Goal: Task Accomplishment & Management: Complete application form

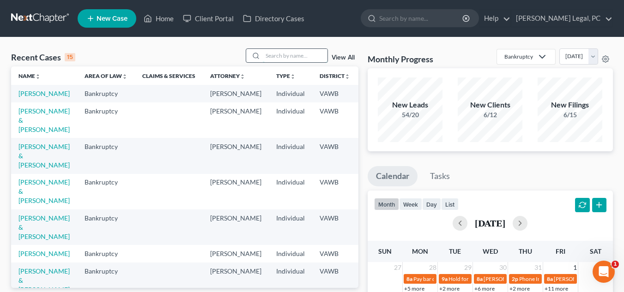
click at [297, 55] on input "search" at bounding box center [295, 55] width 65 height 13
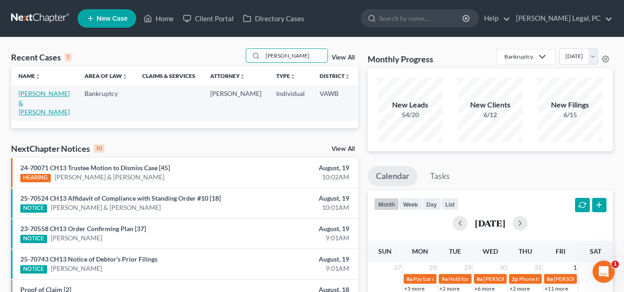
type input "barnes"
click at [32, 101] on link "Barnes, John & Polly" at bounding box center [43, 103] width 51 height 26
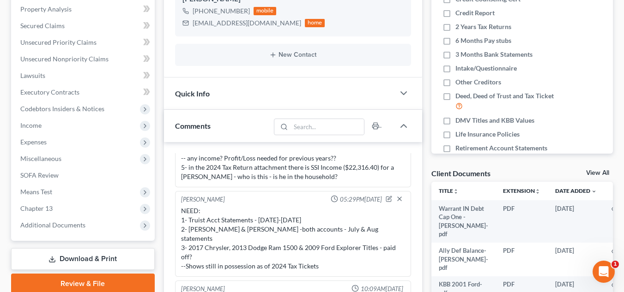
scroll to position [232, 0]
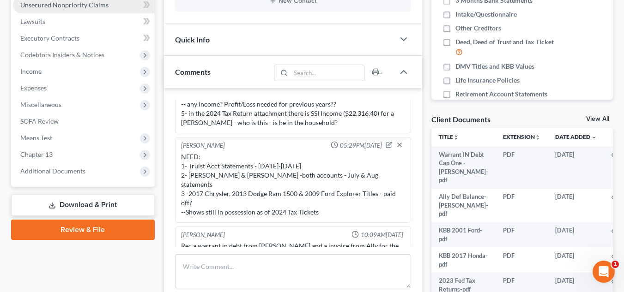
click at [58, 1] on span "Unsecured Nonpriority Claims" at bounding box center [64, 5] width 88 height 8
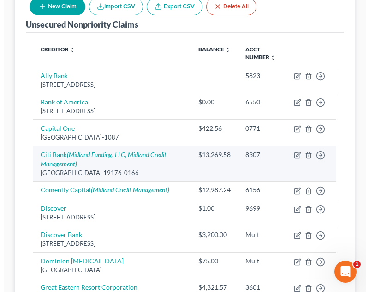
scroll to position [163, 0]
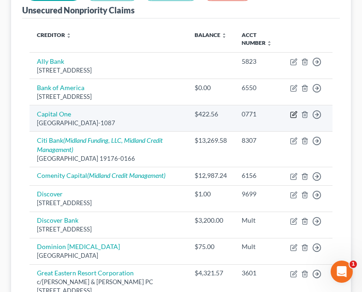
click at [292, 111] on icon "button" at bounding box center [293, 114] width 7 height 7
select select "28"
select select "2"
select select "0"
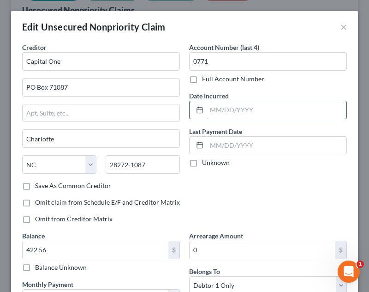
click at [228, 106] on input "text" at bounding box center [277, 110] width 140 height 18
type input "06/19/2007"
click at [258, 91] on div "Date Incurred 06/19/2007" at bounding box center [268, 105] width 158 height 28
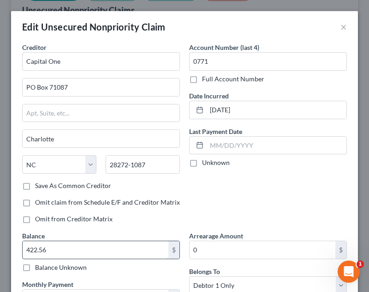
click at [97, 245] on input "422.56" at bounding box center [96, 250] width 146 height 18
type input "6,366.00"
click at [162, 216] on div "Omit from Creditor Matrix" at bounding box center [101, 218] width 158 height 9
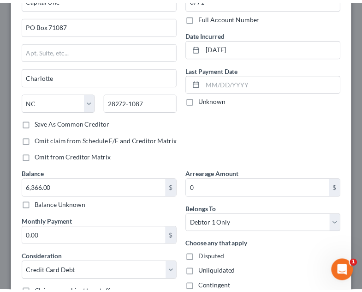
scroll to position [159, 0]
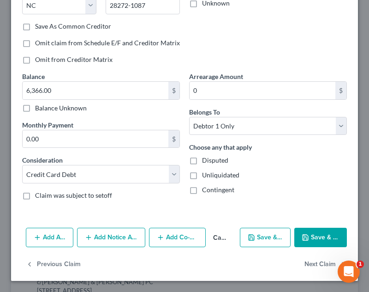
click at [330, 240] on button "Save & Close" at bounding box center [321, 237] width 53 height 19
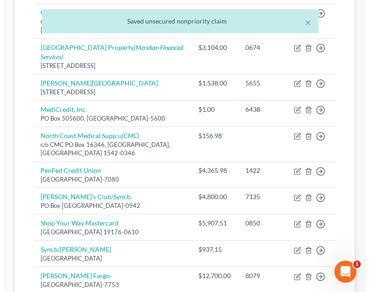
scroll to position [440, 0]
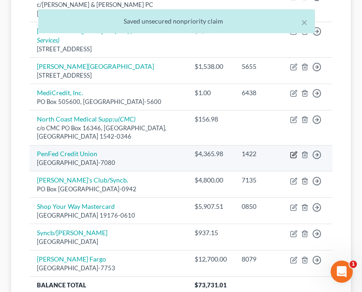
click at [292, 151] on icon "button" at bounding box center [293, 154] width 7 height 7
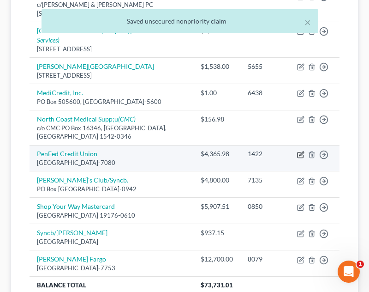
select select "30"
select select "2"
select select "0"
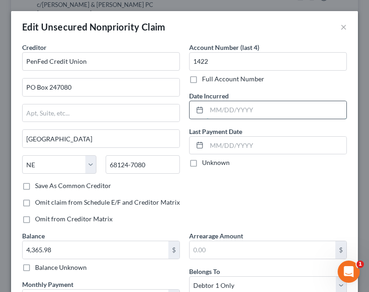
click at [233, 117] on input "text" at bounding box center [277, 110] width 140 height 18
type input "10/21/2021"
drag, startPoint x: 264, startPoint y: 83, endPoint x: 274, endPoint y: 90, distance: 12.3
click at [264, 83] on div "Full Account Number" at bounding box center [268, 78] width 158 height 9
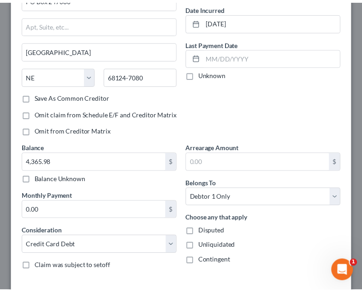
scroll to position [138, 0]
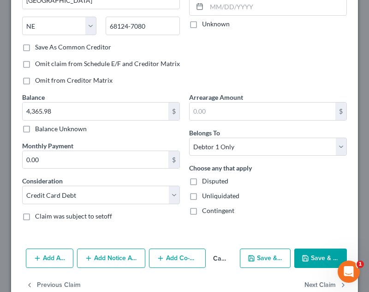
click at [324, 258] on button "Save & Close" at bounding box center [321, 257] width 53 height 19
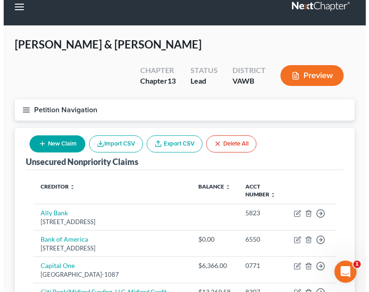
scroll to position [0, 0]
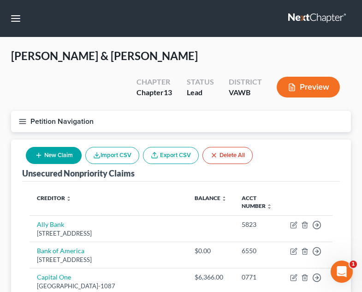
click at [65, 147] on button "New Claim" at bounding box center [54, 155] width 56 height 17
select select "2"
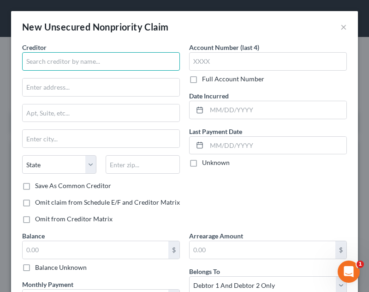
click at [128, 58] on input "text" at bounding box center [101, 61] width 158 height 18
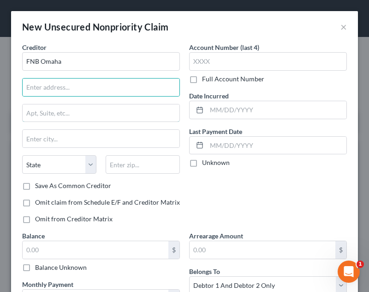
type input "FNB Omaha"
type input "1620 Dodge Street"
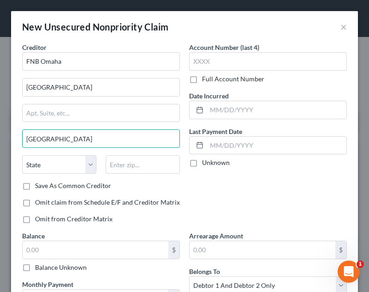
type input "Omaha"
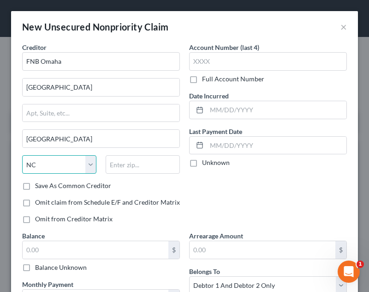
select select "30"
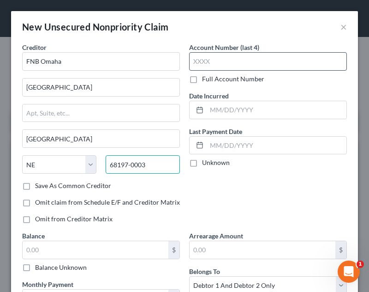
type input "68197-0003"
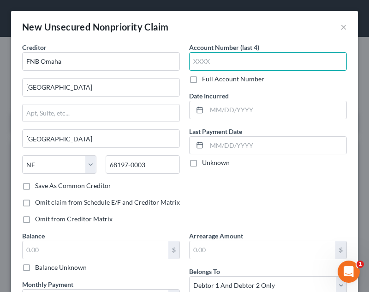
click at [244, 60] on input "text" at bounding box center [268, 61] width 158 height 18
type input "0989"
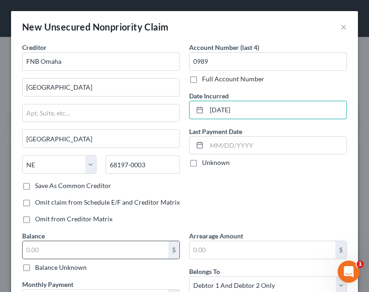
type input "02/01/2023"
click at [105, 250] on input "text" at bounding box center [96, 250] width 146 height 18
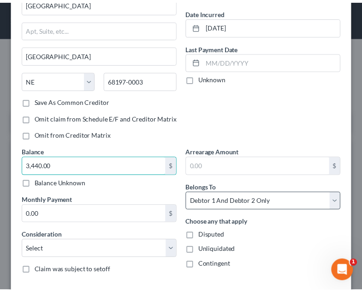
scroll to position [133, 0]
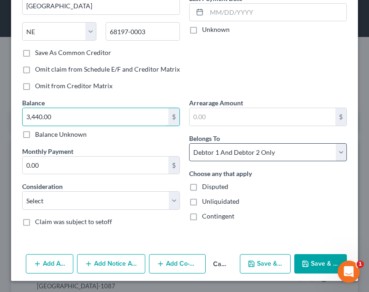
type input "3,440.00"
drag, startPoint x: 225, startPoint y: 151, endPoint x: 225, endPoint y: 160, distance: 9.2
click at [226, 151] on select "Select Debtor 1 Only Debtor 2 Only Debtor 1 And Debtor 2 Only At Least One Of T…" at bounding box center [268, 152] width 158 height 18
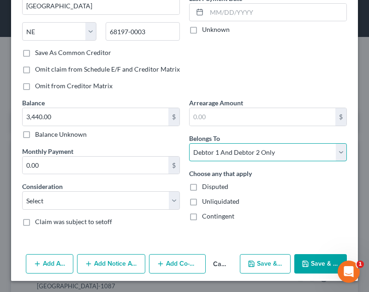
click at [230, 161] on select "Select Debtor 1 Only Debtor 2 Only Debtor 1 And Debtor 2 Only At Least One Of T…" at bounding box center [268, 152] width 158 height 18
select select "0"
click at [189, 143] on select "Select Debtor 1 Only Debtor 2 Only Debtor 1 And Debtor 2 Only At Least One Of T…" at bounding box center [268, 152] width 158 height 18
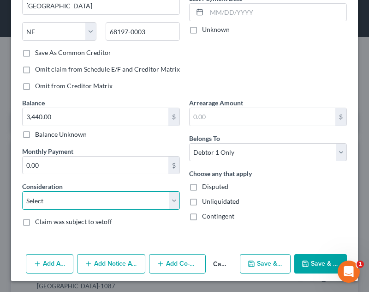
click at [125, 200] on select "Select Cable / Satellite Services Collection Agency Credit Card Debt Debt Couns…" at bounding box center [101, 200] width 158 height 18
click at [22, 210] on select "Select Cable / Satellite Services Collection Agency Credit Card Debt Debt Couns…" at bounding box center [101, 200] width 158 height 18
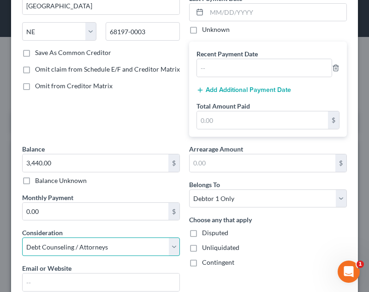
click at [117, 248] on select "Select Cable / Satellite Services Collection Agency Credit Card Debt Debt Couns…" at bounding box center [101, 246] width 158 height 18
select select "2"
click at [22, 237] on select "Select Cable / Satellite Services Collection Agency Credit Card Debt Debt Couns…" at bounding box center [101, 246] width 158 height 18
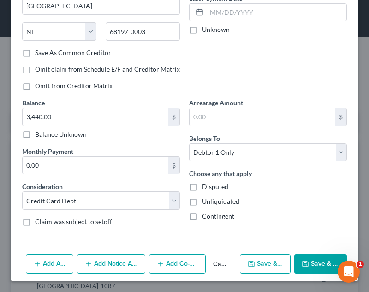
drag, startPoint x: 313, startPoint y: 264, endPoint x: 268, endPoint y: 217, distance: 64.6
click at [311, 262] on button "Save & Close" at bounding box center [321, 263] width 53 height 19
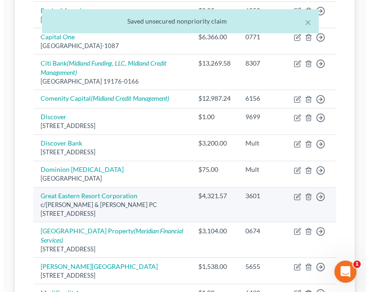
scroll to position [59, 0]
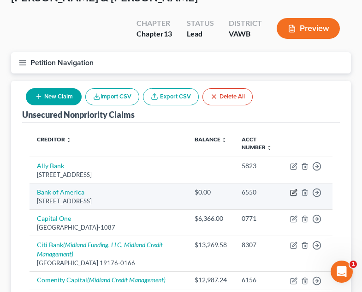
click at [294, 189] on icon "button" at bounding box center [293, 192] width 7 height 7
select select "7"
select select "2"
select select "0"
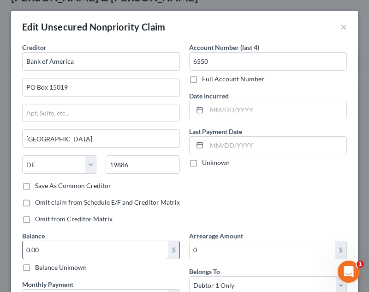
click at [67, 245] on input "0.00" at bounding box center [96, 250] width 146 height 18
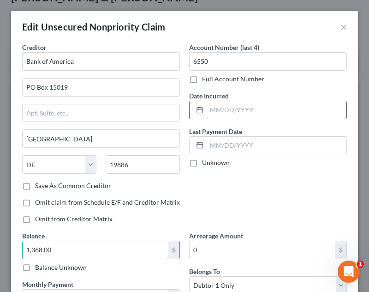
type input "1,368.00"
click at [267, 106] on input "text" at bounding box center [277, 110] width 140 height 18
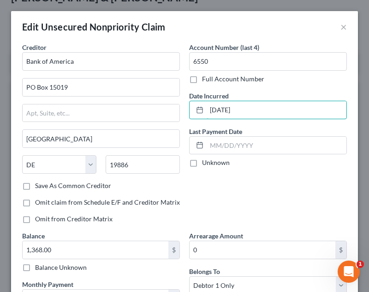
type input "08/01/2013"
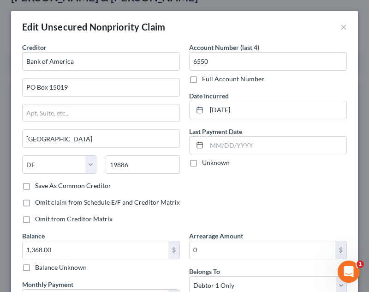
click at [302, 83] on div "Full Account Number" at bounding box center [268, 78] width 158 height 9
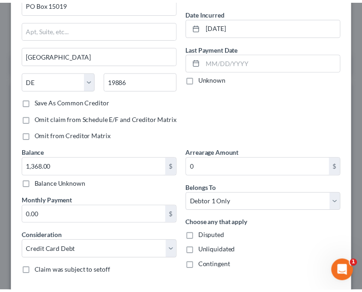
scroll to position [159, 0]
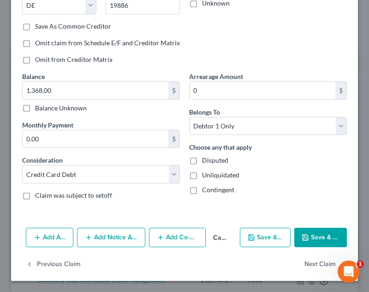
click at [328, 235] on button "Save & Close" at bounding box center [321, 237] width 53 height 19
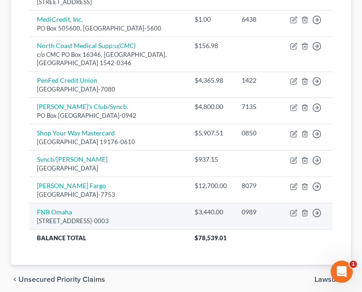
scroll to position [520, 0]
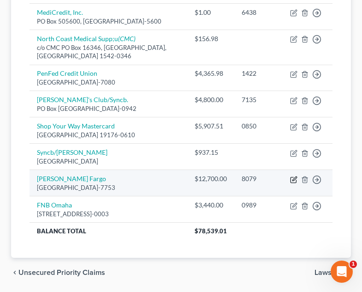
click at [295, 176] on icon "button" at bounding box center [293, 179] width 7 height 7
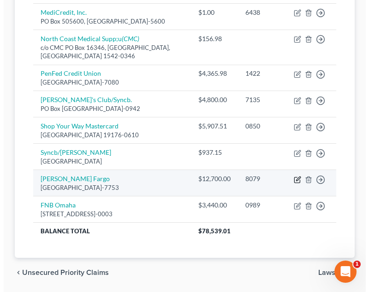
scroll to position [511, 0]
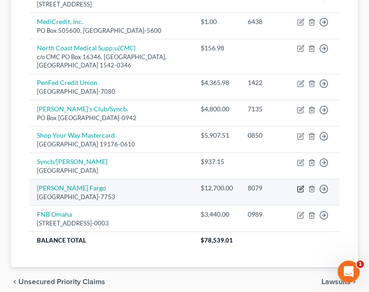
select select "24"
select select "2"
select select "0"
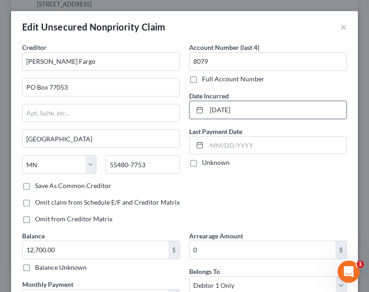
click at [259, 109] on input "03/10/2023" at bounding box center [277, 110] width 140 height 18
drag, startPoint x: 259, startPoint y: 109, endPoint x: 171, endPoint y: 114, distance: 88.3
click at [171, 114] on div "Creditor * Wells Fargo PO Box 77053 Minneapolis State AL AK AR AZ CA CO CT DE D…" at bounding box center [185, 204] width 334 height 324
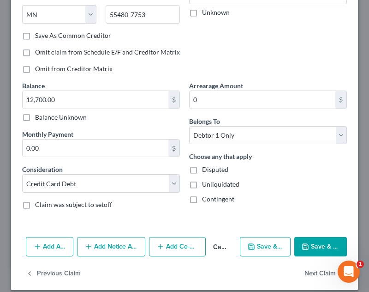
scroll to position [159, 0]
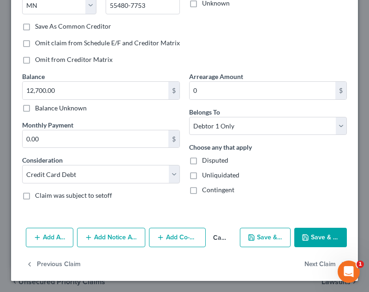
type input "01/31/2012"
click at [308, 239] on button "Save & Close" at bounding box center [321, 237] width 53 height 19
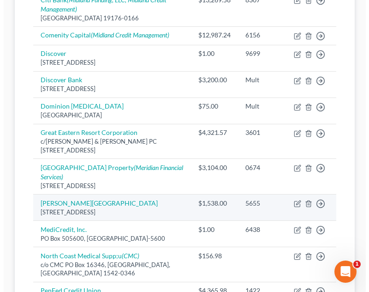
scroll to position [289, 0]
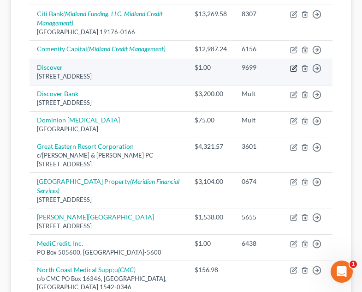
click at [292, 66] on icon "button" at bounding box center [294, 69] width 6 height 6
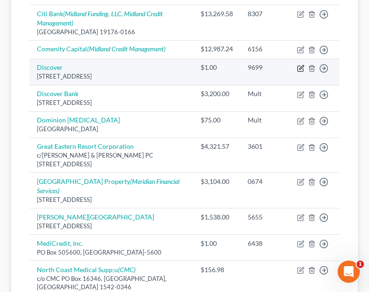
select select "28"
select select "2"
select select "0"
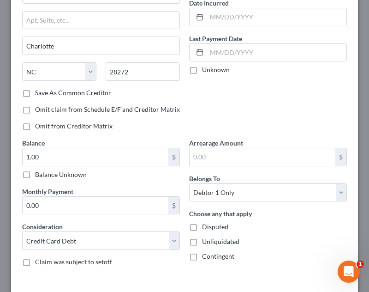
scroll to position [92, 0]
click at [88, 167] on div "1.00 $ Balance Unknown" at bounding box center [101, 163] width 158 height 31
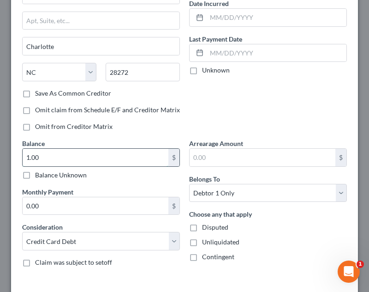
click at [92, 159] on input "1.00" at bounding box center [96, 158] width 146 height 18
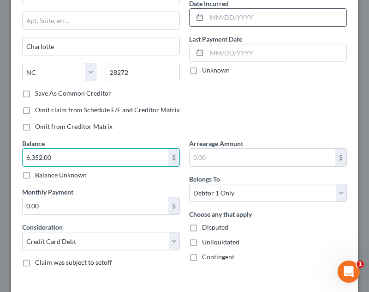
type input "6,352.00"
click at [258, 26] on input "text" at bounding box center [277, 18] width 140 height 18
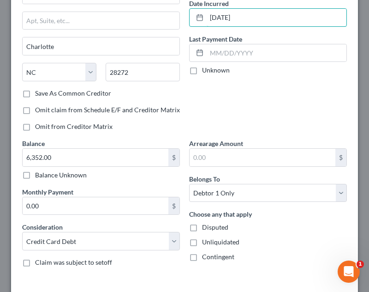
type input "08/18/2011"
click at [287, 131] on div "Account Number (last 4) 9699 Full Account Number Date Incurred 08/18/2011 Last …" at bounding box center [268, 44] width 167 height 188
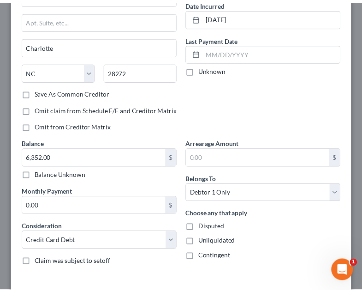
scroll to position [159, 0]
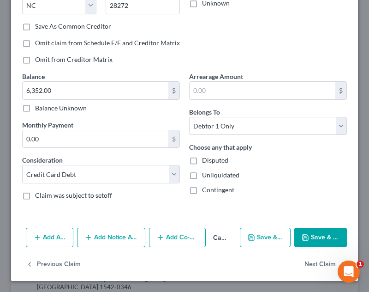
click at [323, 236] on button "Save & Close" at bounding box center [321, 237] width 53 height 19
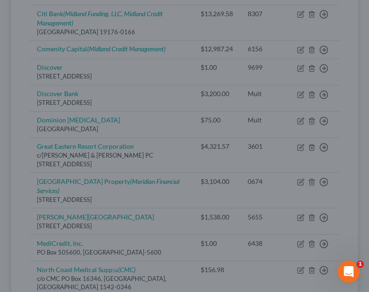
type input "0"
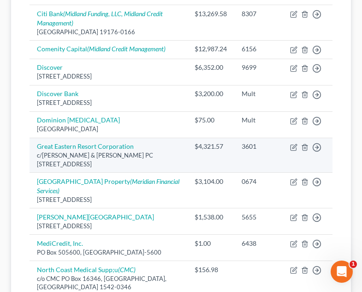
scroll to position [520, 0]
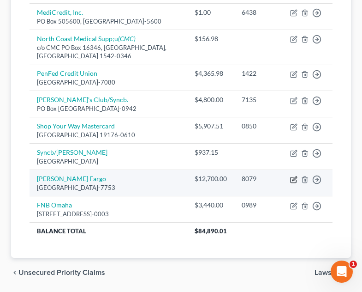
click at [292, 176] on icon "button" at bounding box center [293, 179] width 7 height 7
select select "24"
select select "2"
select select "0"
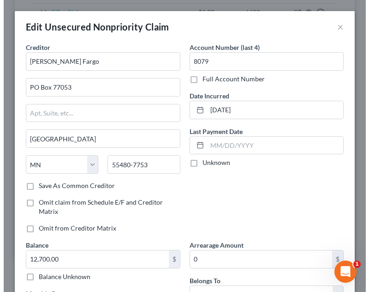
scroll to position [511, 0]
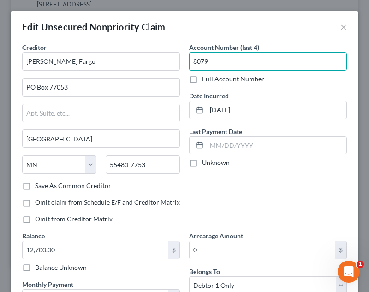
click at [222, 62] on input "8079" at bounding box center [268, 61] width 158 height 18
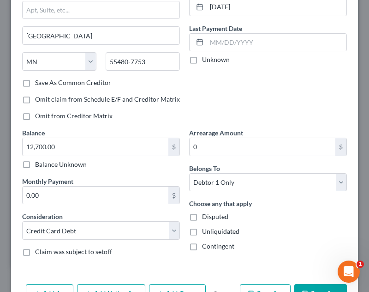
scroll to position [138, 0]
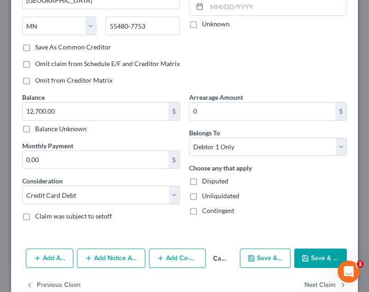
type input "Mult"
click at [301, 241] on div "Creditor * Wells Fargo PO Box 77053 Minneapolis State AL AK AR AZ CA CO CT DE D…" at bounding box center [184, 74] width 347 height 341
click at [320, 252] on button "Save & Close" at bounding box center [321, 257] width 53 height 19
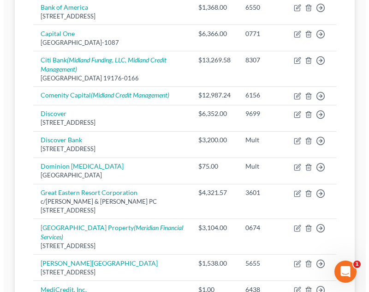
scroll to position [0, 0]
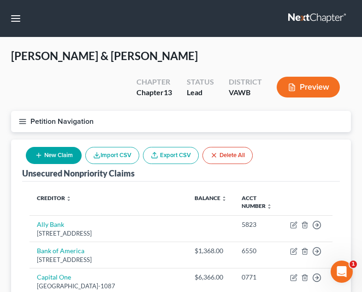
click at [44, 147] on button "New Claim" at bounding box center [54, 155] width 56 height 17
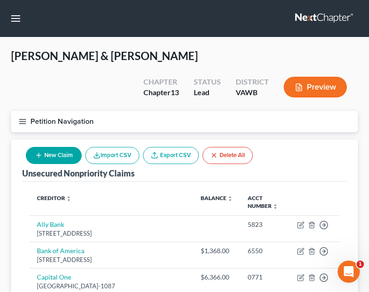
select select "2"
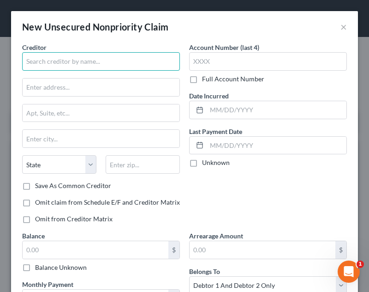
click at [98, 55] on input "text" at bounding box center [101, 61] width 158 height 18
type input "s"
click at [94, 61] on input "Syncb/Amazon" at bounding box center [101, 61] width 158 height 18
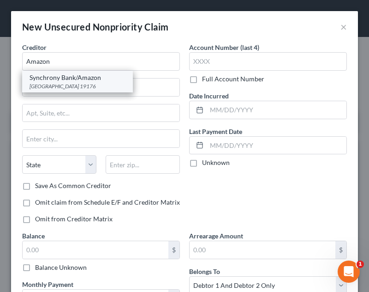
click at [93, 76] on div "Synchrony Bank/Amazon" at bounding box center [78, 77] width 96 height 9
type input "Synchrony Bank/Amazon"
type input "PO Box 71737"
type input "[GEOGRAPHIC_DATA]"
select select "39"
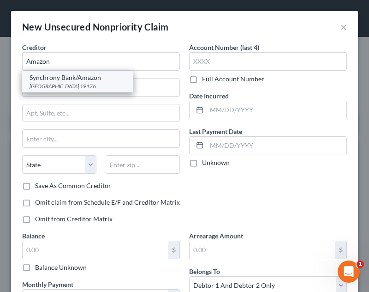
type input "19176"
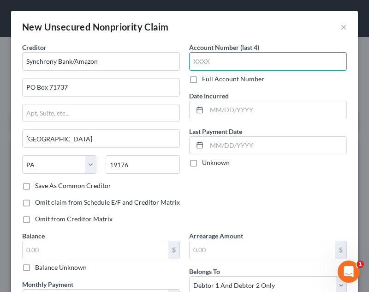
click at [232, 56] on input "text" at bounding box center [268, 61] width 158 height 18
type input "6045"
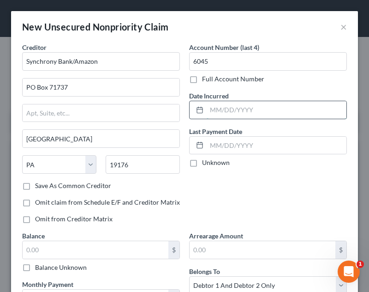
click at [265, 112] on input "text" at bounding box center [277, 110] width 140 height 18
type input "04/02/2017"
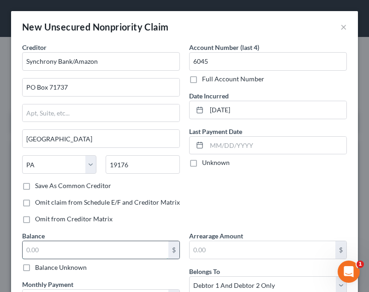
click at [68, 250] on input "text" at bounding box center [96, 250] width 146 height 18
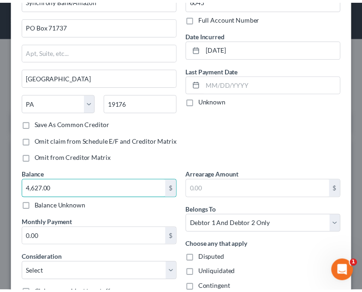
scroll to position [133, 0]
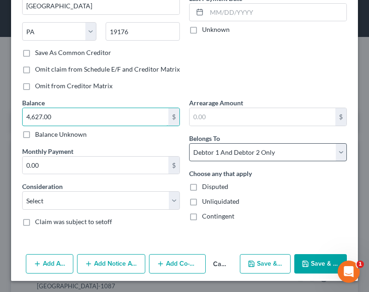
type input "4,627.00"
click at [246, 155] on select "Select Debtor 1 Only Debtor 2 Only Debtor 1 And Debtor 2 Only At Least One Of T…" at bounding box center [268, 152] width 158 height 18
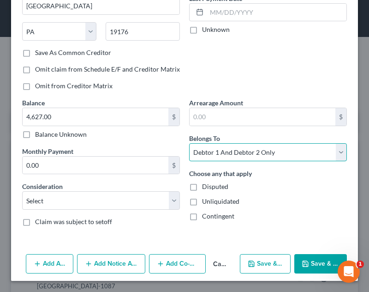
select select "0"
click at [189, 143] on select "Select Debtor 1 Only Debtor 2 Only Debtor 1 And Debtor 2 Only At Least One Of T…" at bounding box center [268, 152] width 158 height 18
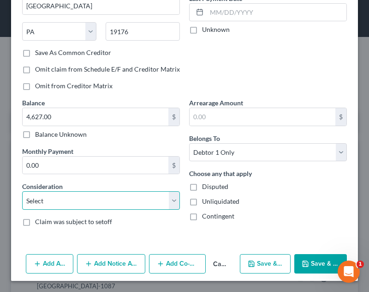
click at [83, 208] on select "Select Cable / Satellite Services Collection Agency Credit Card Debt Debt Couns…" at bounding box center [101, 200] width 158 height 18
select select "2"
click at [22, 191] on select "Select Cable / Satellite Services Collection Agency Credit Card Debt Debt Couns…" at bounding box center [101, 200] width 158 height 18
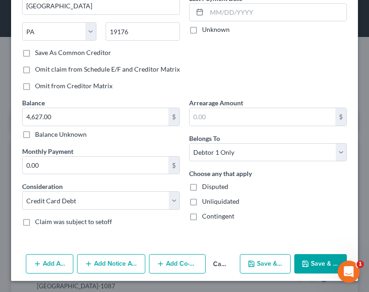
click at [317, 264] on button "Save & Close" at bounding box center [321, 263] width 53 height 19
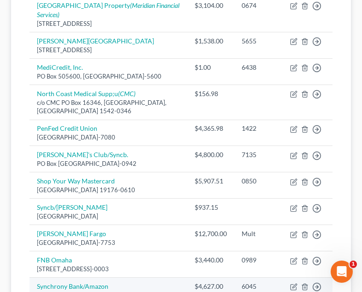
scroll to position [547, 0]
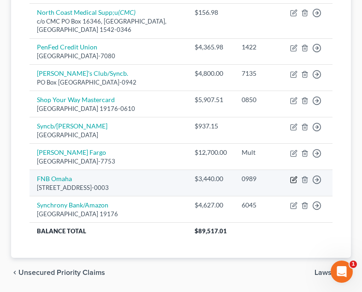
click at [293, 176] on icon "button" at bounding box center [293, 179] width 7 height 7
select select "30"
select select "2"
select select "0"
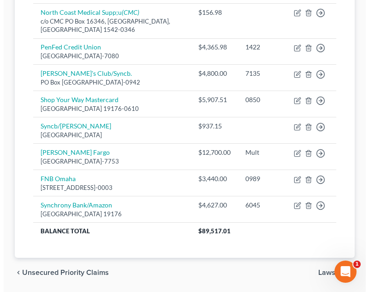
scroll to position [537, 0]
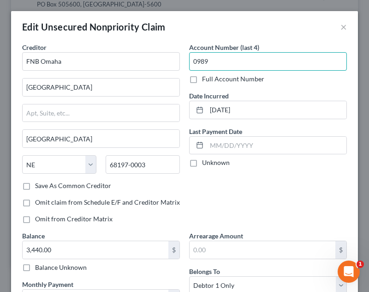
click at [246, 66] on input "0989" at bounding box center [268, 61] width 158 height 18
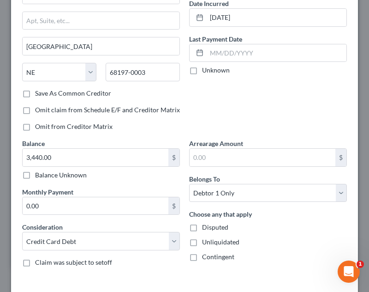
scroll to position [159, 0]
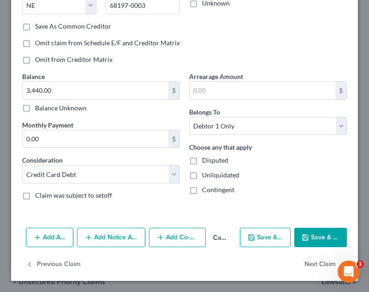
type input "Mult"
click at [311, 227] on div "Add Action Add Notice Address Add Co-Debtor Cancel Save & New Save & Close" at bounding box center [184, 239] width 347 height 30
click at [311, 234] on button "Save & Close" at bounding box center [321, 237] width 53 height 19
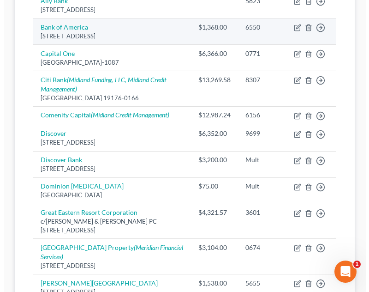
scroll to position [85, 0]
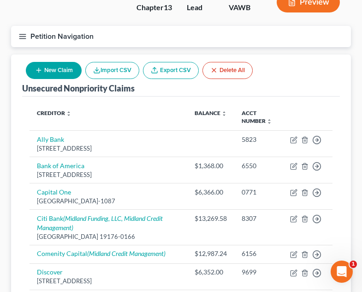
click at [61, 62] on button "New Claim" at bounding box center [54, 70] width 56 height 17
select select "2"
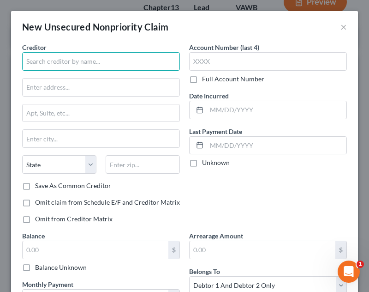
click at [133, 58] on input "text" at bounding box center [101, 61] width 158 height 18
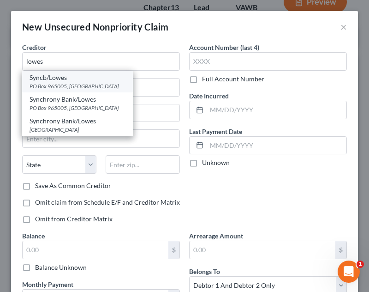
click at [81, 78] on div "Syncb/Lowes" at bounding box center [78, 77] width 96 height 9
type input "Syncb/Lowes"
type input "PO Box 965005"
type input "Orlando"
select select "9"
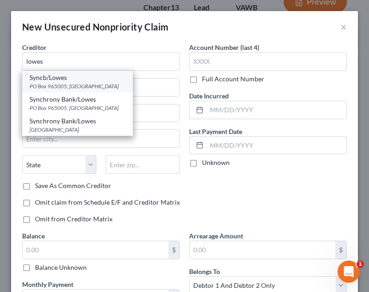
type input "32896"
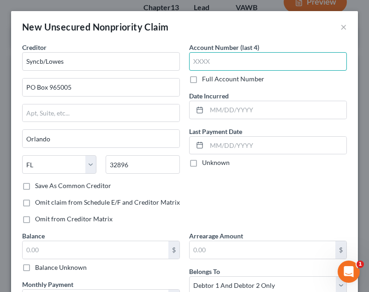
click at [246, 66] on input "text" at bounding box center [268, 61] width 158 height 18
type input "8192"
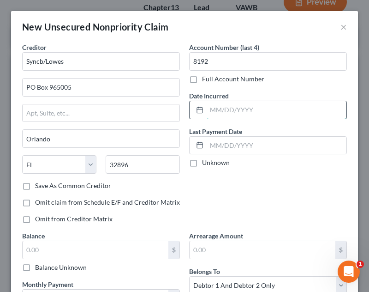
click at [338, 111] on input "text" at bounding box center [277, 110] width 140 height 18
click at [328, 106] on input "text" at bounding box center [277, 110] width 140 height 18
type input "10/14/2023"
click at [133, 251] on input "text" at bounding box center [96, 250] width 146 height 18
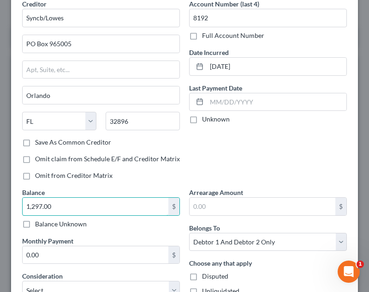
scroll to position [92, 0]
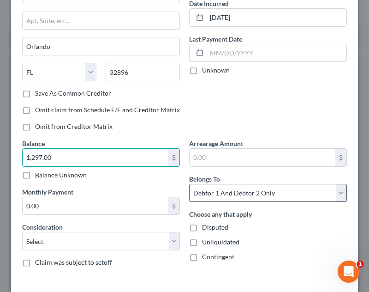
type input "1,297.00"
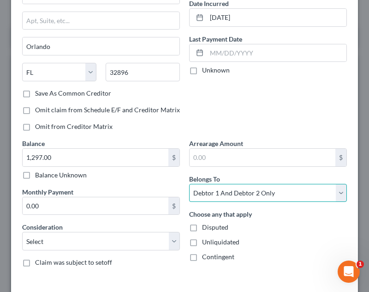
click at [225, 188] on select "Select Debtor 1 Only Debtor 2 Only Debtor 1 And Debtor 2 Only At Least One Of T…" at bounding box center [268, 193] width 158 height 18
select select "0"
click at [189, 184] on select "Select Debtor 1 Only Debtor 2 Only Debtor 1 And Debtor 2 Only At Least One Of T…" at bounding box center [268, 193] width 158 height 18
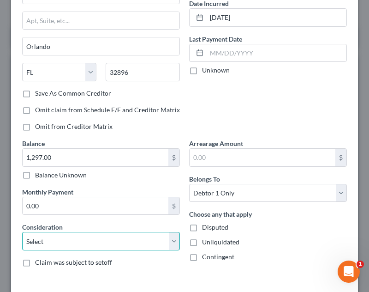
click at [122, 236] on select "Select Cable / Satellite Services Collection Agency Credit Card Debt Debt Couns…" at bounding box center [101, 241] width 158 height 18
select select "2"
click at [22, 232] on select "Select Cable / Satellite Services Collection Agency Credit Card Debt Debt Couns…" at bounding box center [101, 241] width 158 height 18
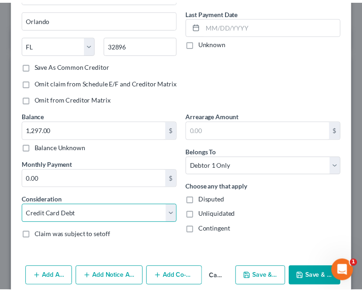
scroll to position [133, 0]
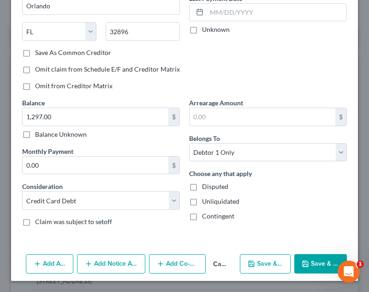
click at [313, 258] on button "Save & Close" at bounding box center [321, 263] width 53 height 19
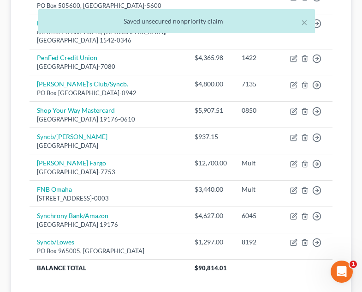
scroll to position [573, 0]
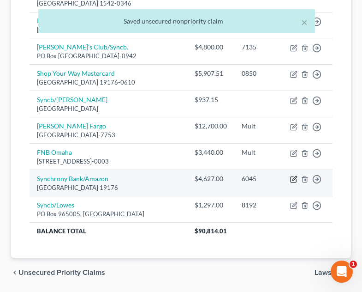
click at [295, 176] on icon "button" at bounding box center [295, 178] width 4 height 4
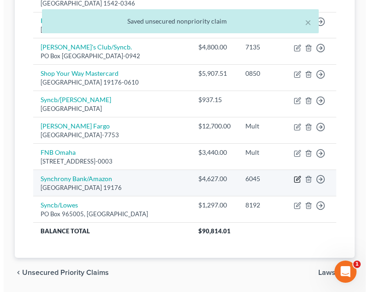
scroll to position [564, 0]
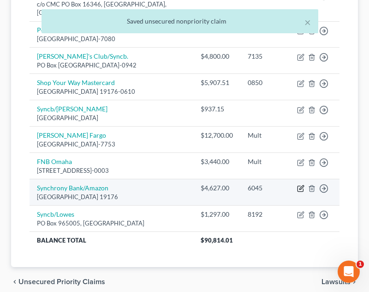
select select "39"
select select "2"
select select "0"
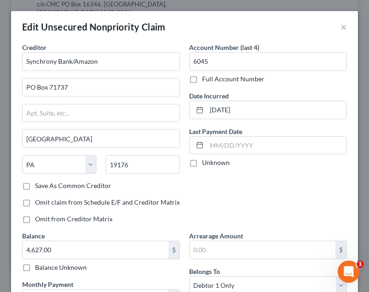
scroll to position [159, 0]
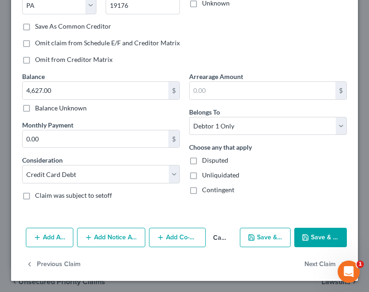
click at [325, 238] on button "Save & Close" at bounding box center [321, 237] width 53 height 19
type input "0"
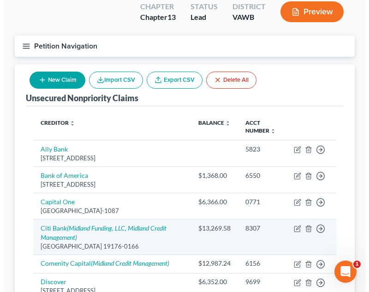
scroll to position [92, 0]
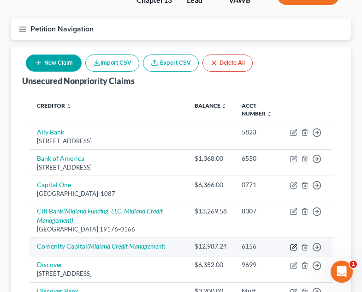
click at [295, 243] on icon "button" at bounding box center [293, 246] width 7 height 7
select select "2"
select select "0"
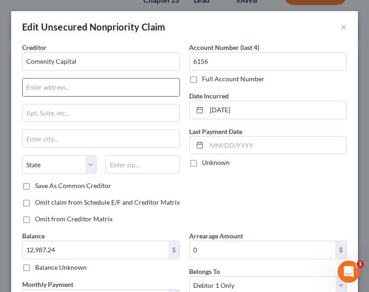
click at [90, 84] on input "text" at bounding box center [101, 87] width 157 height 18
type input "PO Box 182120"
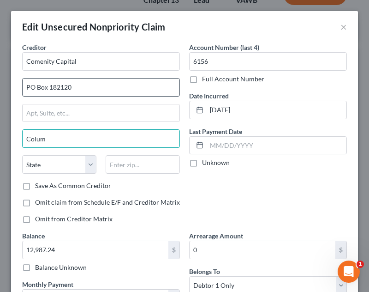
type input "Columbus"
select select "36"
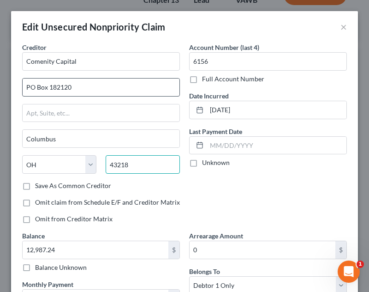
type input "43218"
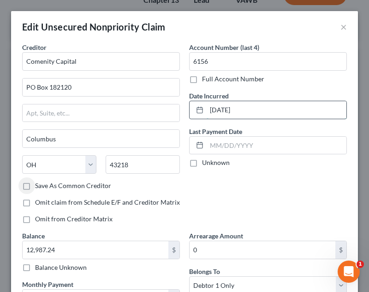
click at [247, 111] on input "11/08/2024" at bounding box center [277, 110] width 140 height 18
type input "11/08/2021"
click at [260, 96] on div "Date Incurred 11/08/2021" at bounding box center [268, 105] width 158 height 28
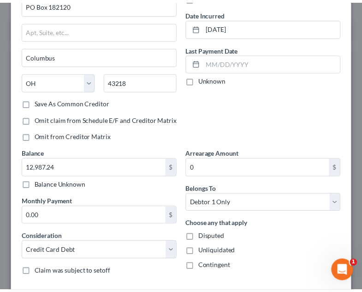
scroll to position [185, 0]
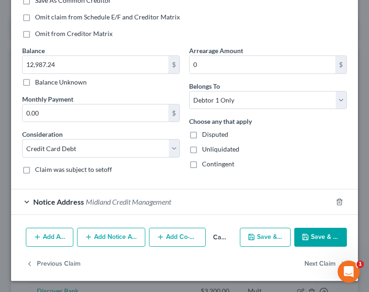
click at [313, 235] on button "Save & Close" at bounding box center [321, 237] width 53 height 19
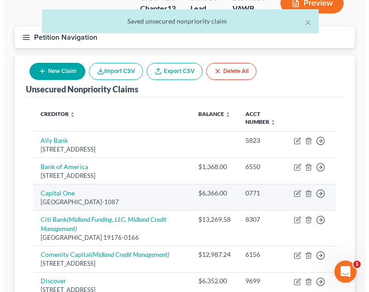
scroll to position [92, 0]
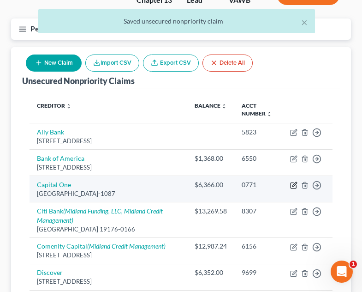
click at [294, 182] on icon "button" at bounding box center [295, 184] width 4 height 4
select select "28"
select select "2"
select select "0"
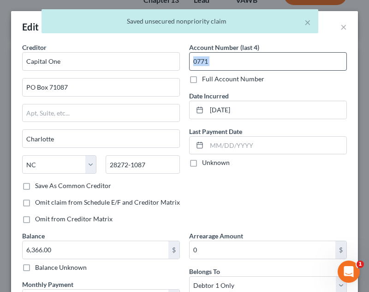
click at [212, 70] on div "Account Number (last 4) 0771 Full Account Number" at bounding box center [268, 62] width 158 height 41
click at [215, 69] on input "0771" at bounding box center [268, 61] width 158 height 18
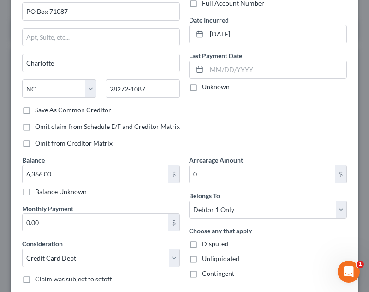
scroll to position [159, 0]
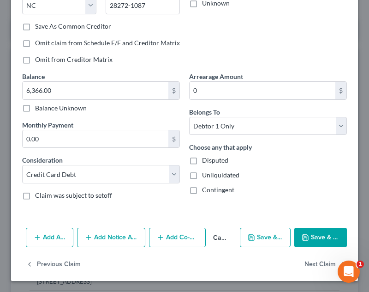
type input "Mult"
drag, startPoint x: 324, startPoint y: 236, endPoint x: 330, endPoint y: 229, distance: 9.2
click at [324, 236] on button "Save & Close" at bounding box center [321, 237] width 53 height 19
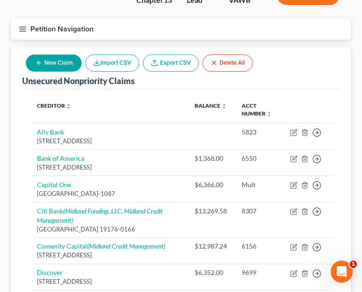
click at [17, 22] on div "Petition Navigation Case Dashboard Payments Invoices Payments Payments Credit R…" at bounding box center [180, 32] width 349 height 29
drag, startPoint x: 28, startPoint y: 30, endPoint x: 33, endPoint y: 34, distance: 6.3
click at [29, 51] on div "New Claim Import CSV Export CSV Delete All" at bounding box center [139, 63] width 234 height 24
click at [35, 54] on button "New Claim" at bounding box center [54, 62] width 56 height 17
select select "2"
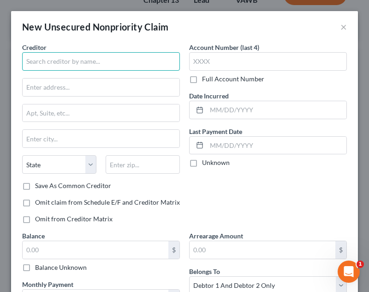
click at [78, 60] on input "text" at bounding box center [101, 61] width 158 height 18
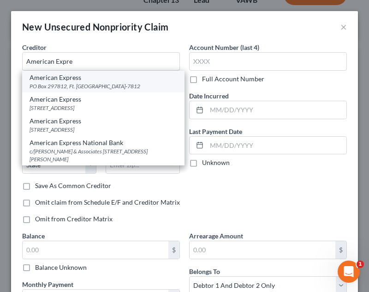
click at [86, 83] on div "PO Box 297812, Ft. Lauderdale, FL 33329-7812" at bounding box center [104, 86] width 148 height 8
type input "American Express"
type input "PO Box 297812"
type input "Ft. Lauderdale"
select select "9"
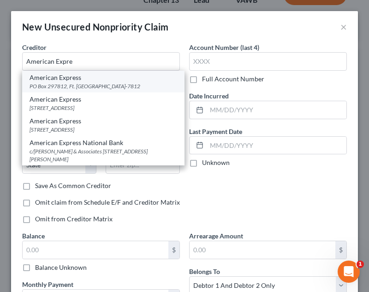
type input "33329-7812"
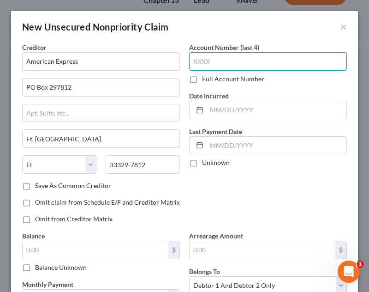
click at [233, 62] on input "text" at bounding box center [268, 61] width 158 height 18
type input "9991"
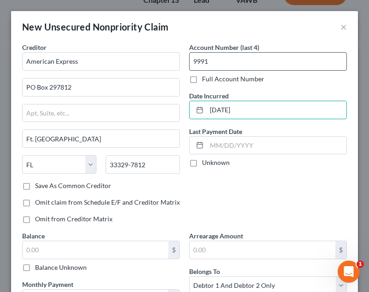
type input "11/23/2012"
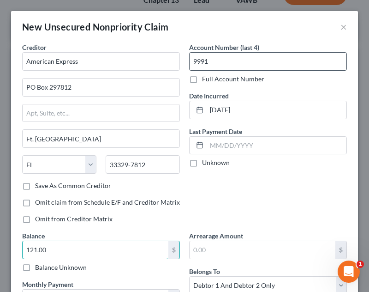
type input "121.00"
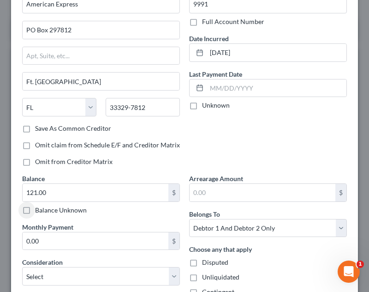
scroll to position [133, 0]
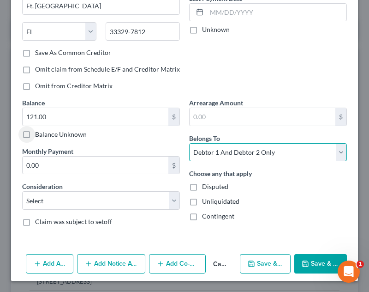
click at [237, 159] on select "Select Debtor 1 Only Debtor 2 Only Debtor 1 And Debtor 2 Only At Least One Of T…" at bounding box center [268, 152] width 158 height 18
select select "0"
click at [189, 143] on select "Select Debtor 1 Only Debtor 2 Only Debtor 1 And Debtor 2 Only At Least One Of T…" at bounding box center [268, 152] width 158 height 18
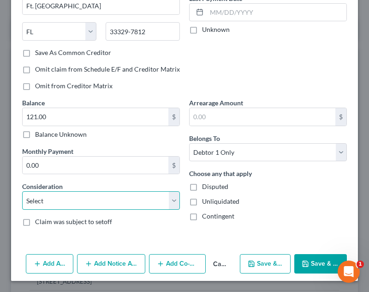
click at [95, 206] on select "Select Cable / Satellite Services Collection Agency Credit Card Debt Debt Couns…" at bounding box center [101, 200] width 158 height 18
select select "2"
click at [22, 191] on select "Select Cable / Satellite Services Collection Agency Credit Card Debt Debt Couns…" at bounding box center [101, 200] width 158 height 18
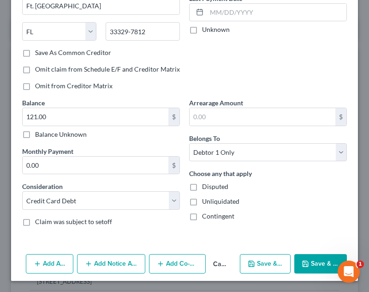
click at [306, 258] on button "Save & Close" at bounding box center [321, 263] width 53 height 19
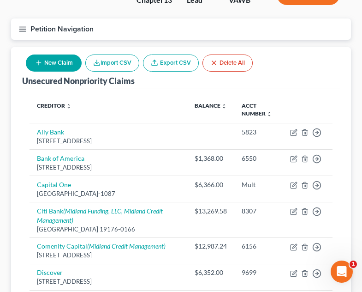
click at [51, 54] on button "New Claim" at bounding box center [54, 62] width 56 height 17
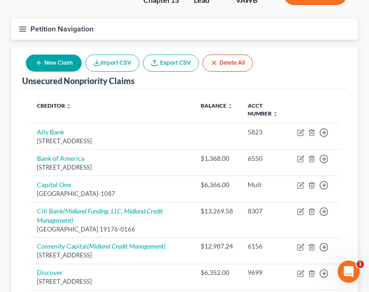
select select "2"
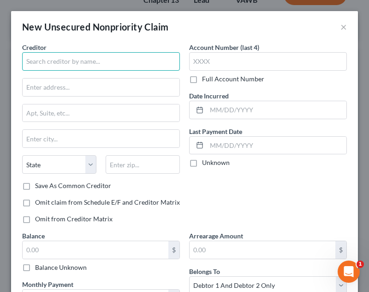
click at [89, 59] on input "text" at bounding box center [101, 61] width 158 height 18
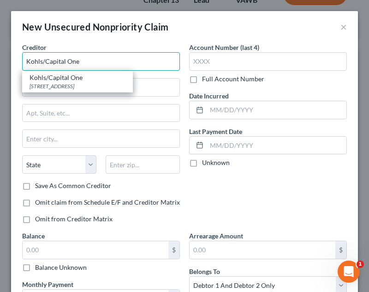
type input "Kohls/Capital One"
type input "PO Box 3115"
type input "Milwaukee"
select select "52"
type input "53201-3115"
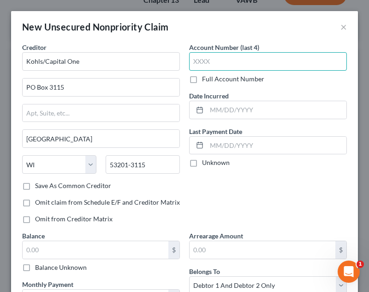
click at [277, 57] on input "text" at bounding box center [268, 61] width 158 height 18
click at [277, 57] on input "10/0" at bounding box center [268, 61] width 158 height 18
click at [275, 54] on input "10/0" at bounding box center [268, 61] width 158 height 18
type input "1"
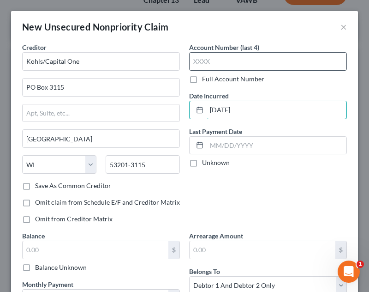
type input "10/05/2009"
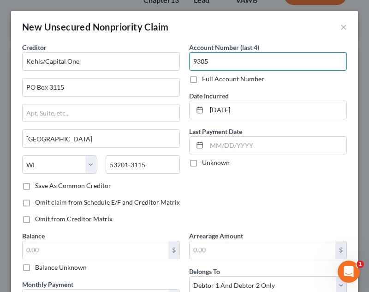
type input "9305"
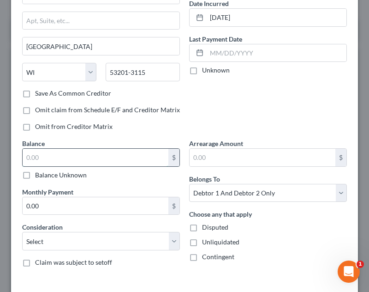
click at [109, 158] on input "text" at bounding box center [96, 158] width 146 height 18
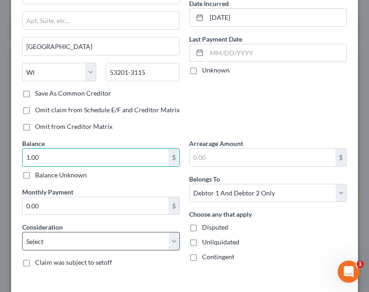
type input "1.00"
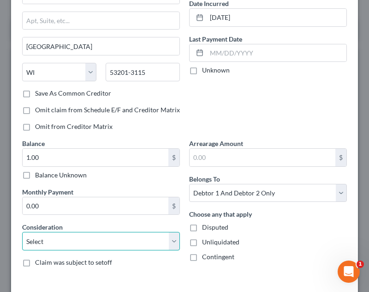
drag, startPoint x: 72, startPoint y: 242, endPoint x: 72, endPoint y: 235, distance: 7.0
click at [72, 242] on select "Select Cable / Satellite Services Collection Agency Credit Card Debt Debt Couns…" at bounding box center [101, 241] width 158 height 18
click at [22, 232] on select "Select Cable / Satellite Services Collection Agency Credit Card Debt Debt Couns…" at bounding box center [101, 241] width 158 height 18
click at [73, 236] on select "Select Cable / Satellite Services Collection Agency Credit Card Debt Debt Couns…" at bounding box center [101, 241] width 158 height 18
select select "2"
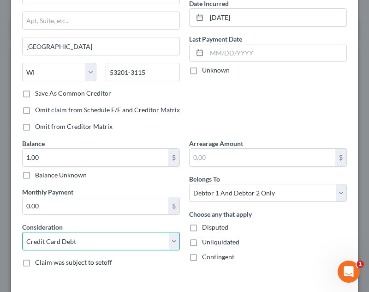
click at [22, 232] on select "Select Cable / Satellite Services Collection Agency Credit Card Debt Debt Couns…" at bounding box center [101, 241] width 158 height 18
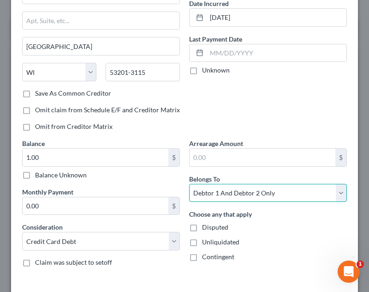
click at [290, 194] on select "Select Debtor 1 Only Debtor 2 Only Debtor 1 And Debtor 2 Only At Least One Of T…" at bounding box center [268, 193] width 158 height 18
select select "0"
click at [189, 184] on select "Select Debtor 1 Only Debtor 2 Only Debtor 1 And Debtor 2 Only At Least One Of T…" at bounding box center [268, 193] width 158 height 18
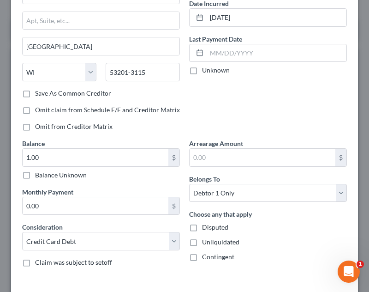
click at [286, 228] on div "Disputed" at bounding box center [268, 226] width 158 height 9
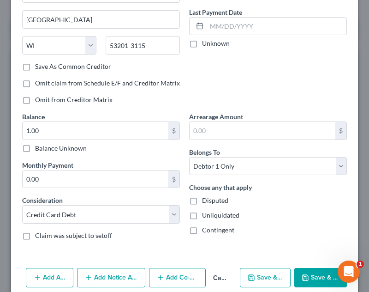
scroll to position [133, 0]
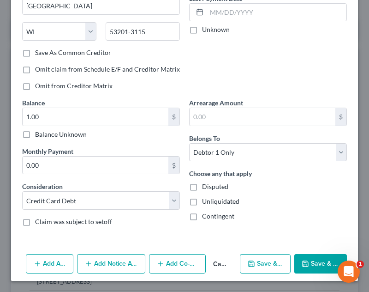
click at [308, 258] on button "Save & Close" at bounding box center [321, 263] width 53 height 19
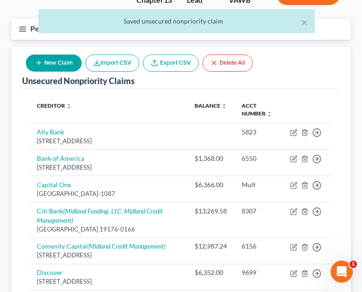
click at [34, 54] on button "New Claim" at bounding box center [54, 62] width 56 height 17
select select "2"
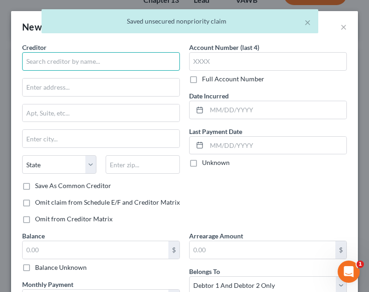
click at [112, 63] on input "text" at bounding box center [101, 61] width 158 height 18
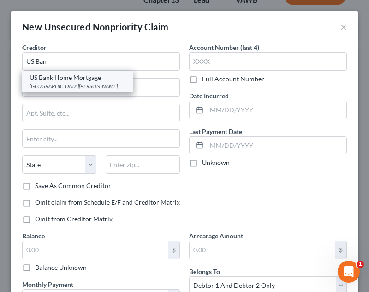
click at [42, 86] on div "PO Box 21844, Saint Paul, MN 55121" at bounding box center [78, 86] width 96 height 8
type input "US Bank Home Mortgage"
type input "PO Box 21844"
type input "Saint Paul"
select select "24"
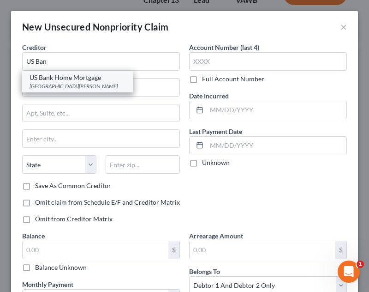
type input "55121"
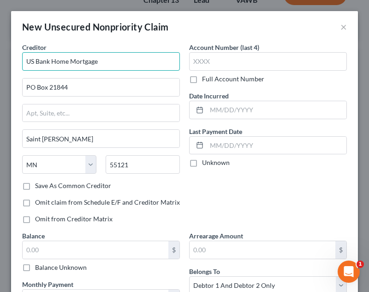
drag, startPoint x: 52, startPoint y: 60, endPoint x: 177, endPoint y: 74, distance: 125.8
click at [177, 74] on div "Creditor * US Bank Home Mortgage PO Box 21844 Saint Paul State AL AK AR AZ CA C…" at bounding box center [101, 136] width 167 height 188
type input "US Bank"
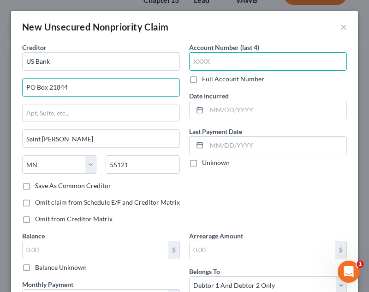
drag, startPoint x: 214, startPoint y: 64, endPoint x: 274, endPoint y: 79, distance: 62.0
click at [214, 64] on input "text" at bounding box center [268, 61] width 158 height 18
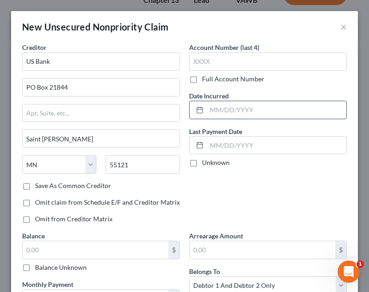
click at [284, 114] on input "text" at bounding box center [277, 110] width 140 height 18
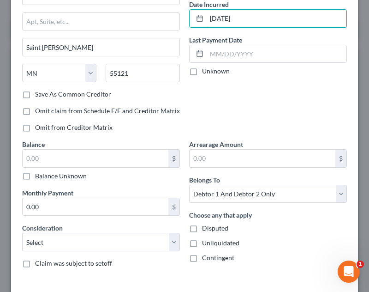
scroll to position [92, 0]
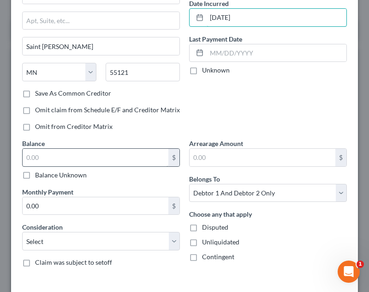
type input "10/01/2011"
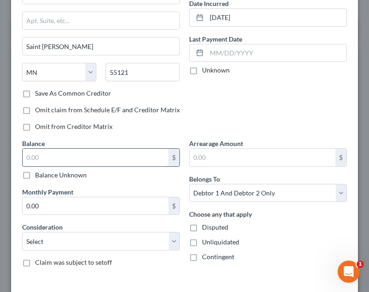
click at [133, 157] on input "text" at bounding box center [96, 158] width 146 height 18
type input "1.00"
click at [144, 177] on div "Balance Unknown" at bounding box center [101, 174] width 158 height 9
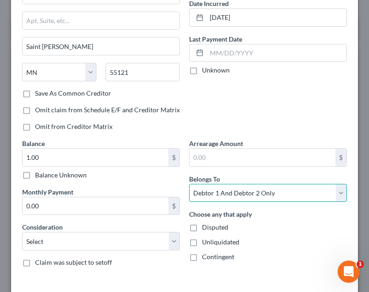
click at [221, 196] on select "Select Debtor 1 Only Debtor 2 Only Debtor 1 And Debtor 2 Only At Least One Of T…" at bounding box center [268, 193] width 158 height 18
select select "0"
click at [189, 184] on select "Select Debtor 1 Only Debtor 2 Only Debtor 1 And Debtor 2 Only At Least One Of T…" at bounding box center [268, 193] width 158 height 18
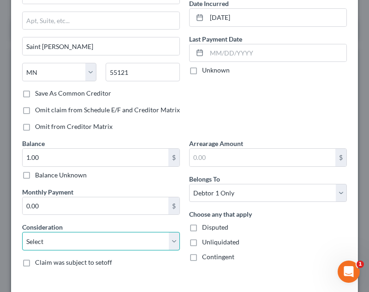
drag, startPoint x: 114, startPoint y: 242, endPoint x: 113, endPoint y: 233, distance: 9.0
click at [114, 241] on select "Select Cable / Satellite Services Collection Agency Credit Card Debt Debt Couns…" at bounding box center [101, 241] width 158 height 18
select select "2"
click at [22, 232] on select "Select Cable / Satellite Services Collection Agency Credit Card Debt Debt Couns…" at bounding box center [101, 241] width 158 height 18
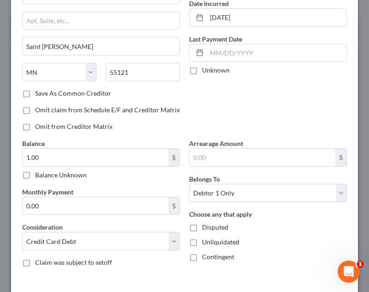
click at [227, 121] on div "Account Number (last 4) Full Account Number Date Incurred 10/01/2011 Last Payme…" at bounding box center [268, 44] width 167 height 188
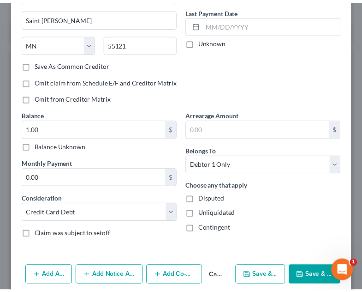
scroll to position [133, 0]
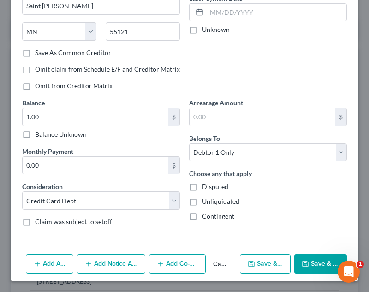
click at [313, 257] on button "Save & Close" at bounding box center [321, 263] width 53 height 19
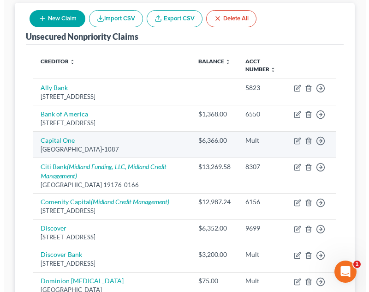
scroll to position [92, 0]
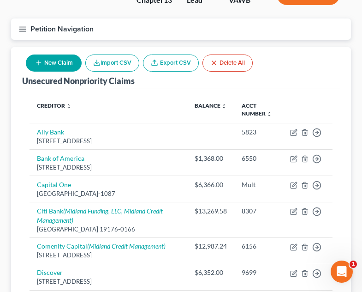
click at [39, 59] on icon "button" at bounding box center [38, 62] width 7 height 7
select select "2"
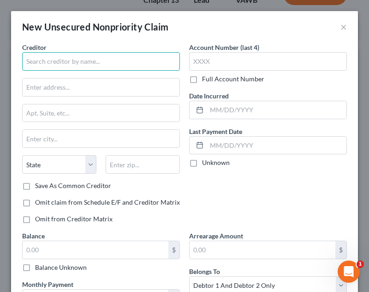
click at [129, 69] on input "text" at bounding box center [101, 61] width 158 height 18
type input "c"
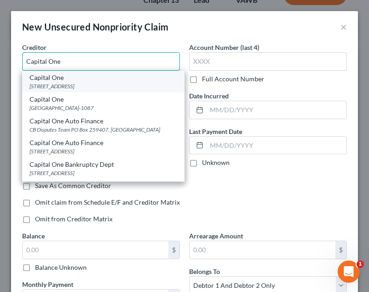
type input "Capital One"
click at [128, 79] on div "Capital One" at bounding box center [104, 77] width 148 height 9
type input "PO Box 31293"
type input "Salt Lake City"
select select "46"
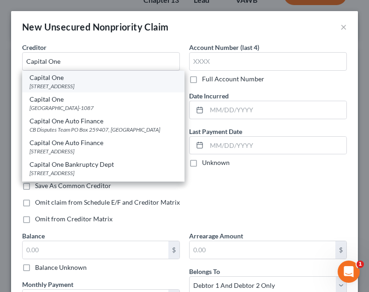
type input "84131"
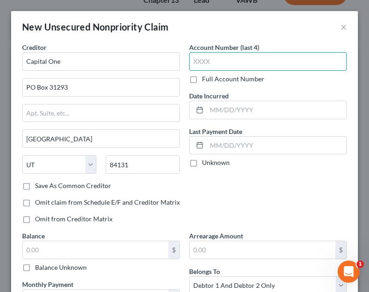
click at [264, 56] on input "text" at bounding box center [268, 61] width 158 height 18
type input "7805"
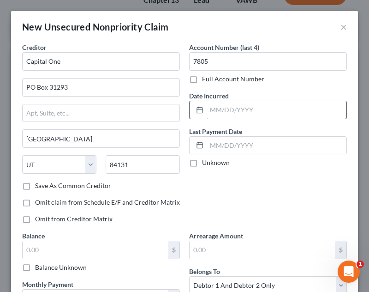
click at [253, 104] on input "text" at bounding box center [277, 110] width 140 height 18
type input "06/15/2011"
click at [55, 237] on div "Balance $ Balance Unknown Balance Undetermined $ Balance Unknown" at bounding box center [101, 251] width 158 height 41
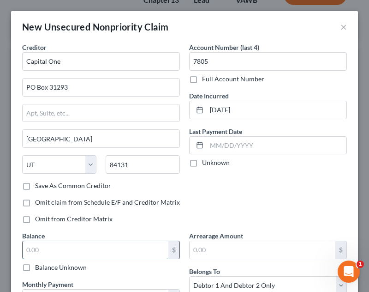
click at [56, 245] on input "text" at bounding box center [96, 250] width 146 height 18
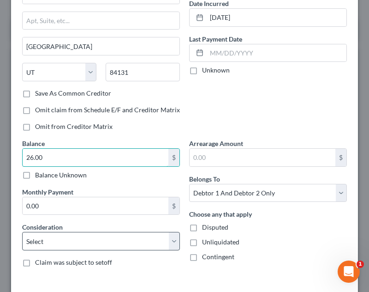
type input "26.00"
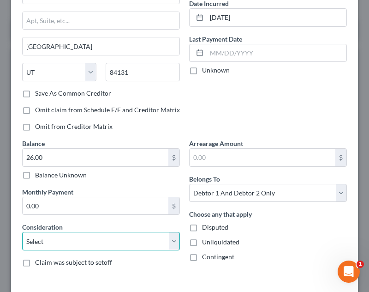
click at [76, 243] on select "Select Cable / Satellite Services Collection Agency Credit Card Debt Debt Couns…" at bounding box center [101, 241] width 158 height 18
select select "2"
click at [22, 232] on select "Select Cable / Satellite Services Collection Agency Credit Card Debt Debt Couns…" at bounding box center [101, 241] width 158 height 18
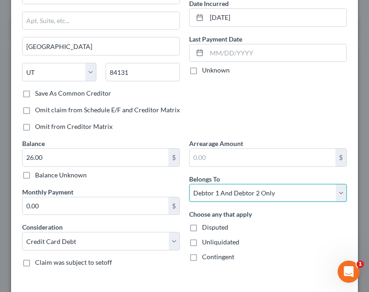
click at [240, 187] on select "Select Debtor 1 Only Debtor 2 Only Debtor 1 And Debtor 2 Only At Least One Of T…" at bounding box center [268, 193] width 158 height 18
select select "1"
click at [189, 184] on select "Select Debtor 1 Only Debtor 2 Only Debtor 1 And Debtor 2 Only At Least One Of T…" at bounding box center [268, 193] width 158 height 18
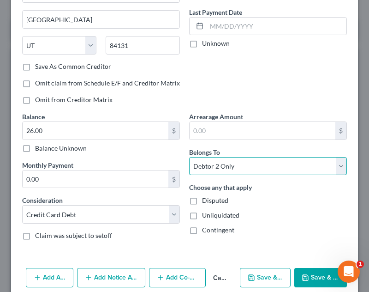
scroll to position [133, 0]
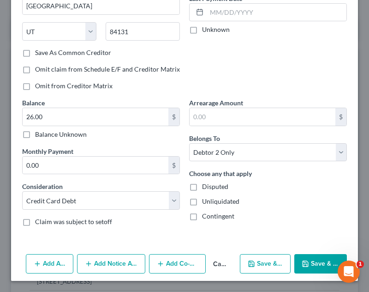
click at [305, 259] on button "Save & Close" at bounding box center [321, 263] width 53 height 19
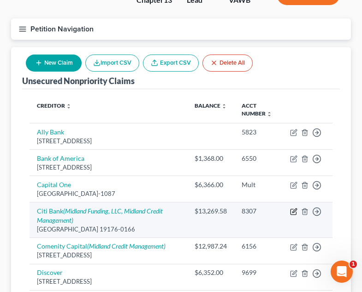
click at [296, 208] on icon "button" at bounding box center [293, 211] width 7 height 7
select select "39"
select select "2"
select select "0"
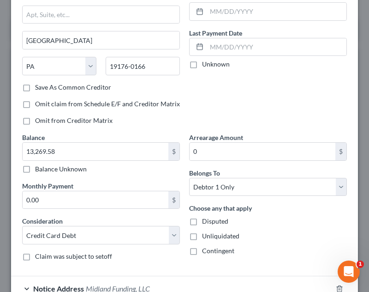
scroll to position [210, 0]
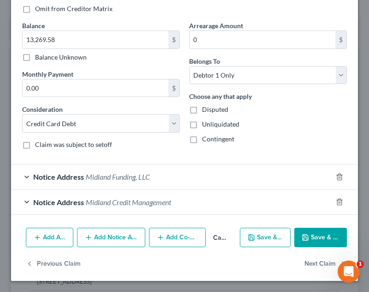
click at [321, 235] on button "Save & Close" at bounding box center [321, 237] width 53 height 19
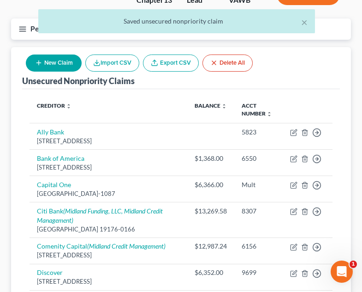
click at [56, 54] on button "New Claim" at bounding box center [54, 62] width 56 height 17
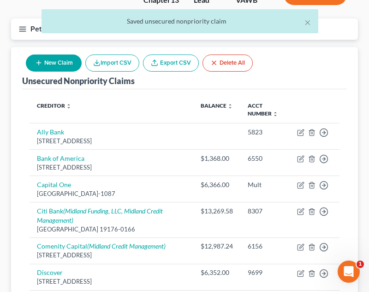
select select "2"
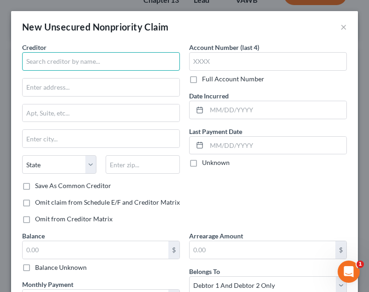
click at [95, 67] on input "text" at bounding box center [101, 61] width 158 height 18
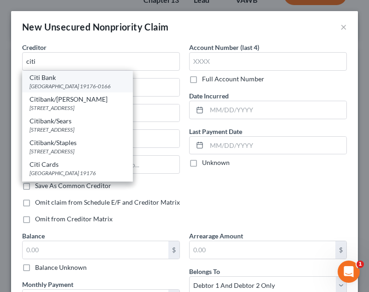
click at [100, 79] on div "Citi Bank" at bounding box center [78, 77] width 96 height 9
type input "Citi Bank"
type input "PO Box 70166"
type input "[GEOGRAPHIC_DATA]"
select select "39"
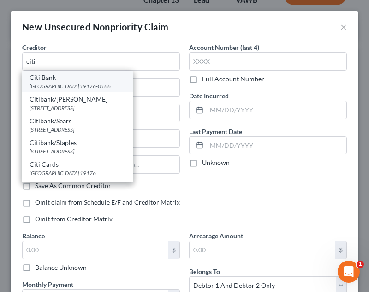
type input "19176-0166"
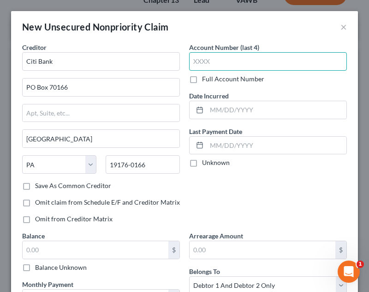
click at [283, 64] on input "text" at bounding box center [268, 61] width 158 height 18
type input "2106"
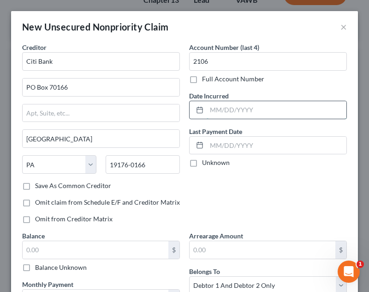
click at [277, 105] on input "text" at bounding box center [277, 110] width 140 height 18
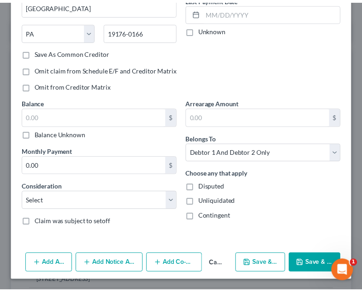
scroll to position [133, 0]
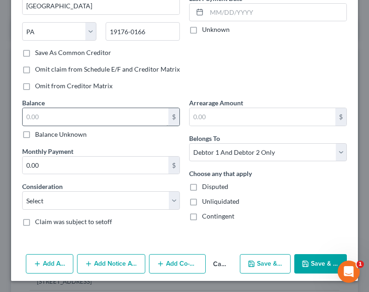
type input "03/20/2019"
click at [125, 123] on input "text" at bounding box center [96, 117] width 146 height 18
type input "5,907.00"
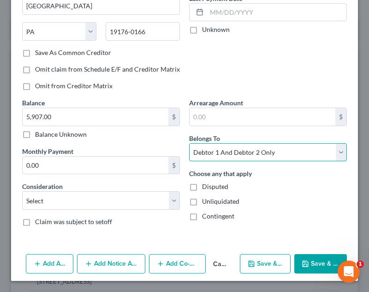
click at [222, 156] on select "Select Debtor 1 Only Debtor 2 Only Debtor 1 And Debtor 2 Only At Least One Of T…" at bounding box center [268, 152] width 158 height 18
click at [189, 143] on select "Select Debtor 1 Only Debtor 2 Only Debtor 1 And Debtor 2 Only At Least One Of T…" at bounding box center [268, 152] width 158 height 18
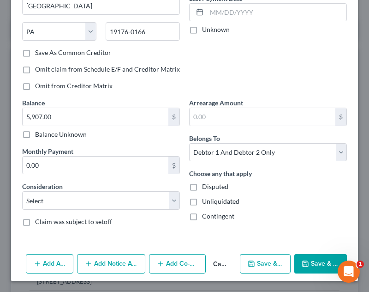
click at [232, 162] on div "Arrearage Amount $ Belongs To * Select Debtor 1 Only Debtor 2 Only Debtor 1 And…" at bounding box center [268, 166] width 167 height 136
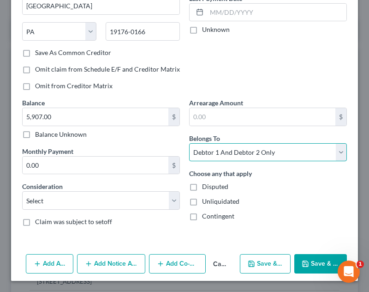
click at [234, 162] on div "Arrearage Amount $ Belongs To * Select Debtor 1 Only Debtor 2 Only Debtor 1 And…" at bounding box center [268, 166] width 167 height 136
select select "1"
click at [189, 143] on select "Select Debtor 1 Only Debtor 2 Only Debtor 1 And Debtor 2 Only At Least One Of T…" at bounding box center [268, 152] width 158 height 18
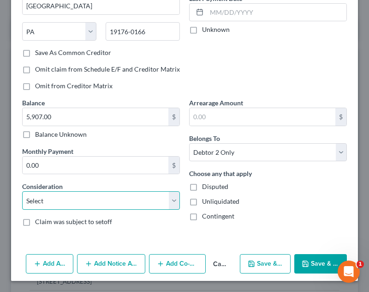
click at [126, 202] on select "Select Cable / Satellite Services Collection Agency Credit Card Debt Debt Couns…" at bounding box center [101, 200] width 158 height 18
select select "2"
click at [22, 191] on select "Select Cable / Satellite Services Collection Agency Credit Card Debt Debt Couns…" at bounding box center [101, 200] width 158 height 18
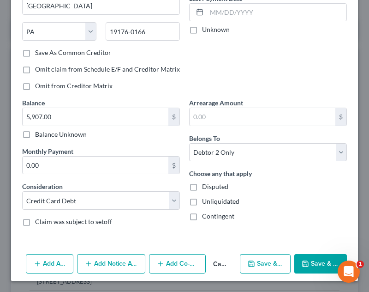
click at [325, 265] on button "Save & Close" at bounding box center [321, 263] width 53 height 19
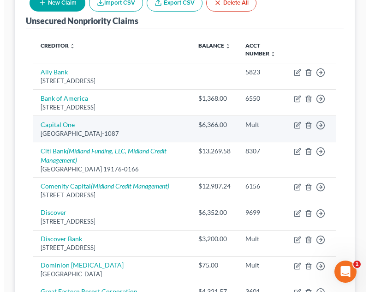
scroll to position [277, 0]
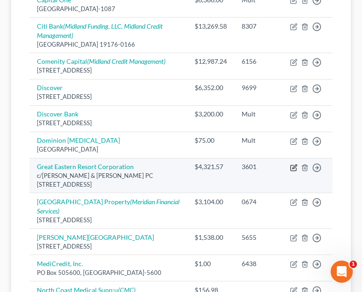
click at [292, 164] on icon "button" at bounding box center [293, 167] width 7 height 7
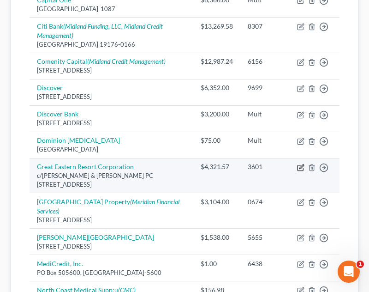
select select "48"
select select "14"
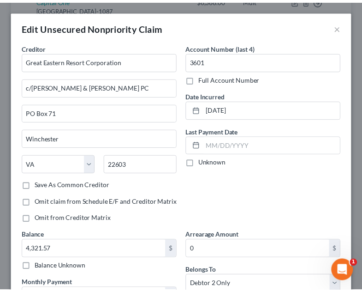
scroll to position [195, 0]
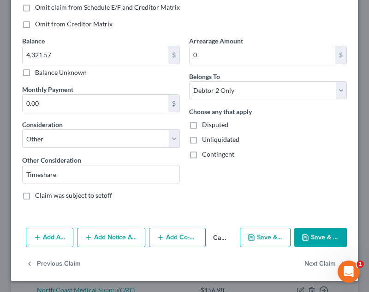
click at [268, 106] on div "Arrearage Amount 0 $ Belongs To * Select Debtor 1 Only Debtor 2 Only Debtor 1 A…" at bounding box center [268, 121] width 167 height 171
click at [270, 97] on select "Select Debtor 1 Only Debtor 2 Only Debtor 1 And Debtor 2 Only At Least One Of T…" at bounding box center [268, 90] width 158 height 18
select select "2"
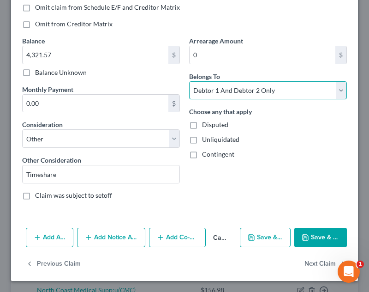
click at [189, 81] on select "Select Debtor 1 Only Debtor 2 Only Debtor 1 And Debtor 2 Only At Least One Of T…" at bounding box center [268, 90] width 158 height 18
click at [322, 233] on button "Save & Close" at bounding box center [321, 237] width 53 height 19
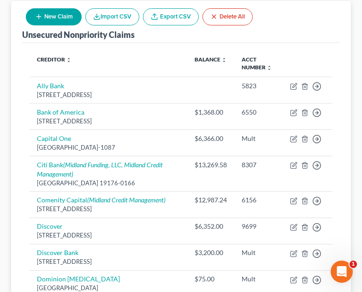
scroll to position [0, 0]
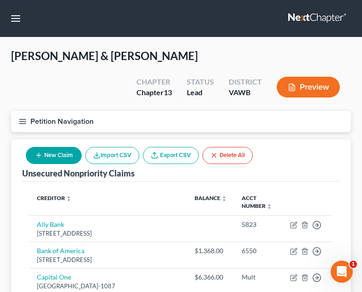
click at [27, 111] on button "Petition Navigation" at bounding box center [181, 121] width 340 height 21
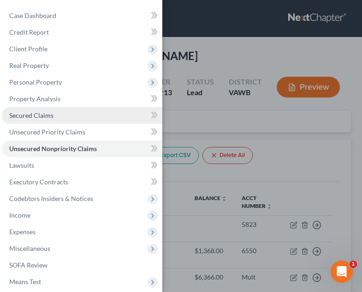
drag, startPoint x: 49, startPoint y: 118, endPoint x: 101, endPoint y: 122, distance: 51.8
click at [49, 118] on span "Secured Claims" at bounding box center [31, 115] width 44 height 8
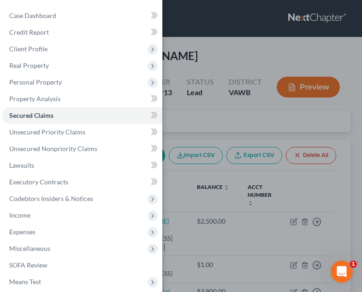
click at [321, 172] on div "Case Dashboard Payments Invoices Payments Payments Credit Report Client Profile" at bounding box center [181, 146] width 362 height 292
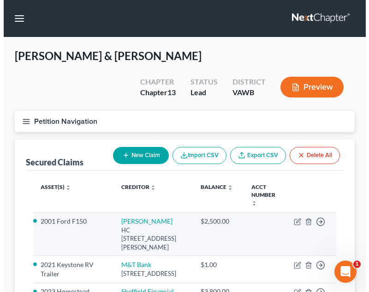
scroll to position [130, 0]
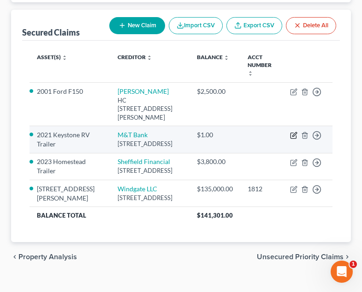
click at [295, 132] on icon "button" at bounding box center [293, 135] width 7 height 7
select select "21"
select select "4"
select select "0"
select select "3"
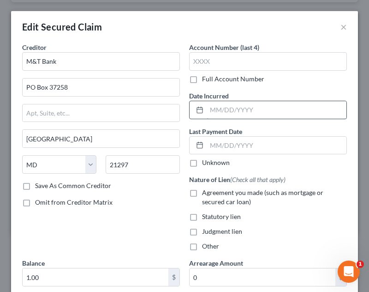
click at [254, 113] on input "text" at bounding box center [277, 110] width 140 height 18
type input "06/26/2021"
click at [268, 99] on div "Date Incurred 06/26/2021" at bounding box center [268, 105] width 158 height 28
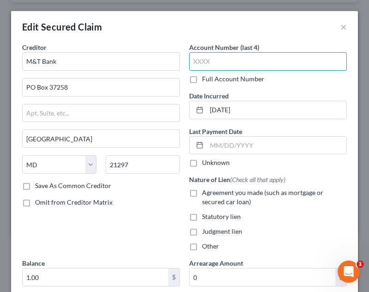
click at [277, 60] on input "text" at bounding box center [268, 61] width 158 height 18
drag, startPoint x: 278, startPoint y: 53, endPoint x: 282, endPoint y: 42, distance: 11.2
click at [278, 52] on input "0001" at bounding box center [268, 61] width 158 height 18
type input "0001"
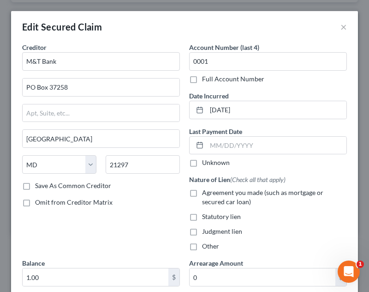
click at [282, 42] on div "Account Number (last 4) 0001 Full Account Number" at bounding box center [268, 62] width 158 height 41
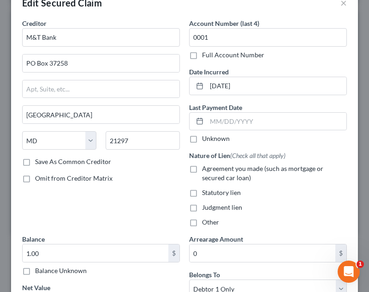
scroll to position [92, 0]
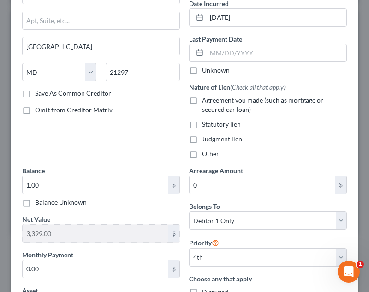
click at [250, 102] on span "Agreement you made (such as mortgage or secured car loan)" at bounding box center [262, 104] width 121 height 17
click at [212, 102] on input "Agreement you made (such as mortgage or secured car loan)" at bounding box center [209, 99] width 6 height 6
checkbox input "true"
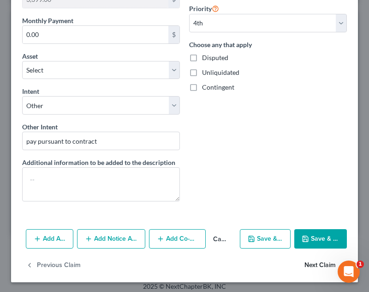
scroll to position [328, 0]
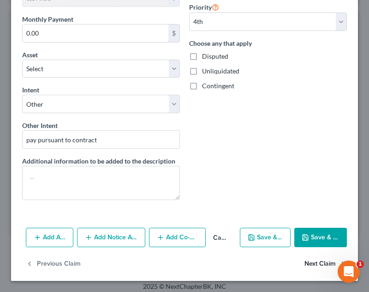
click at [306, 259] on button "Next Claim" at bounding box center [326, 263] width 42 height 19
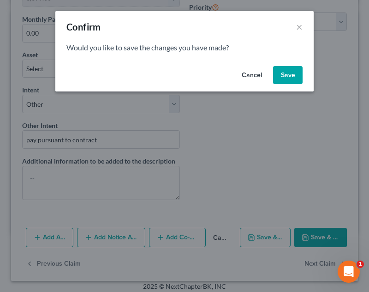
click at [281, 72] on button "Save" at bounding box center [288, 75] width 30 height 18
select select "28"
select select "0"
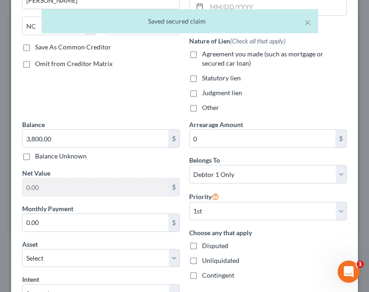
click at [227, 58] on span "Agreement you made (such as mortgage or secured car loan)" at bounding box center [262, 58] width 121 height 17
click at [212, 55] on input "Agreement you made (such as mortgage or secured car loan)" at bounding box center [209, 52] width 6 height 6
checkbox input "true"
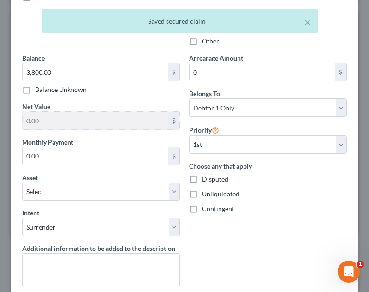
scroll to position [292, 0]
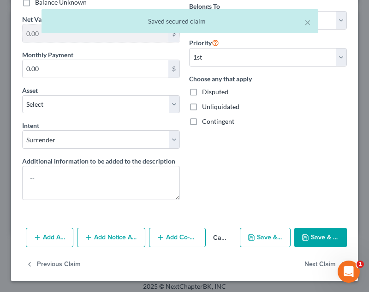
click at [323, 230] on button "Save & Close" at bounding box center [321, 237] width 53 height 19
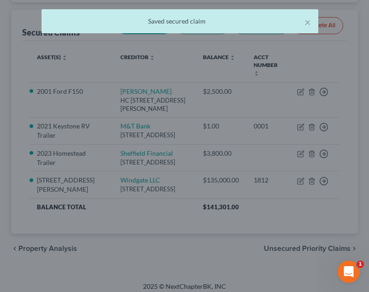
select select "12"
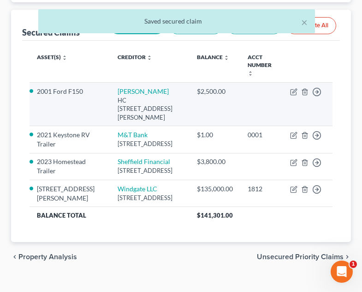
click at [290, 83] on td "Move to E Move to F Move to G Move to Notice Only" at bounding box center [308, 104] width 50 height 43
click at [292, 88] on icon "button" at bounding box center [293, 91] width 7 height 7
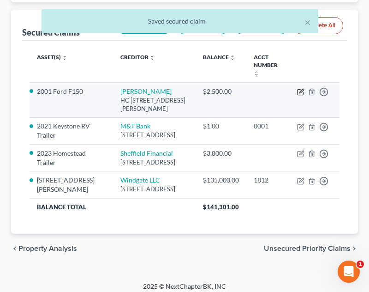
select select "51"
select select "20"
select select "0"
select select "1"
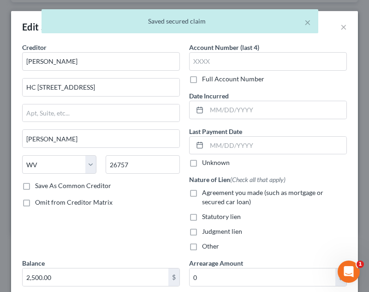
click at [336, 26] on div "× Saved secured claim" at bounding box center [179, 23] width 369 height 29
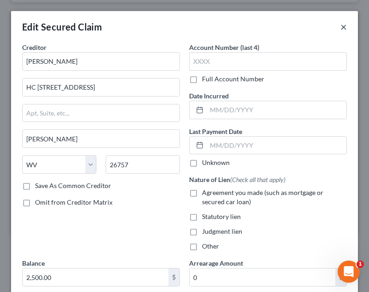
click at [339, 24] on div "Edit Secured Claim ×" at bounding box center [184, 26] width 347 height 31
click at [341, 29] on button "×" at bounding box center [344, 26] width 6 height 11
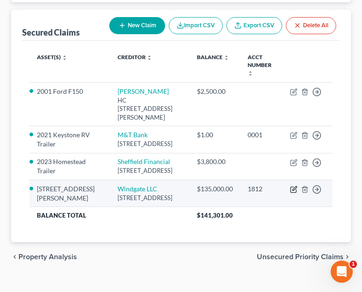
click at [293, 186] on icon "button" at bounding box center [293, 189] width 7 height 7
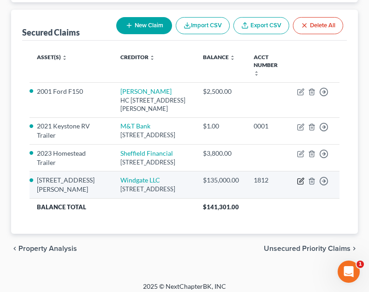
select select "48"
select select "3"
select select "10"
select select "4"
select select "2"
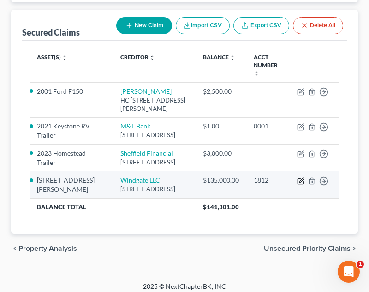
select select "0"
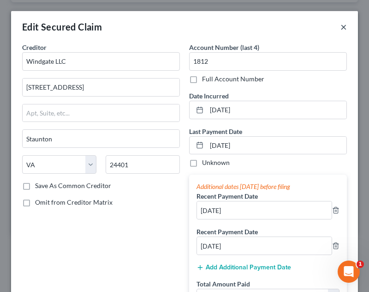
click at [341, 25] on button "×" at bounding box center [344, 26] width 6 height 11
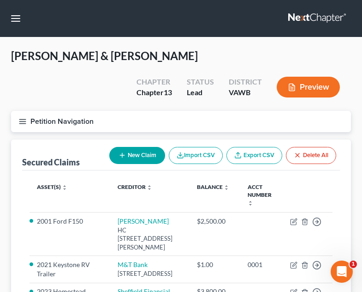
click at [25, 79] on div "Barnes, John & Polly Upgraded Chapter Chapter 13 Status Lead District VAWB Prev…" at bounding box center [181, 79] width 340 height 62
click at [26, 111] on button "Petition Navigation" at bounding box center [181, 121] width 340 height 21
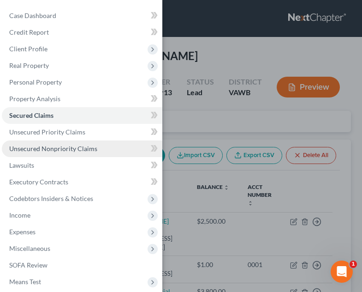
click at [59, 150] on span "Unsecured Nonpriority Claims" at bounding box center [53, 148] width 88 height 8
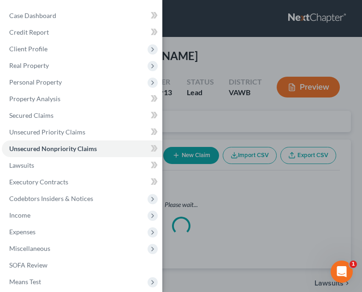
click at [185, 185] on div "Case Dashboard Payments Invoices Payments Payments Credit Report Client Profile" at bounding box center [181, 146] width 362 height 292
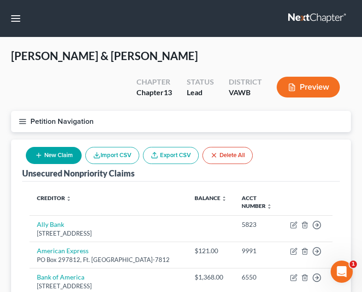
click at [72, 147] on button "New Claim" at bounding box center [54, 155] width 56 height 17
select select "2"
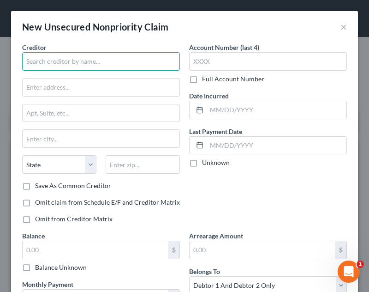
click at [105, 64] on input "text" at bounding box center [101, 61] width 158 height 18
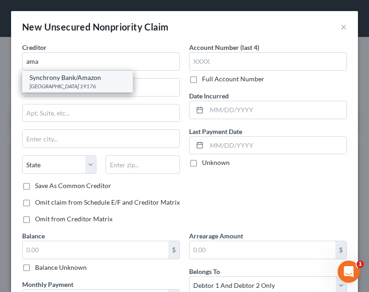
click at [83, 81] on div "Synchrony Bank/Amazon" at bounding box center [78, 77] width 96 height 9
type input "Synchrony Bank/Amazon"
type input "PO Box 71737"
type input "[GEOGRAPHIC_DATA]"
select select "39"
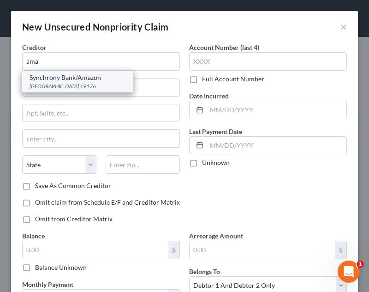
type input "19176"
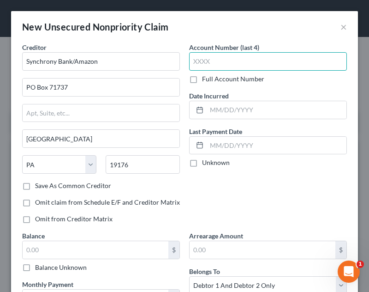
click at [243, 60] on input "text" at bounding box center [268, 61] width 158 height 18
type input "4578"
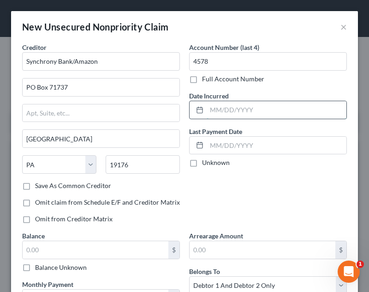
click at [244, 104] on input "text" at bounding box center [277, 110] width 140 height 18
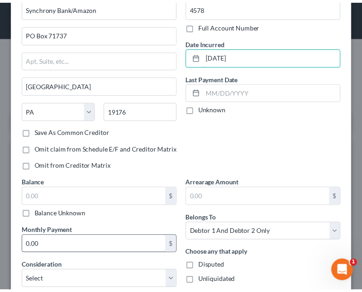
scroll to position [133, 0]
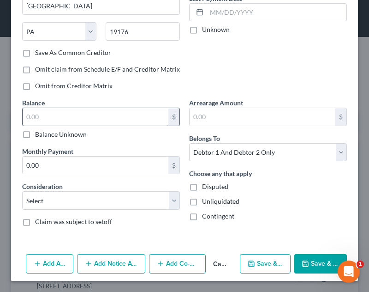
type input "02/26/2017"
drag, startPoint x: 76, startPoint y: 120, endPoint x: 140, endPoint y: 85, distance: 72.7
click at [76, 120] on input "text" at bounding box center [96, 117] width 146 height 18
type input "189.00"
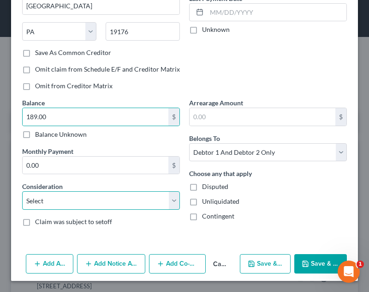
drag, startPoint x: 109, startPoint y: 204, endPoint x: 110, endPoint y: 194, distance: 10.2
click at [109, 204] on select "Select Cable / Satellite Services Collection Agency Credit Card Debt Debt Couns…" at bounding box center [101, 200] width 158 height 18
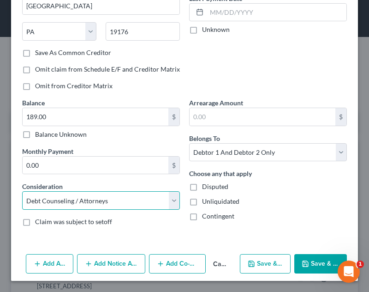
click at [22, 210] on select "Select Cable / Satellite Services Collection Agency Credit Card Debt Debt Couns…" at bounding box center [101, 200] width 158 height 18
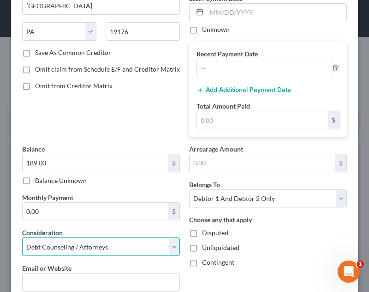
click at [80, 248] on select "Select Cable / Satellite Services Collection Agency Credit Card Debt Debt Couns…" at bounding box center [101, 246] width 158 height 18
select select "1"
click at [22, 237] on select "Select Cable / Satellite Services Collection Agency Credit Card Debt Debt Couns…" at bounding box center [101, 246] width 158 height 18
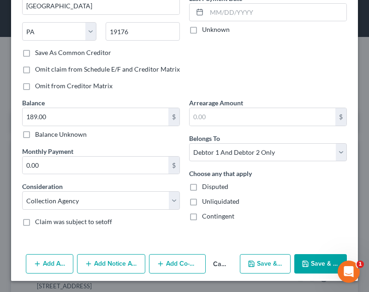
click at [102, 211] on div "Balance 189.00 $ Balance Unknown Balance Undetermined 189.00 $ Balance Unknown …" at bounding box center [101, 166] width 167 height 136
drag, startPoint x: 96, startPoint y: 218, endPoint x: 93, endPoint y: 206, distance: 11.9
click at [96, 217] on span "Claim was subject to setoff" at bounding box center [73, 221] width 77 height 8
click at [45, 217] on input "Claim was subject to setoff" at bounding box center [42, 220] width 6 height 6
checkbox input "true"
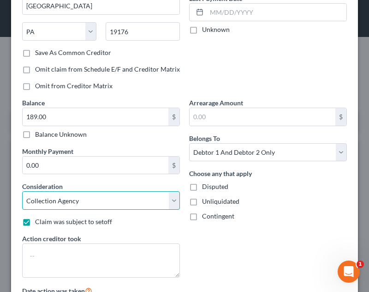
click at [94, 204] on select "Select Cable / Satellite Services Collection Agency Credit Card Debt Debt Couns…" at bounding box center [101, 200] width 158 height 18
select select "2"
click at [22, 191] on select "Select Cable / Satellite Services Collection Agency Credit Card Debt Debt Couns…" at bounding box center [101, 200] width 158 height 18
drag, startPoint x: 68, startPoint y: 220, endPoint x: 130, endPoint y: 206, distance: 63.5
click at [69, 220] on span "Claim was subject to setoff" at bounding box center [73, 221] width 77 height 8
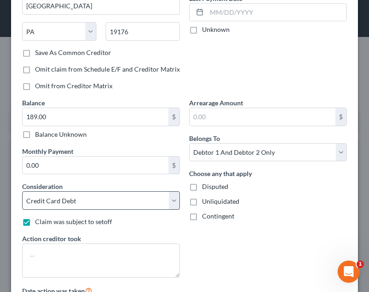
click at [45, 220] on input "Claim was subject to setoff" at bounding box center [42, 220] width 6 height 6
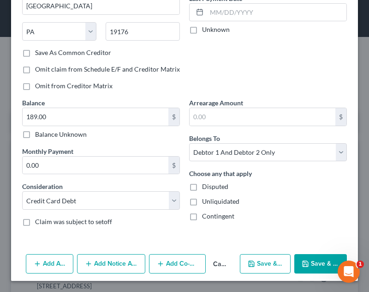
click at [58, 214] on div "Balance 189.00 $ Balance Unknown Balance Undetermined 189.00 $ Balance Unknown …" at bounding box center [101, 166] width 167 height 136
click at [59, 217] on div "Balance 189.00 $ Balance Unknown Balance Undetermined 189.00 $ Balance Unknown …" at bounding box center [101, 166] width 167 height 136
click at [59, 218] on span "Claim was subject to setoff" at bounding box center [73, 221] width 77 height 8
click at [45, 218] on input "Claim was subject to setoff" at bounding box center [42, 220] width 6 height 6
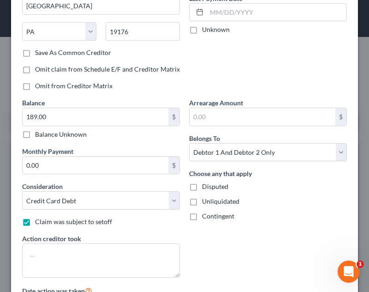
click at [59, 218] on span "Claim was subject to setoff" at bounding box center [73, 221] width 77 height 8
click at [45, 218] on input "Claim was subject to setoff" at bounding box center [42, 220] width 6 height 6
checkbox input "false"
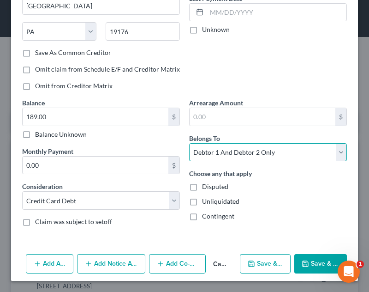
click at [240, 149] on select "Select Debtor 1 Only Debtor 2 Only Debtor 1 And Debtor 2 Only At Least One Of T…" at bounding box center [268, 152] width 158 height 18
select select "1"
click at [189, 143] on select "Select Debtor 1 Only Debtor 2 Only Debtor 1 And Debtor 2 Only At Least One Of T…" at bounding box center [268, 152] width 158 height 18
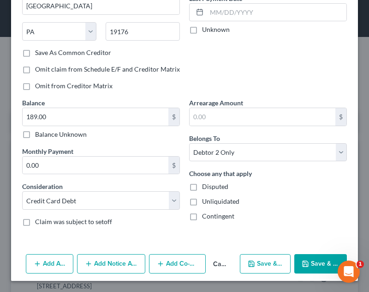
click at [319, 258] on button "Save & Close" at bounding box center [321, 263] width 53 height 19
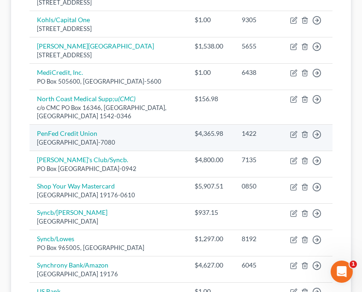
scroll to position [600, 0]
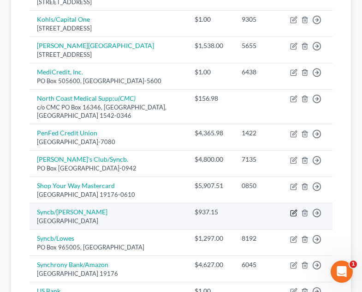
click at [295, 209] on icon "button" at bounding box center [293, 212] width 7 height 7
select select "9"
select select "2"
select select "1"
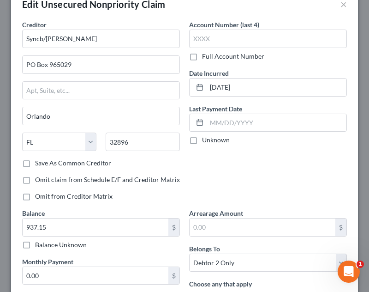
scroll to position [0, 0]
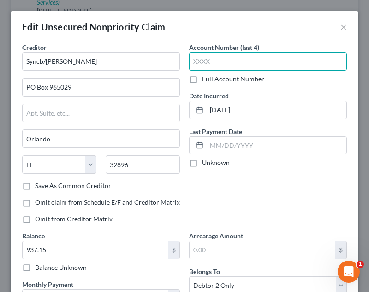
click at [240, 60] on input "text" at bounding box center [268, 61] width 158 height 18
type input "4583"
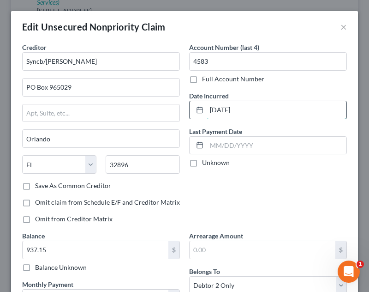
click at [244, 113] on input "06/17/2025" at bounding box center [277, 110] width 140 height 18
type input "02/19/2014"
click at [276, 165] on div "Unknown" at bounding box center [268, 162] width 158 height 9
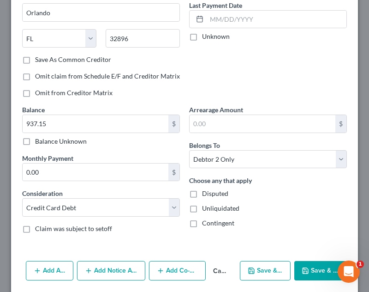
scroll to position [138, 0]
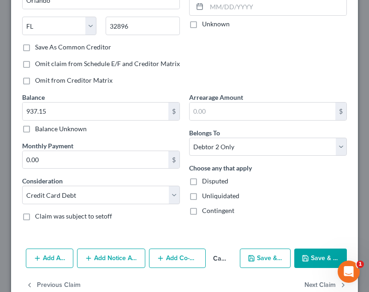
drag, startPoint x: 312, startPoint y: 250, endPoint x: 366, endPoint y: 190, distance: 81.0
click at [312, 249] on button "Save & Close" at bounding box center [321, 257] width 53 height 19
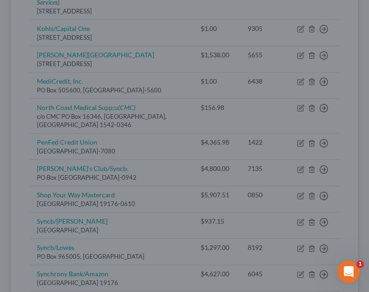
type input "0"
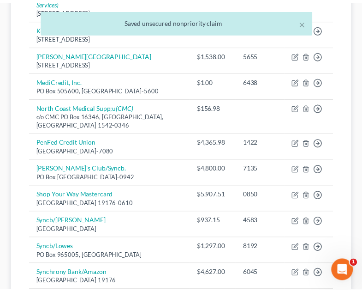
scroll to position [600, 0]
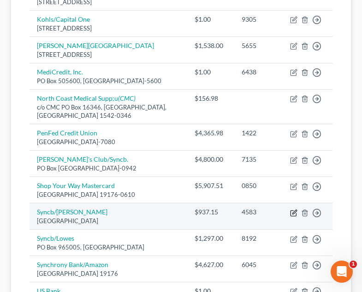
click at [295, 209] on icon "button" at bounding box center [293, 212] width 7 height 7
select select "9"
select select "2"
select select "1"
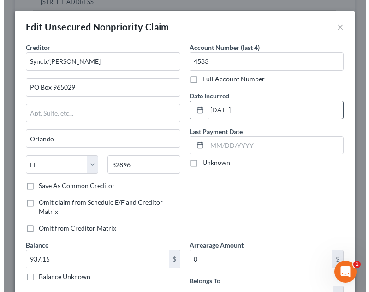
scroll to position [591, 0]
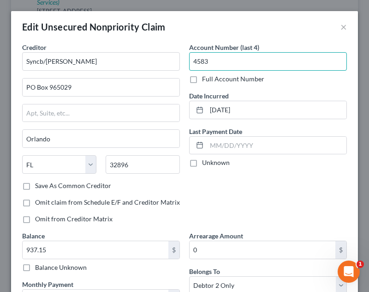
click at [222, 57] on input "4583" at bounding box center [268, 61] width 158 height 18
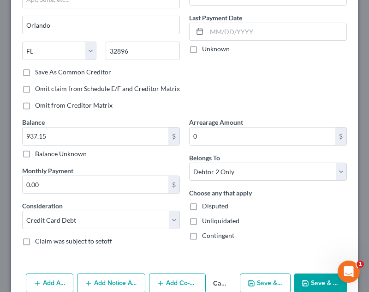
scroll to position [159, 0]
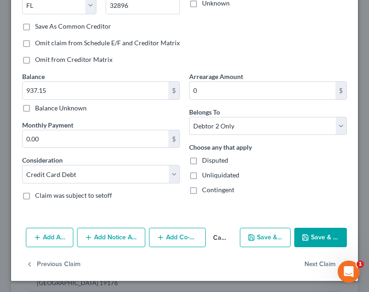
type input "Mult"
click at [320, 237] on button "Save & Close" at bounding box center [321, 237] width 53 height 19
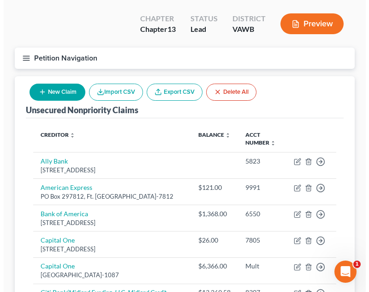
scroll to position [0, 0]
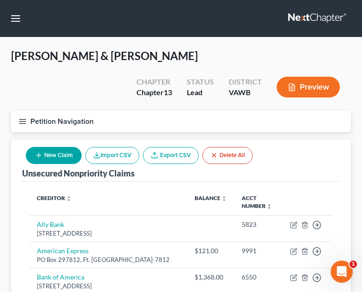
click at [46, 147] on button "New Claim" at bounding box center [54, 155] width 56 height 17
select select "2"
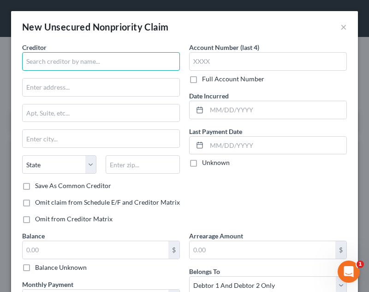
click at [66, 60] on input "text" at bounding box center [101, 61] width 158 height 18
type input "Syncb/JCPenny"
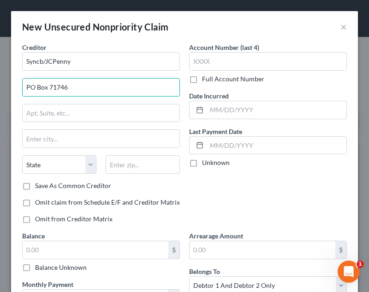
type input "PO Box 71746"
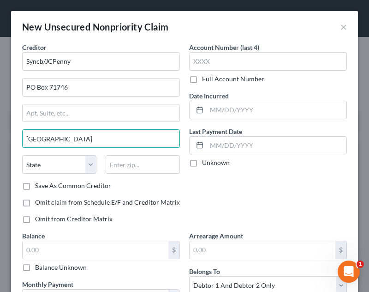
type input "[GEOGRAPHIC_DATA]"
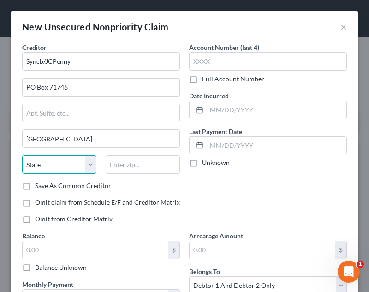
select select "39"
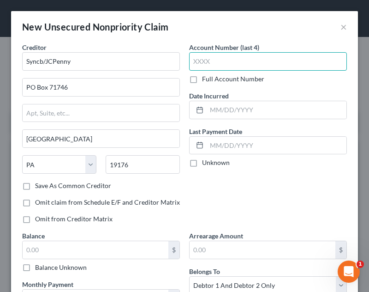
click at [261, 65] on input "text" at bounding box center [268, 61] width 158 height 18
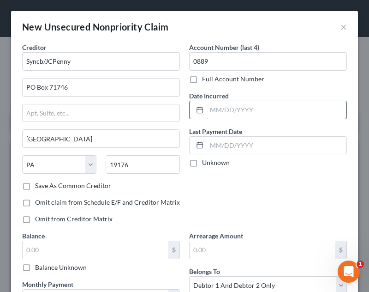
click at [249, 109] on input "text" at bounding box center [277, 110] width 140 height 18
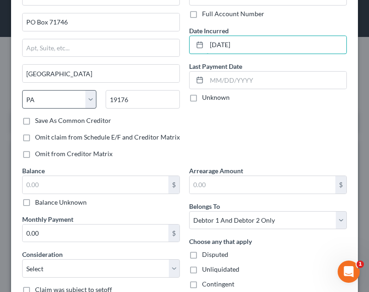
scroll to position [133, 0]
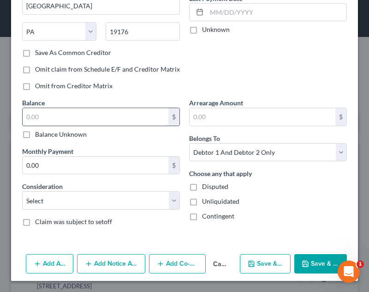
click at [98, 115] on input "text" at bounding box center [96, 117] width 146 height 18
click at [101, 194] on select "Select Cable / Satellite Services Collection Agency Credit Card Debt Debt Couns…" at bounding box center [101, 200] width 158 height 18
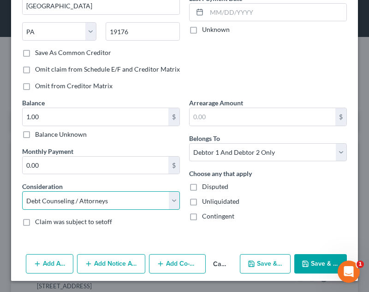
click at [22, 210] on select "Select Cable / Satellite Services Collection Agency Credit Card Debt Debt Couns…" at bounding box center [101, 200] width 158 height 18
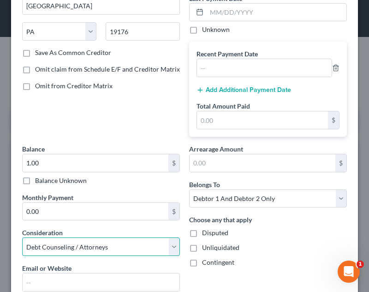
click at [81, 244] on select "Select Cable / Satellite Services Collection Agency Credit Card Debt Debt Couns…" at bounding box center [101, 246] width 158 height 18
click at [22, 237] on select "Select Cable / Satellite Services Collection Agency Credit Card Debt Debt Couns…" at bounding box center [101, 246] width 158 height 18
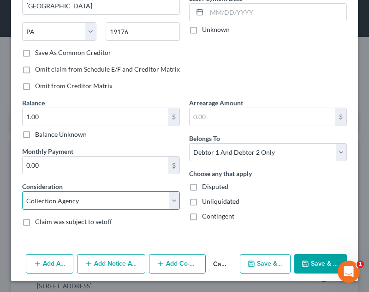
click at [83, 194] on select "Select Cable / Satellite Services Collection Agency Credit Card Debt Debt Couns…" at bounding box center [101, 200] width 158 height 18
click at [22, 191] on select "Select Cable / Satellite Services Collection Agency Credit Card Debt Debt Couns…" at bounding box center [101, 200] width 158 height 18
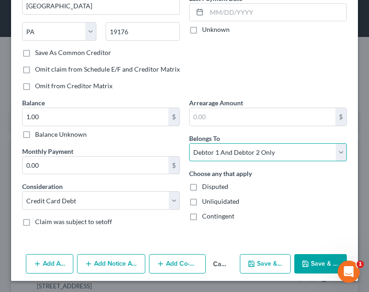
click at [249, 158] on select "Select Debtor 1 Only Debtor 2 Only Debtor 1 And Debtor 2 Only At Least One Of T…" at bounding box center [268, 152] width 158 height 18
click at [189, 143] on select "Select Debtor 1 Only Debtor 2 Only Debtor 1 And Debtor 2 Only At Least One Of T…" at bounding box center [268, 152] width 158 height 18
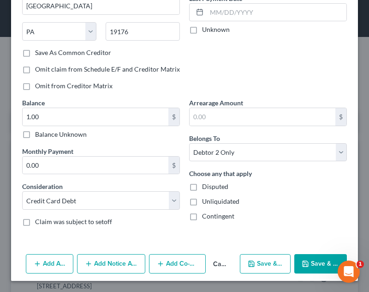
click at [325, 263] on button "Save & Close" at bounding box center [321, 263] width 53 height 19
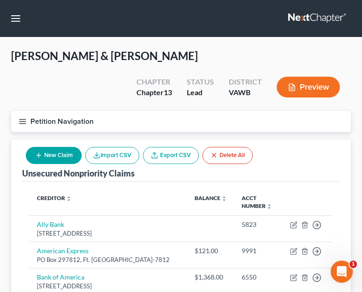
click at [52, 147] on button "New Claim" at bounding box center [54, 155] width 56 height 17
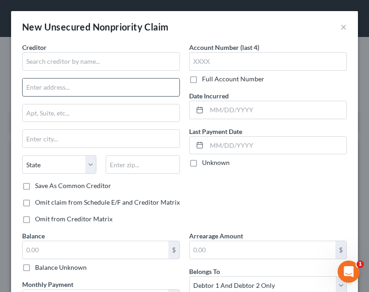
click at [47, 83] on div "Creditor * State AL AK AR AZ CA CO CT DE DC FL GA GU HI ID IL IN IA KS KY LA ME…" at bounding box center [101, 111] width 158 height 138
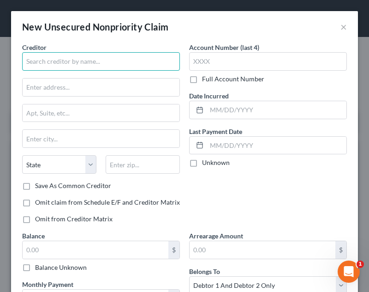
click at [78, 66] on input "text" at bounding box center [101, 61] width 158 height 18
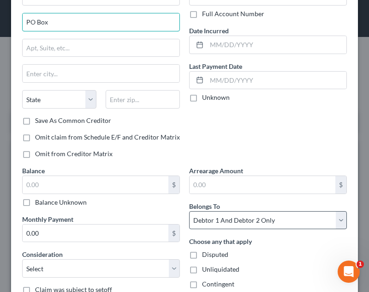
scroll to position [0, 0]
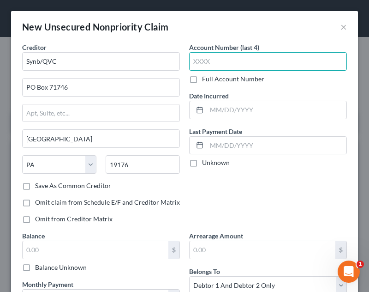
click at [221, 60] on input "text" at bounding box center [268, 61] width 158 height 18
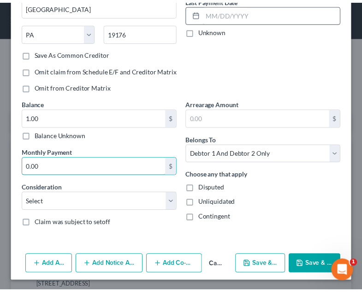
scroll to position [133, 0]
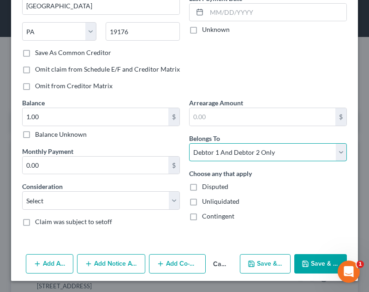
click at [244, 155] on select "Select Debtor 1 Only Debtor 2 Only Debtor 1 And Debtor 2 Only At Least One Of T…" at bounding box center [268, 152] width 158 height 18
click at [189, 143] on select "Select Debtor 1 Only Debtor 2 Only Debtor 1 And Debtor 2 Only At Least One Of T…" at bounding box center [268, 152] width 158 height 18
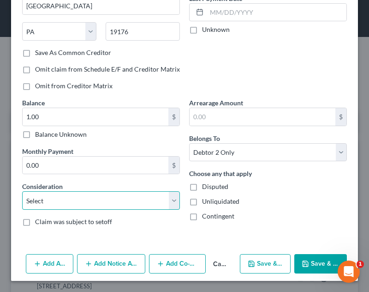
drag, startPoint x: 134, startPoint y: 202, endPoint x: 133, endPoint y: 194, distance: 8.3
click at [134, 202] on select "Select Cable / Satellite Services Collection Agency Credit Card Debt Debt Couns…" at bounding box center [101, 200] width 158 height 18
click at [22, 191] on select "Select Cable / Satellite Services Collection Agency Credit Card Debt Debt Couns…" at bounding box center [101, 200] width 158 height 18
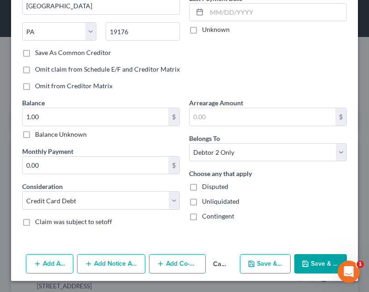
click at [310, 259] on button "Save & Close" at bounding box center [321, 263] width 53 height 19
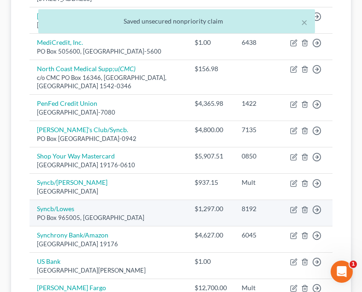
scroll to position [646, 0]
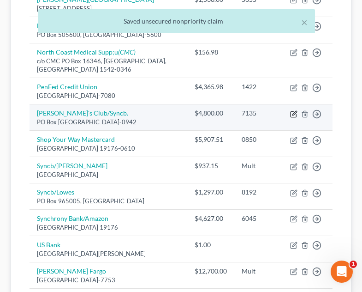
click at [295, 110] on icon "button" at bounding box center [293, 113] width 7 height 7
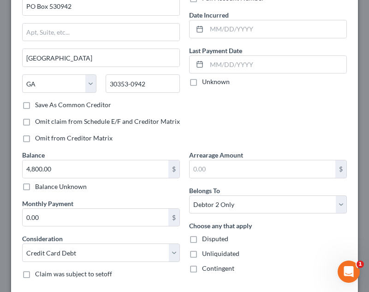
scroll to position [0, 0]
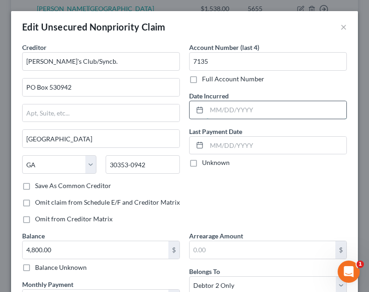
click at [246, 110] on input "text" at bounding box center [277, 110] width 140 height 18
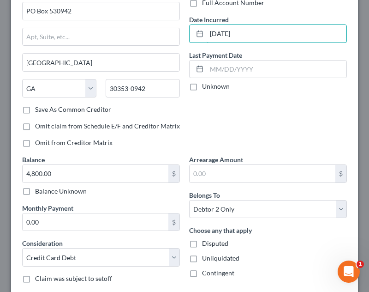
scroll to position [138, 0]
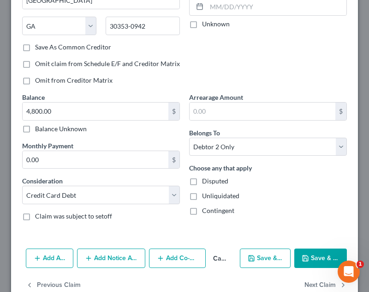
click at [306, 264] on button "Save & Close" at bounding box center [321, 257] width 53 height 19
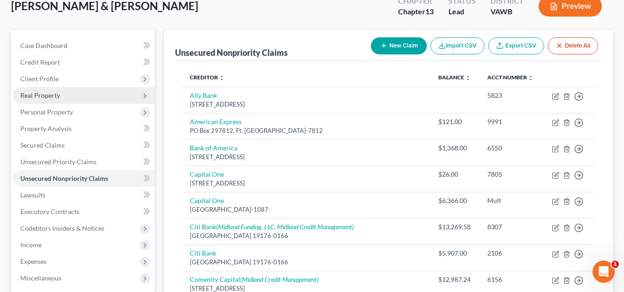
scroll to position [0, 0]
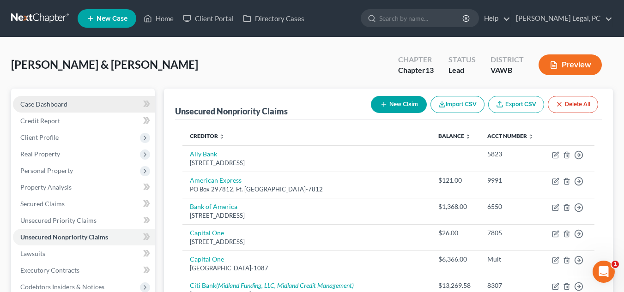
click at [70, 108] on link "Case Dashboard" at bounding box center [84, 104] width 142 height 17
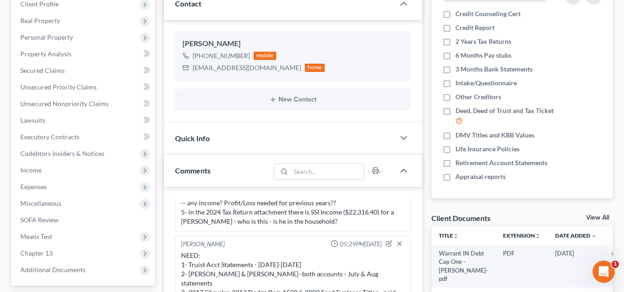
scroll to position [231, 0]
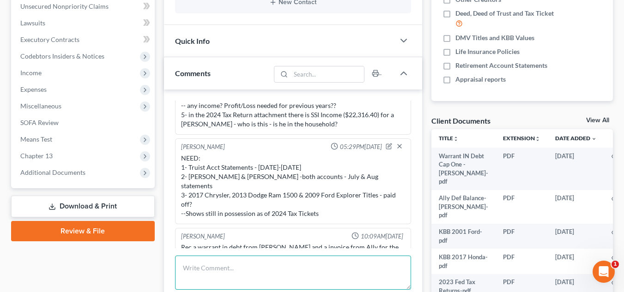
click at [257, 263] on textarea at bounding box center [293, 273] width 236 height 34
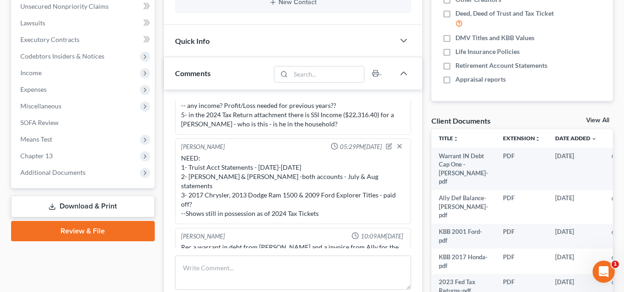
click at [343, 252] on div "Rachel Dalton 10:07AM, 07/23/2025 Hello John and Polly, I have briefly reviewed…" at bounding box center [293, 209] width 258 height 239
click at [111, 167] on span "Additional Documents" at bounding box center [84, 172] width 142 height 17
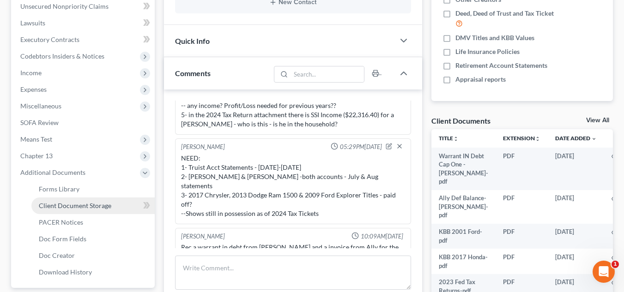
click at [90, 203] on span "Client Document Storage" at bounding box center [75, 206] width 72 height 8
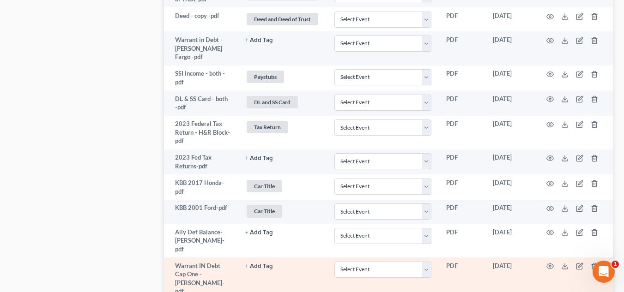
scroll to position [1094, 0]
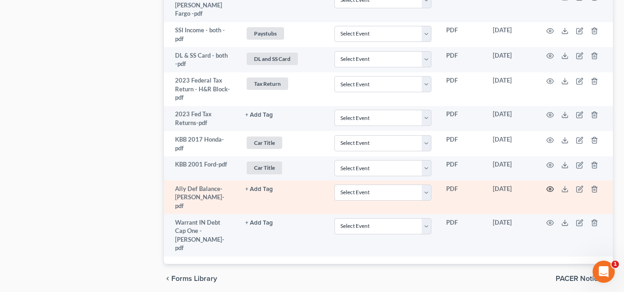
click at [551, 186] on icon "button" at bounding box center [549, 189] width 7 height 7
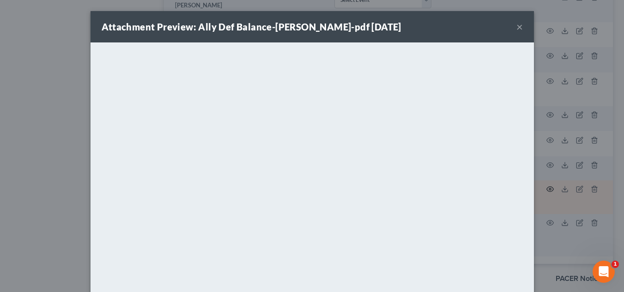
scroll to position [1031, 0]
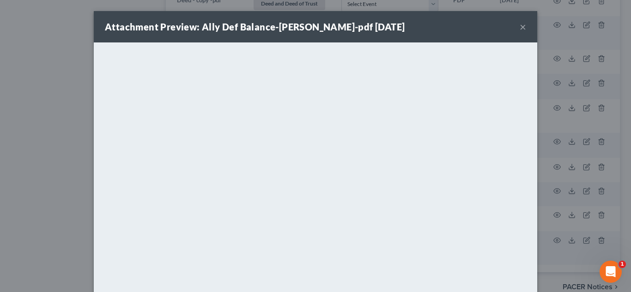
click at [514, 29] on div "Attachment Preview: Ally Def Balance-Barnes-pdf 08/19/2025 ×" at bounding box center [315, 26] width 443 height 31
click at [519, 27] on button "×" at bounding box center [522, 26] width 6 height 11
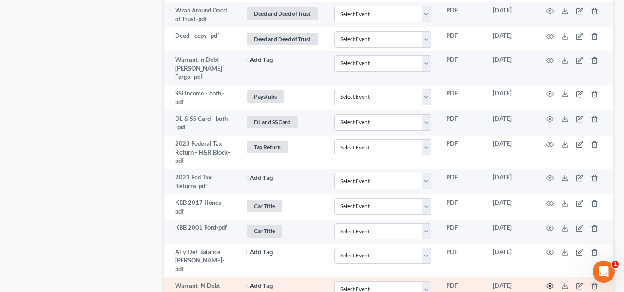
click at [551, 283] on icon "button" at bounding box center [549, 286] width 7 height 7
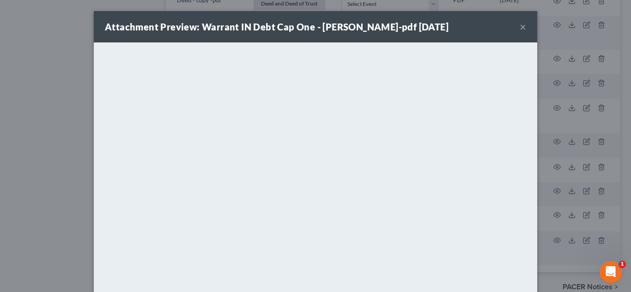
click at [521, 27] on button "×" at bounding box center [522, 26] width 6 height 11
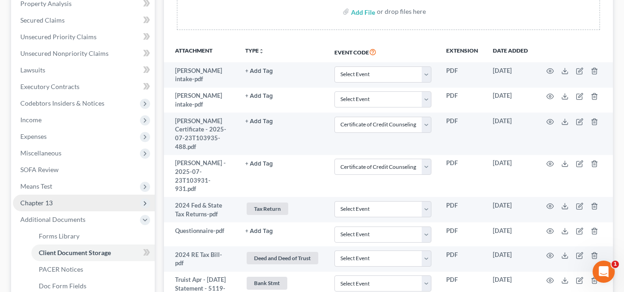
scroll to position [200, 0]
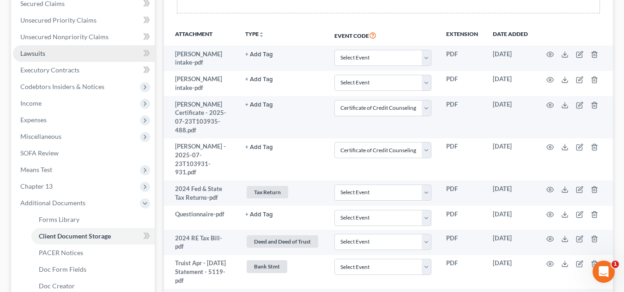
click at [65, 50] on link "Lawsuits" at bounding box center [84, 53] width 142 height 17
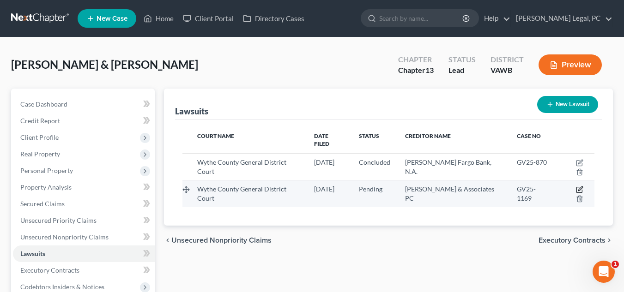
click at [576, 187] on icon "button" at bounding box center [579, 190] width 6 height 6
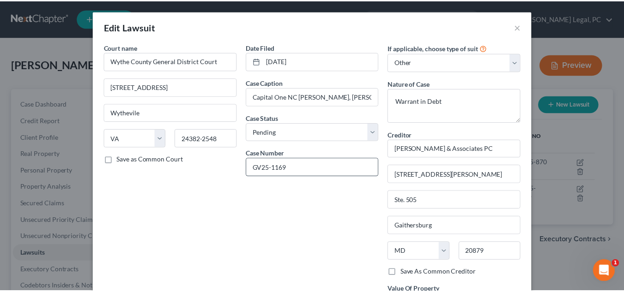
scroll to position [92, 0]
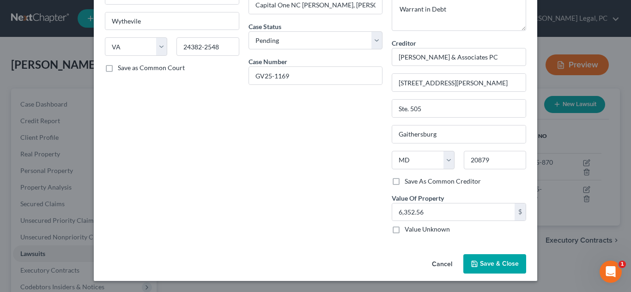
click at [497, 261] on span "Save & Close" at bounding box center [499, 264] width 39 height 8
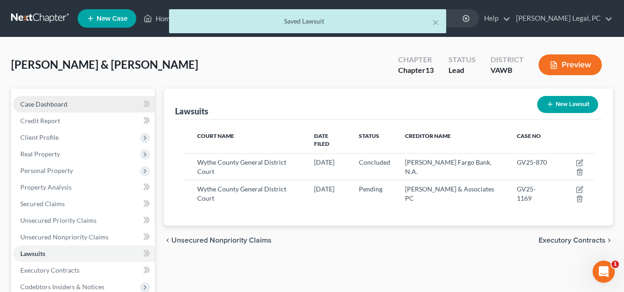
click at [73, 105] on link "Case Dashboard" at bounding box center [84, 104] width 142 height 17
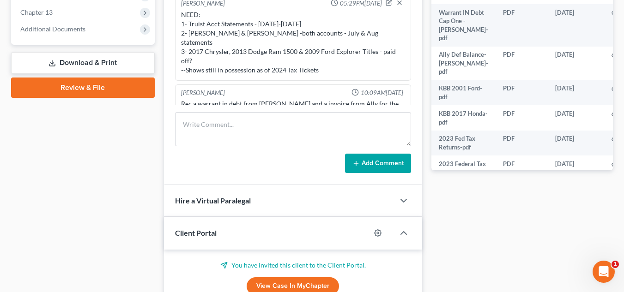
scroll to position [323, 0]
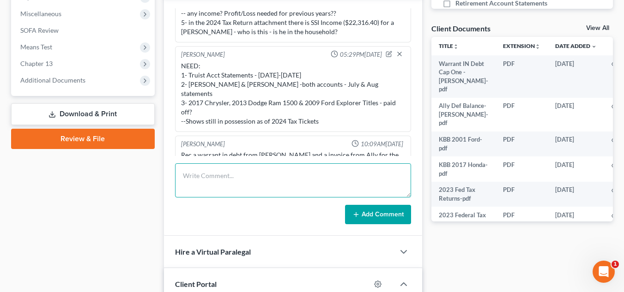
click at [298, 191] on textarea at bounding box center [293, 180] width 236 height 34
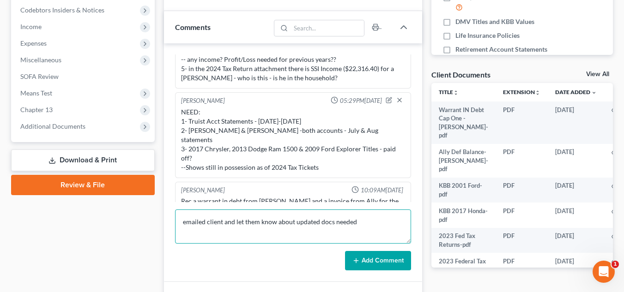
scroll to position [2, 0]
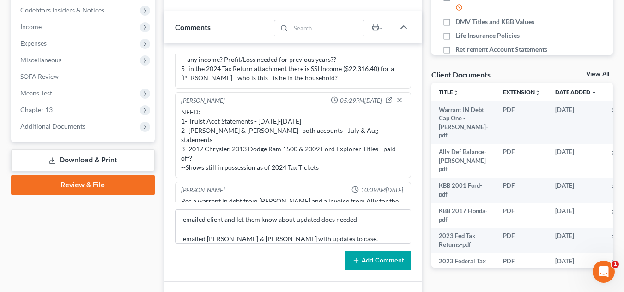
click at [371, 255] on button "Add Comment" at bounding box center [378, 260] width 66 height 19
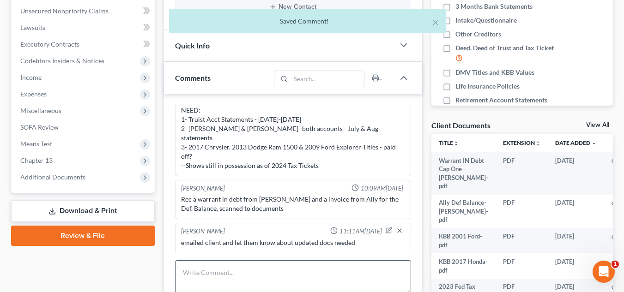
scroll to position [42, 0]
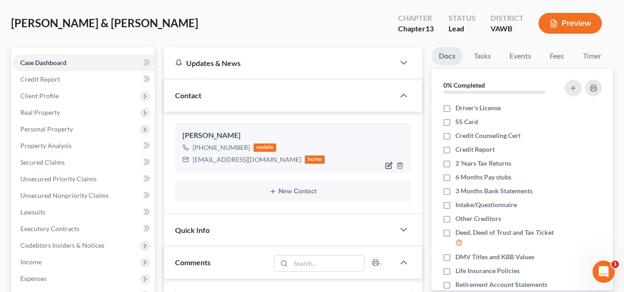
click at [385, 165] on icon "button" at bounding box center [388, 165] width 7 height 7
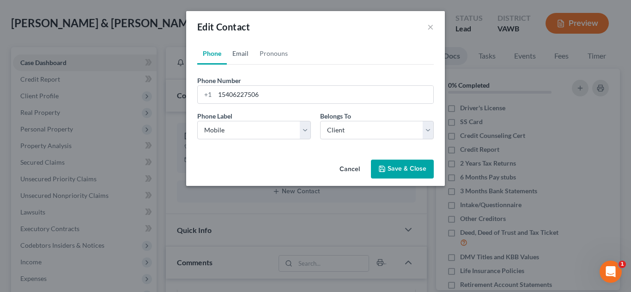
drag, startPoint x: 245, startPoint y: 52, endPoint x: 271, endPoint y: 67, distance: 30.2
click at [245, 52] on link "Email" at bounding box center [240, 53] width 27 height 22
drag, startPoint x: 261, startPoint y: 93, endPoint x: 204, endPoint y: 96, distance: 56.8
click at [204, 96] on div "snackman1956@yahoo.com" at bounding box center [315, 94] width 236 height 18
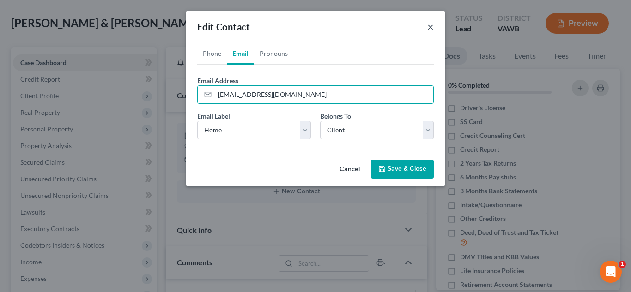
click at [433, 29] on button "×" at bounding box center [430, 26] width 6 height 11
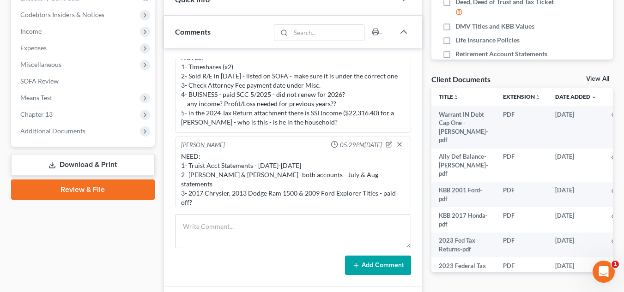
scroll to position [230, 0]
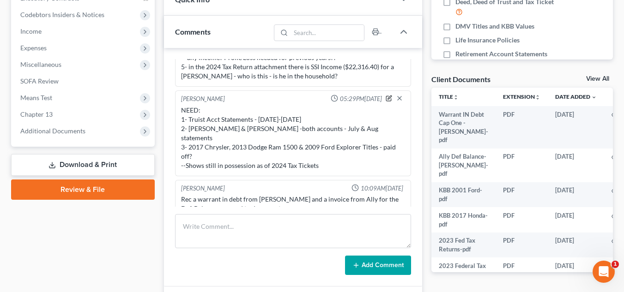
click at [385, 95] on icon "button" at bounding box center [388, 98] width 6 height 6
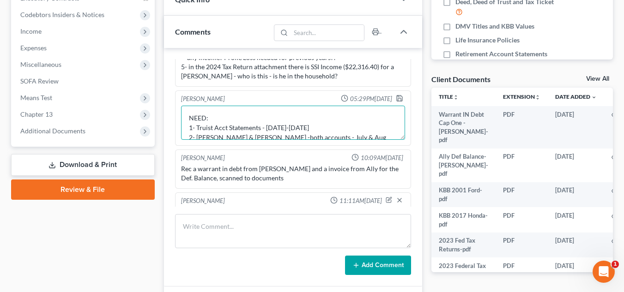
scroll to position [39, 0]
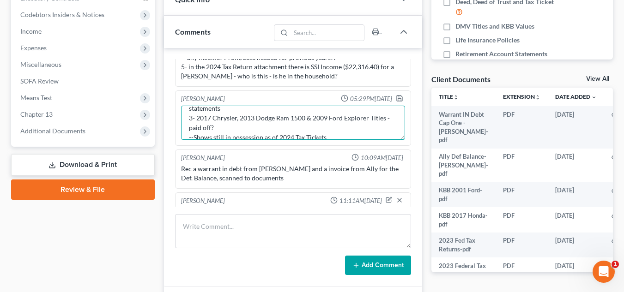
drag, startPoint x: 185, startPoint y: 110, endPoint x: 337, endPoint y: 122, distance: 151.8
click at [337, 122] on textarea "NEED: 1- Truist Acct Statements - Jun 18-Aug 18 2- Burke & Herbert -both accoun…" at bounding box center [293, 123] width 224 height 34
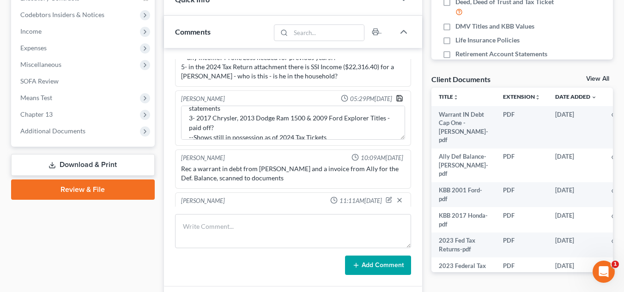
click at [397, 96] on icon "button" at bounding box center [400, 99] width 6 height 6
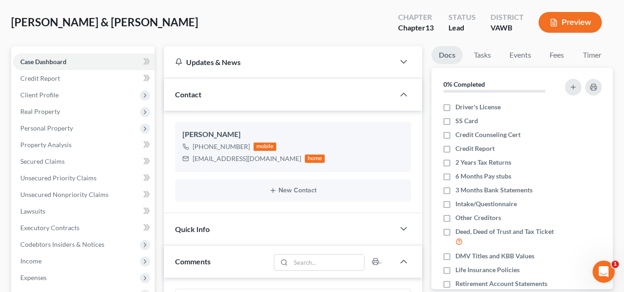
scroll to position [0, 0]
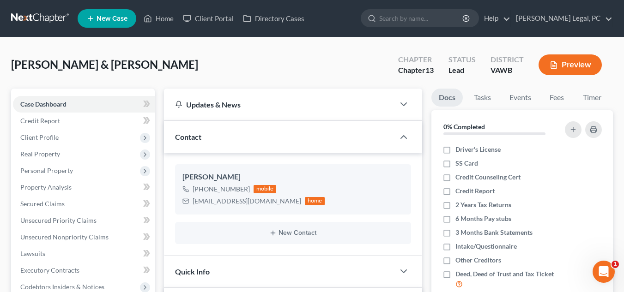
drag, startPoint x: 47, startPoint y: 20, endPoint x: 54, endPoint y: 19, distance: 6.5
click at [47, 20] on link at bounding box center [40, 18] width 59 height 17
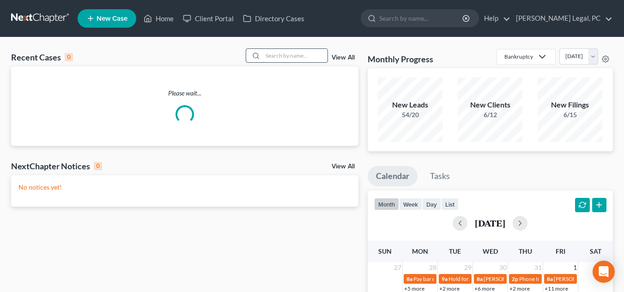
click at [304, 51] on input "search" at bounding box center [295, 55] width 65 height 13
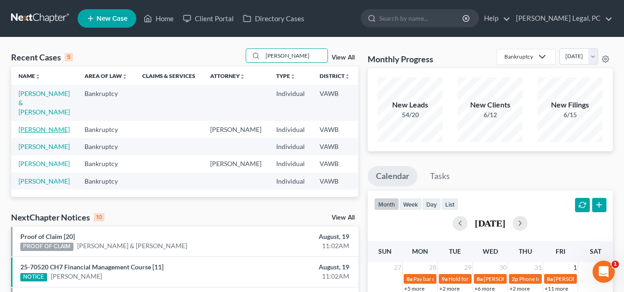
type input "orton"
click at [32, 133] on link "[PERSON_NAME]" at bounding box center [43, 130] width 51 height 8
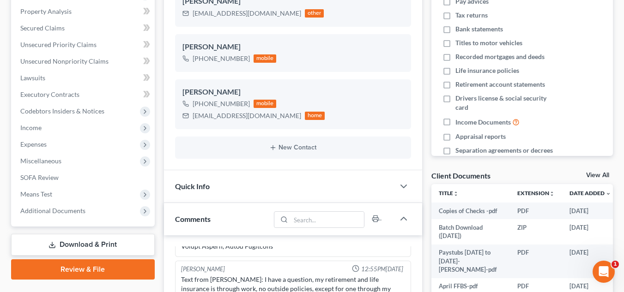
scroll to position [231, 0]
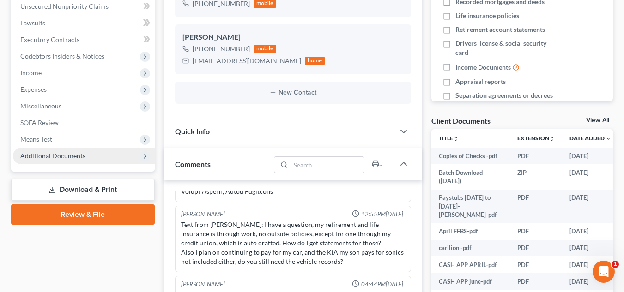
click at [73, 156] on span "Additional Documents" at bounding box center [52, 156] width 65 height 8
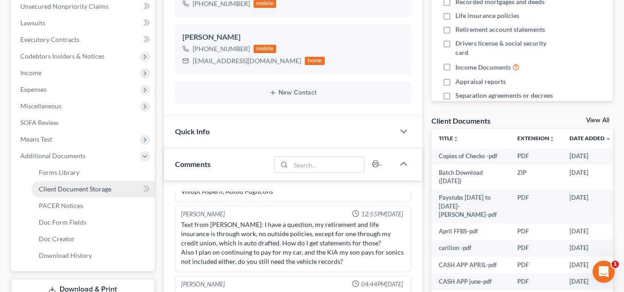
click at [76, 195] on link "Client Document Storage" at bounding box center [92, 189] width 123 height 17
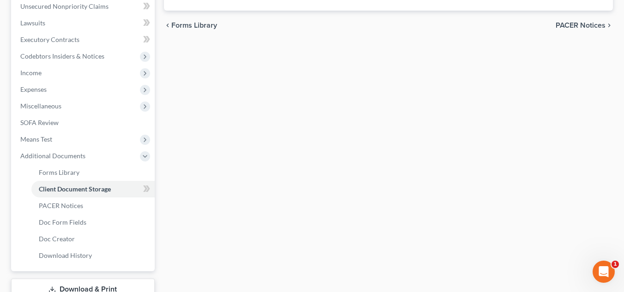
scroll to position [207, 0]
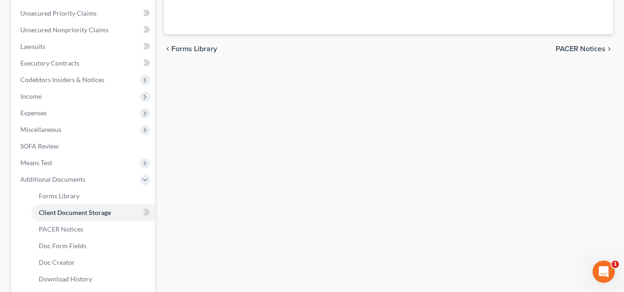
select select "0"
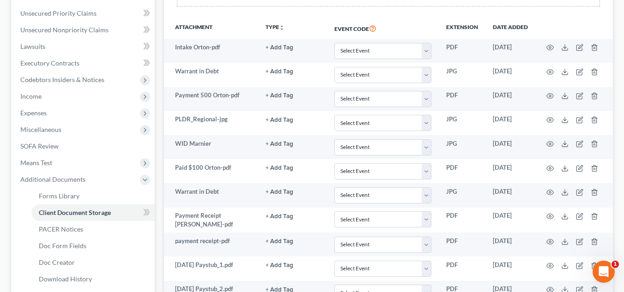
scroll to position [0, 0]
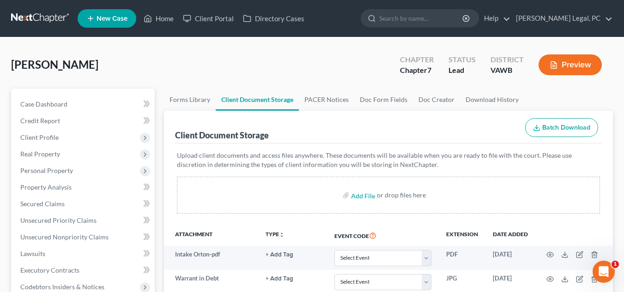
click at [288, 138] on div "Client Document Storage Batch Download" at bounding box center [388, 127] width 427 height 33
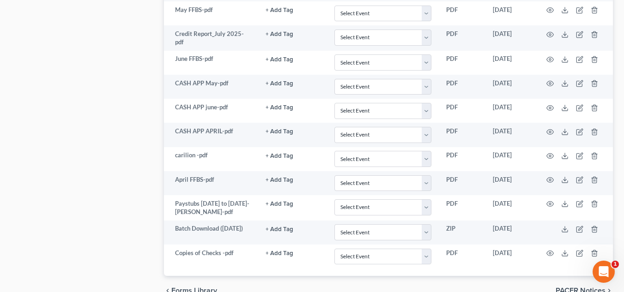
scroll to position [1064, 0]
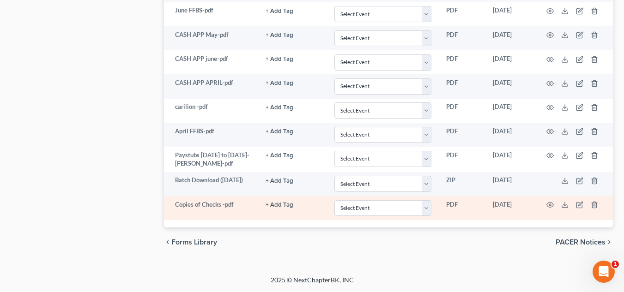
click at [546, 205] on td at bounding box center [574, 208] width 78 height 24
click at [550, 205] on icon "button" at bounding box center [549, 204] width 7 height 7
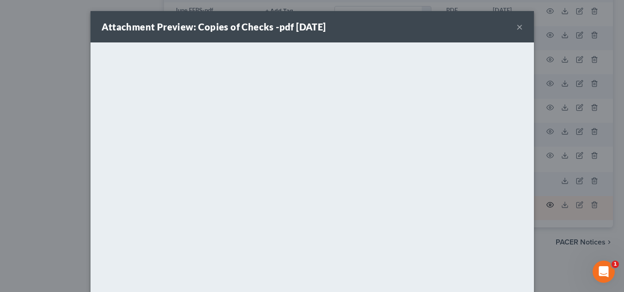
scroll to position [1060, 0]
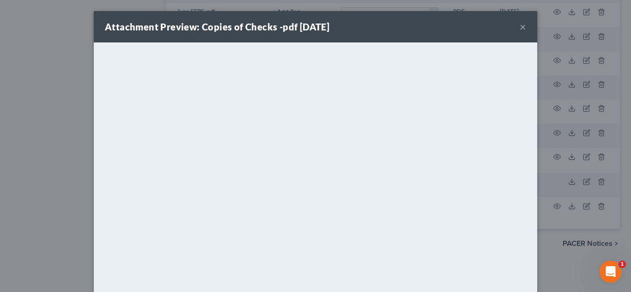
drag, startPoint x: 521, startPoint y: 28, endPoint x: 505, endPoint y: 60, distance: 36.1
click at [521, 28] on button "×" at bounding box center [522, 26] width 6 height 11
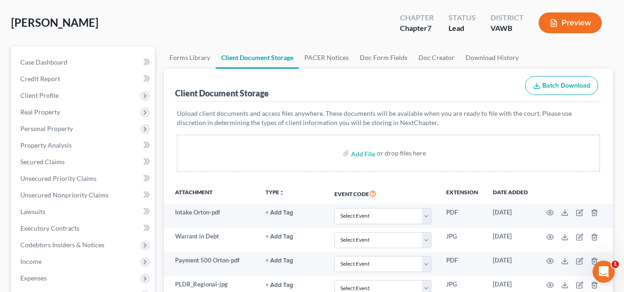
scroll to position [0, 0]
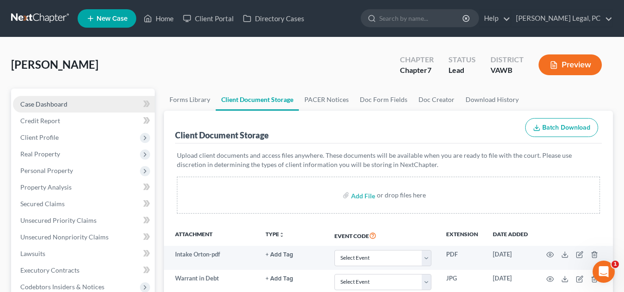
click at [73, 106] on link "Case Dashboard" at bounding box center [84, 104] width 142 height 17
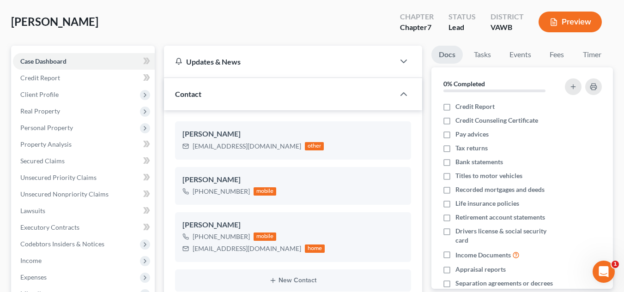
scroll to position [36, 0]
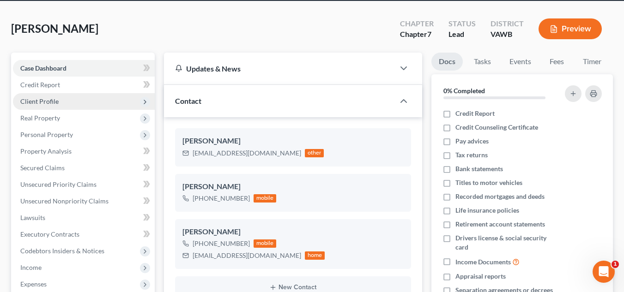
click at [101, 99] on span "Client Profile" at bounding box center [84, 101] width 142 height 17
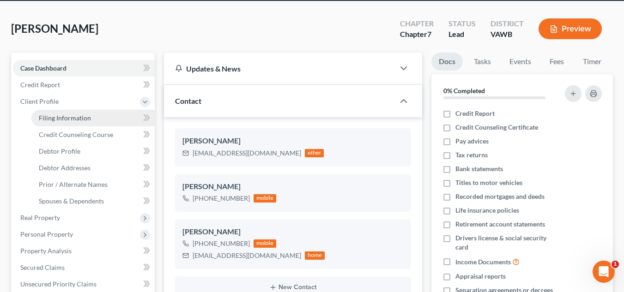
click at [93, 115] on link "Filing Information" at bounding box center [92, 118] width 123 height 17
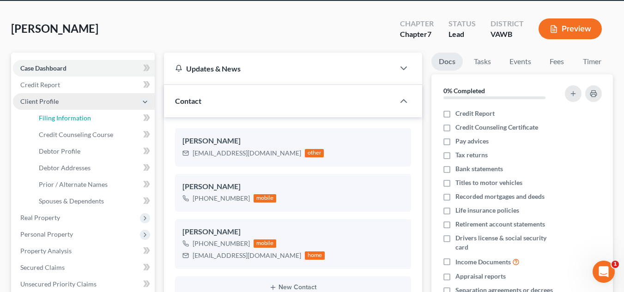
select select "1"
select select "0"
select select "48"
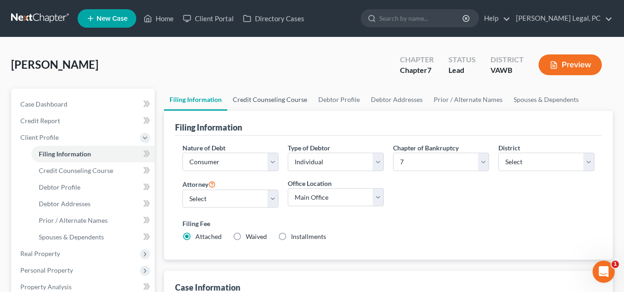
click at [294, 104] on link "Credit Counseling Course" at bounding box center [269, 100] width 85 height 22
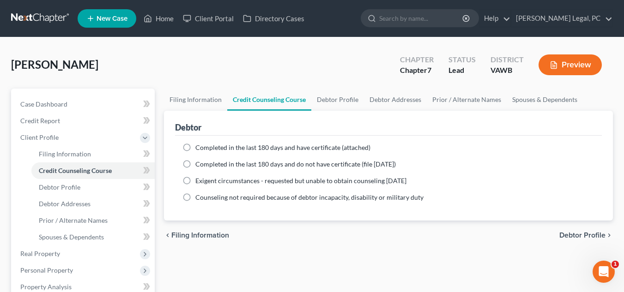
click at [282, 144] on span "Completed in the last 180 days and have certificate (attached)" at bounding box center [282, 148] width 175 height 8
click at [205, 144] on input "Completed in the last 180 days and have certificate (attached)" at bounding box center [202, 146] width 6 height 6
radio input "true"
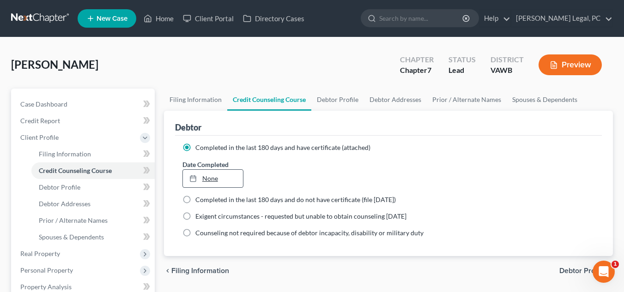
click at [229, 181] on link "None" at bounding box center [213, 179] width 60 height 18
type input "8/19/2025"
click at [339, 96] on link "Debtor Profile" at bounding box center [337, 100] width 53 height 22
select select "3"
select select "2"
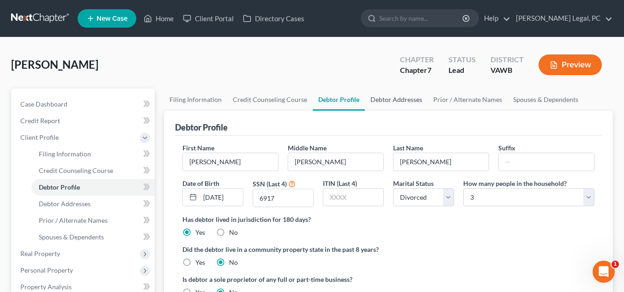
click at [410, 109] on link "Debtor Addresses" at bounding box center [396, 100] width 63 height 22
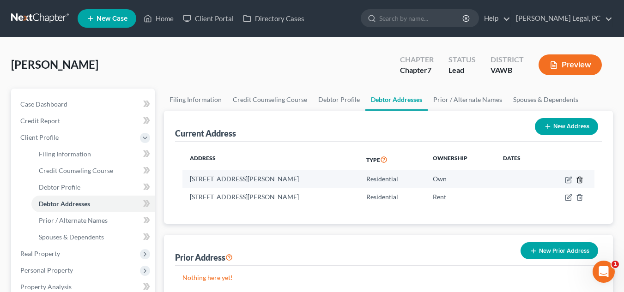
click at [581, 182] on icon "button" at bounding box center [579, 179] width 7 height 7
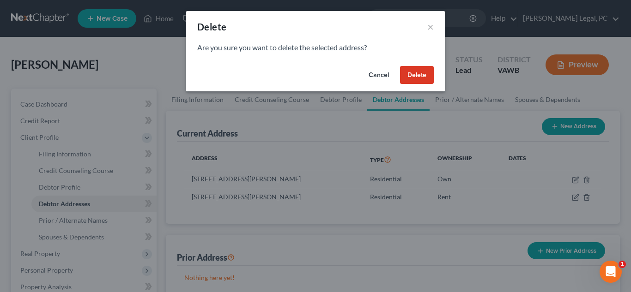
click at [421, 80] on button "Delete" at bounding box center [417, 75] width 34 height 18
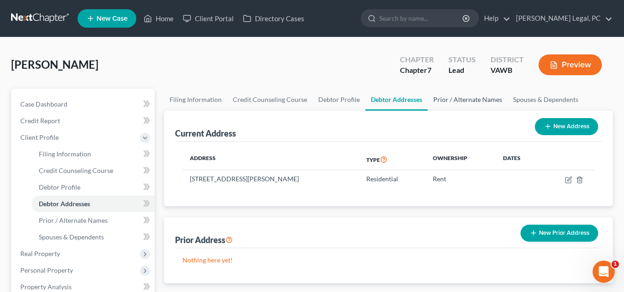
click at [472, 92] on link "Prior / Alternate Names" at bounding box center [467, 100] width 80 height 22
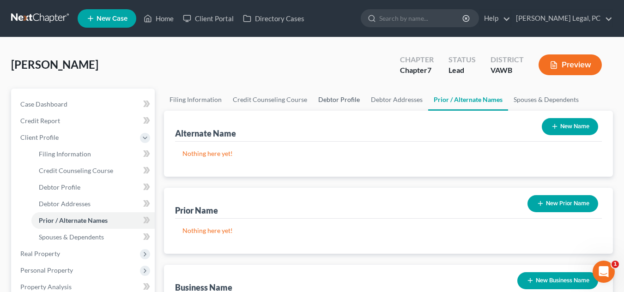
click at [332, 104] on link "Debtor Profile" at bounding box center [339, 100] width 53 height 22
select select "3"
select select "2"
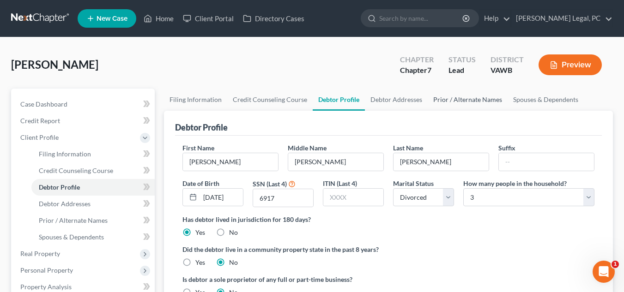
click at [484, 97] on link "Prior / Alternate Names" at bounding box center [467, 100] width 80 height 22
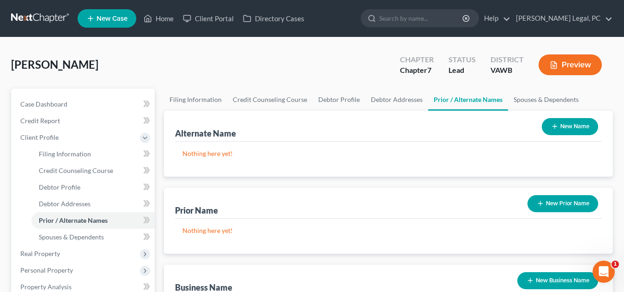
click at [566, 125] on button "New Name" at bounding box center [569, 126] width 56 height 17
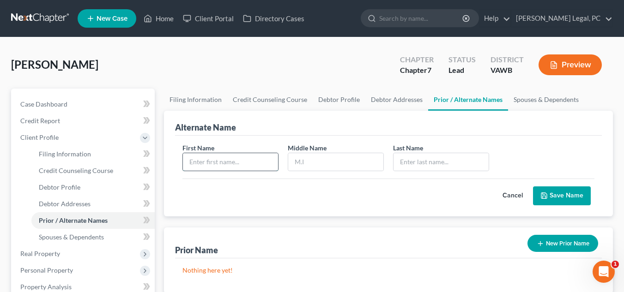
click at [252, 162] on input "text" at bounding box center [230, 162] width 95 height 18
type input "Kathy"
type input "A"
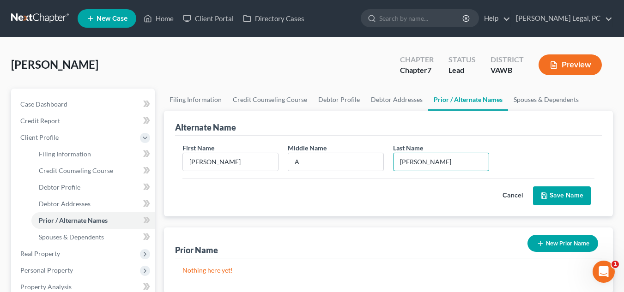
type input "Orton"
click at [581, 194] on button "Save Name" at bounding box center [562, 195] width 58 height 19
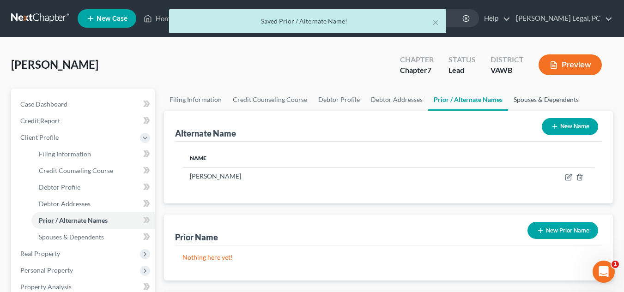
click at [528, 97] on link "Spouses & Dependents" at bounding box center [546, 100] width 76 height 22
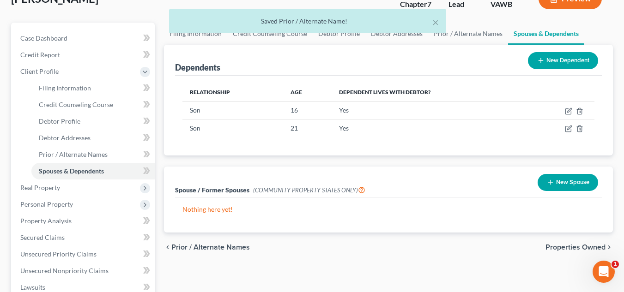
scroll to position [138, 0]
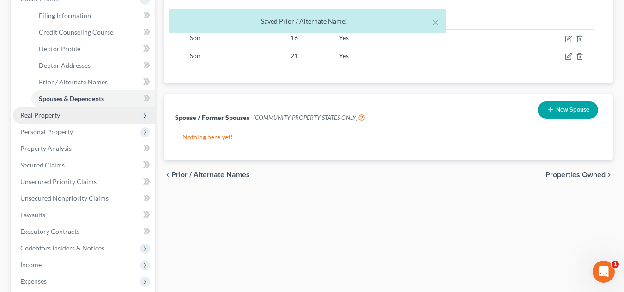
click at [53, 113] on span "Real Property" at bounding box center [40, 115] width 40 height 8
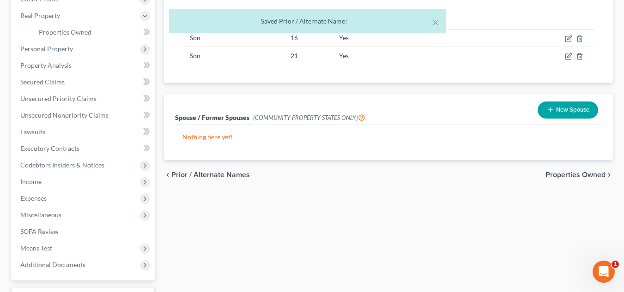
click at [83, 32] on div "× Saved Prior / Alternate Name!" at bounding box center [307, 23] width 624 height 29
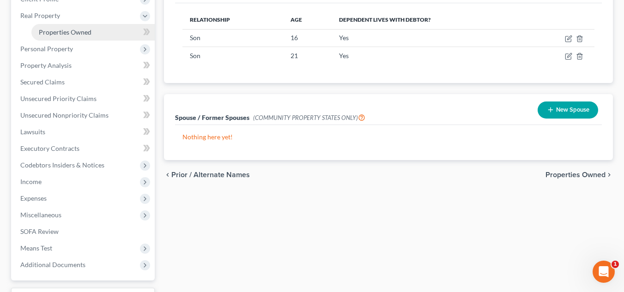
click at [57, 29] on span "Properties Owned" at bounding box center [65, 32] width 53 height 8
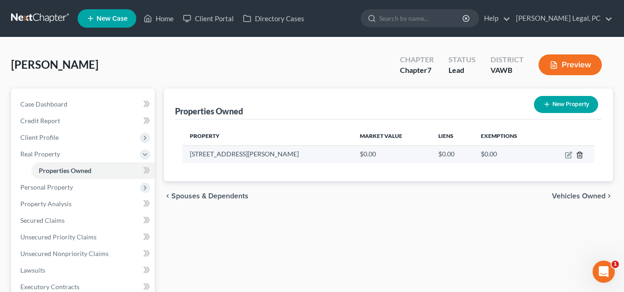
click at [580, 155] on line "button" at bounding box center [580, 156] width 0 height 2
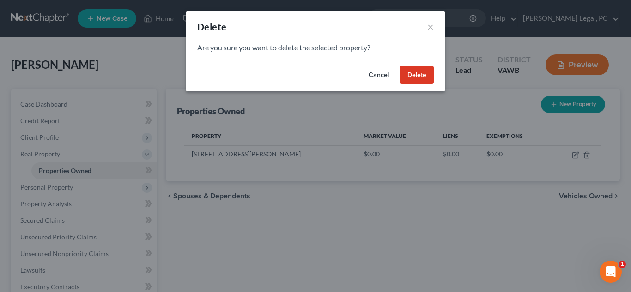
click at [419, 72] on button "Delete" at bounding box center [417, 75] width 34 height 18
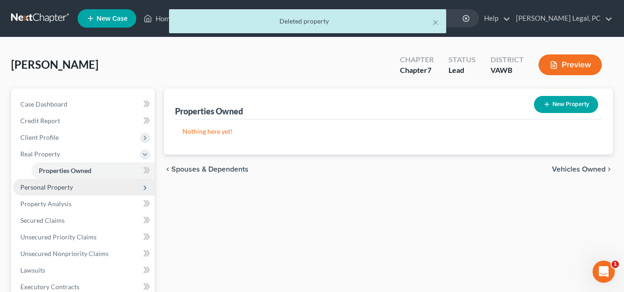
click at [53, 191] on span "Personal Property" at bounding box center [84, 187] width 142 height 17
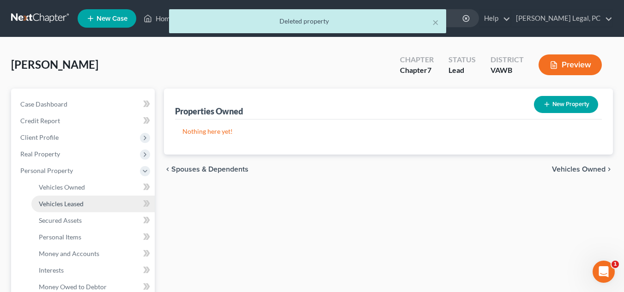
click at [84, 204] on link "Vehicles Leased" at bounding box center [92, 204] width 123 height 17
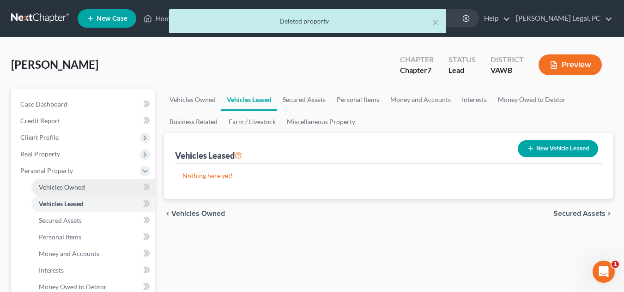
click at [87, 193] on link "Vehicles Owned" at bounding box center [92, 187] width 123 height 17
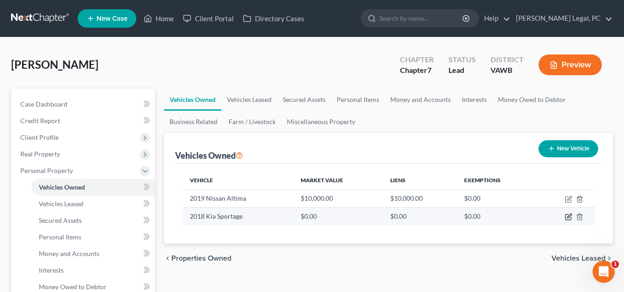
click at [565, 219] on icon "button" at bounding box center [568, 218] width 6 height 6
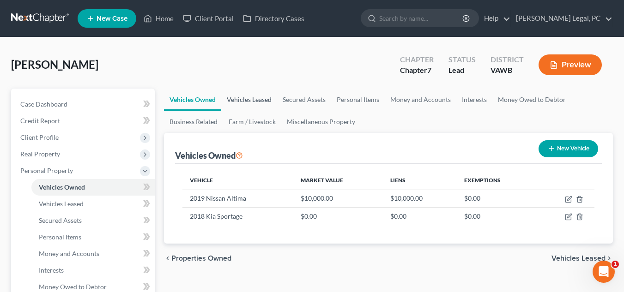
select select "0"
select select "8"
select select "3"
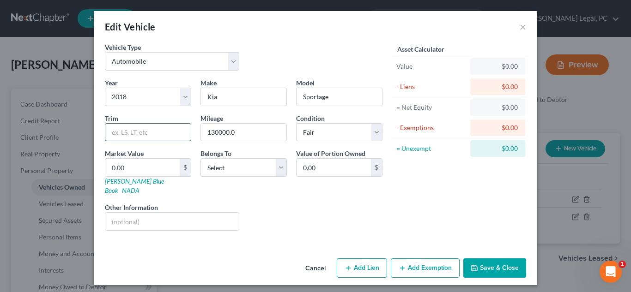
click at [153, 132] on input "text" at bounding box center [147, 133] width 85 height 18
drag, startPoint x: 243, startPoint y: 133, endPoint x: 204, endPoint y: 131, distance: 38.4
click at [204, 131] on input "130000.0" at bounding box center [243, 133] width 85 height 18
type input "130,000"
click at [321, 137] on select "Select Excellent Very Good Good Fair Poor" at bounding box center [339, 132] width 86 height 18
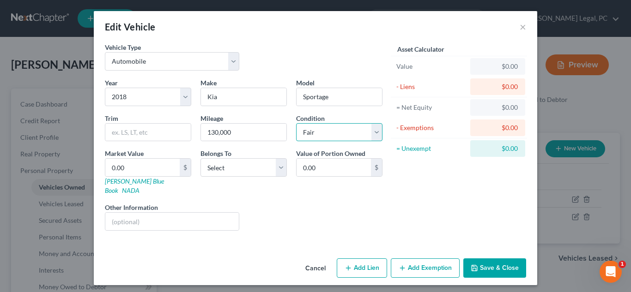
click at [322, 137] on select "Select Excellent Very Good Good Fair Poor" at bounding box center [339, 132] width 86 height 18
click at [151, 166] on input "0.00" at bounding box center [142, 168] width 74 height 18
type input "6"
type input "6.00"
type input "61"
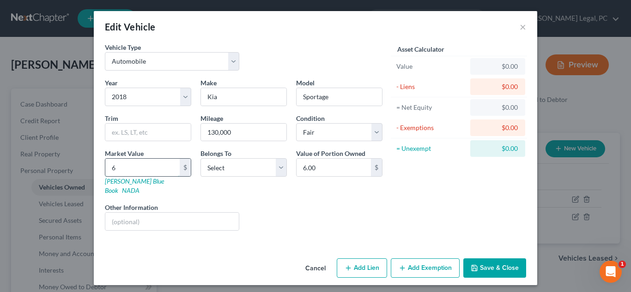
type input "61.00"
type input "612"
type input "612.00"
type input "6123"
type input "6,123.00"
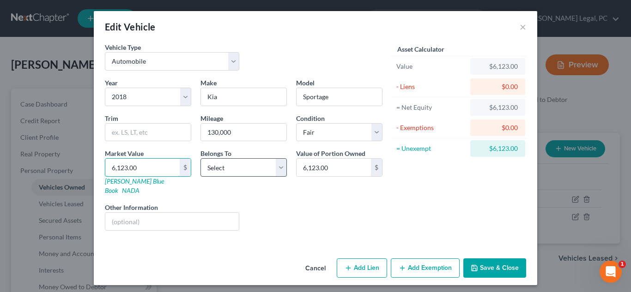
type input "6,123.00"
click at [213, 170] on select "Select Debtor 1 Only Debtor 2 Only Debtor 1 And Debtor 2 Only At Least One Of T…" at bounding box center [243, 167] width 86 height 18
click at [200, 158] on select "Select Debtor 1 Only Debtor 2 Only Debtor 1 And Debtor 2 Only At Least One Of T…" at bounding box center [243, 167] width 86 height 18
click at [212, 170] on select "Select Debtor 1 Only Debtor 2 Only Debtor 1 And Debtor 2 Only At Least One Of T…" at bounding box center [243, 167] width 86 height 18
select select "3"
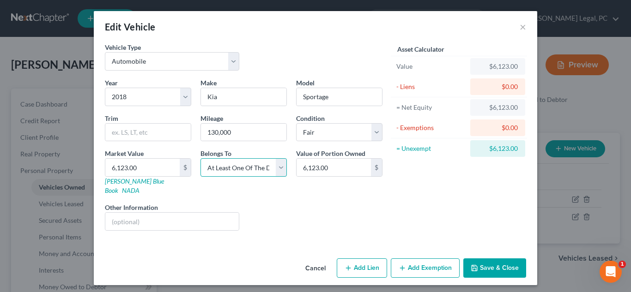
click at [200, 158] on select "Select Debtor 1 Only Debtor 2 Only Debtor 1 And Debtor 2 Only At Least One Of T…" at bounding box center [243, 167] width 86 height 18
click at [192, 214] on input "text" at bounding box center [171, 222] width 133 height 18
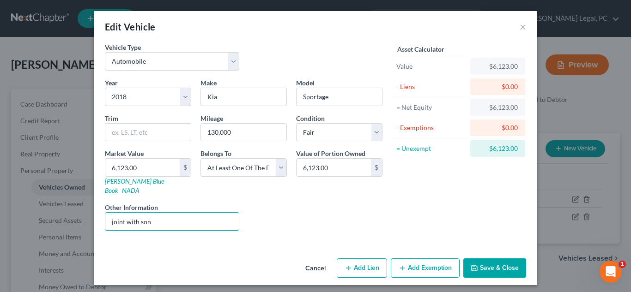
type input "joint with son"
click at [267, 211] on div "Liens Select" at bounding box center [316, 217] width 144 height 28
click at [378, 260] on button "Add Lien" at bounding box center [362, 267] width 50 height 19
select select "3"
select select "0"
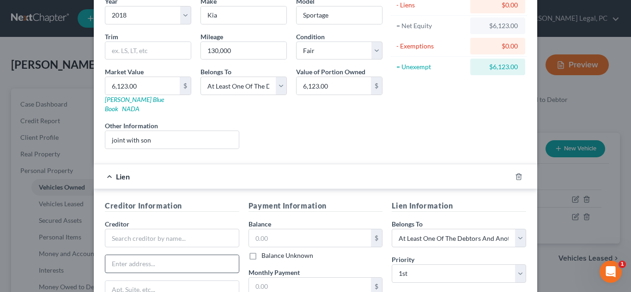
scroll to position [185, 0]
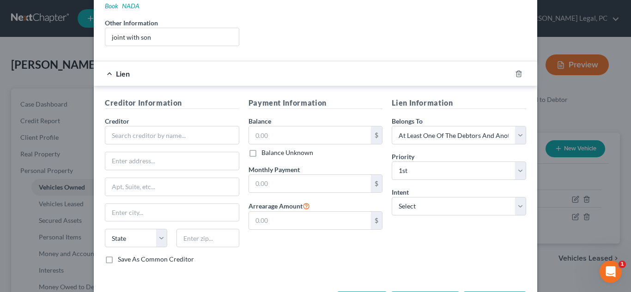
click at [174, 116] on div "Creditor *" at bounding box center [172, 130] width 134 height 28
click at [172, 126] on input "text" at bounding box center [172, 135] width 134 height 18
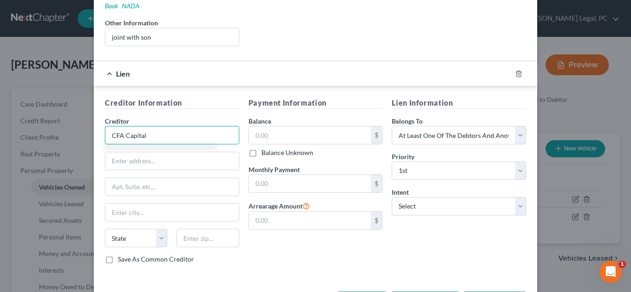
type input "CFA Capital"
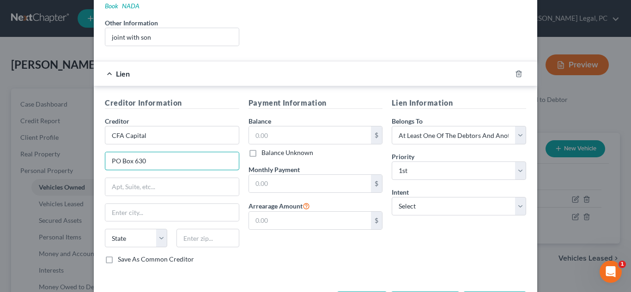
type input "PO Box 630"
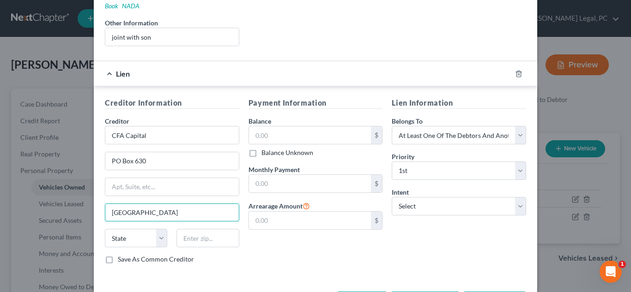
type input "[GEOGRAPHIC_DATA]"
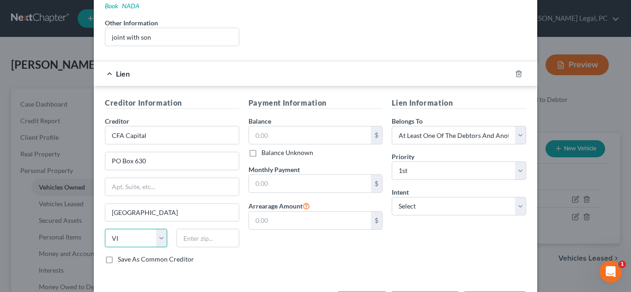
select select "48"
type input "24068"
click at [303, 128] on input "text" at bounding box center [310, 135] width 122 height 18
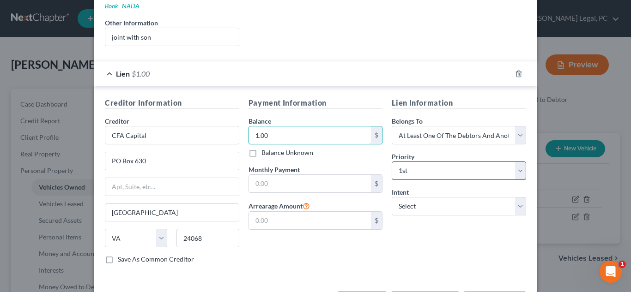
type input "1.00"
click at [457, 168] on select "Select 1st 2nd 3rd 4th 5th 6th 7th 8th 9th 10th 11th 12th 13th 14th 15th 16th 1…" at bounding box center [458, 171] width 134 height 18
click at [455, 167] on select "Select 1st 2nd 3rd 4th 5th 6th 7th 8th 9th 10th 11th 12th 13th 14th 15th 16th 1…" at bounding box center [458, 171] width 134 height 18
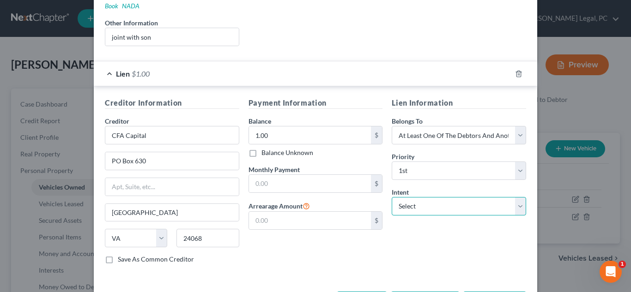
click at [451, 199] on select "Select Surrender Redeem Reaffirm Avoid Other" at bounding box center [458, 206] width 134 height 18
select select "4"
click at [391, 197] on select "Select Surrender Redeem Reaffirm Avoid Other" at bounding box center [458, 206] width 134 height 18
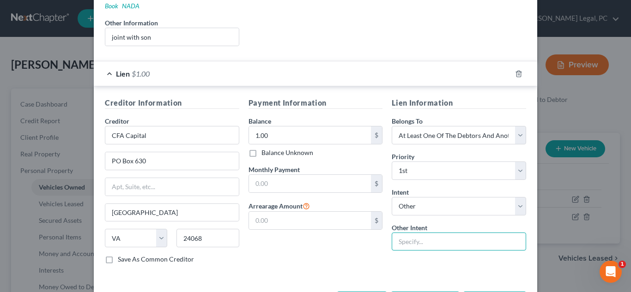
click at [445, 233] on input "text" at bounding box center [458, 242] width 134 height 18
type input "pay pursuant to contract"
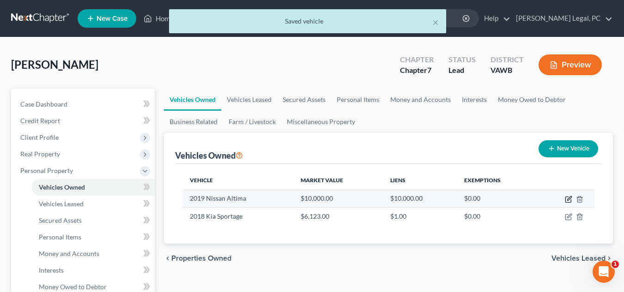
click at [568, 199] on icon "button" at bounding box center [568, 199] width 7 height 7
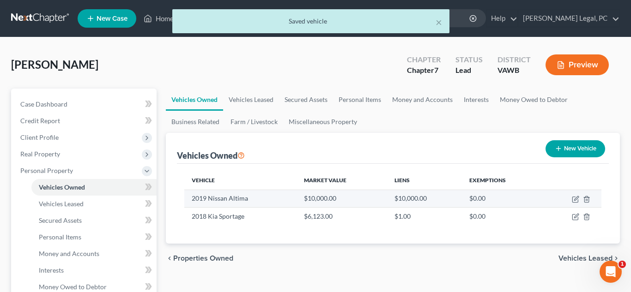
select select "0"
select select "7"
select select "2"
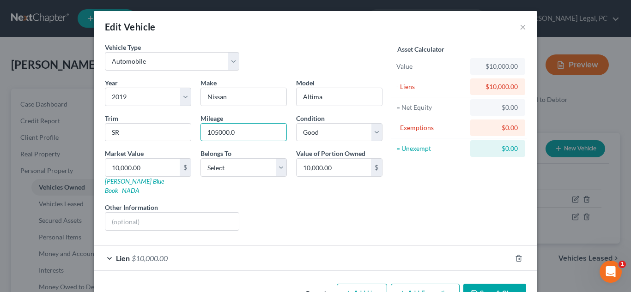
drag, startPoint x: 237, startPoint y: 132, endPoint x: 196, endPoint y: 130, distance: 41.1
click at [196, 130] on div "Mileage 105000.0" at bounding box center [244, 128] width 96 height 28
type input "105,000"
click at [308, 63] on div "Vehicle Type Select Automobile Truck Trailer Watercraft Aircraft Motor Home Atv…" at bounding box center [243, 60] width 287 height 36
click at [216, 172] on select "Select Debtor 1 Only Debtor 2 Only Debtor 1 And Debtor 2 Only At Least One Of T…" at bounding box center [243, 167] width 86 height 18
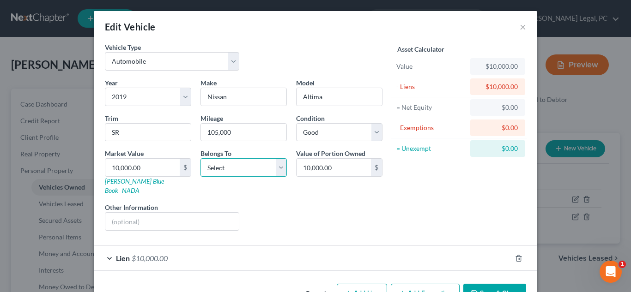
select select "0"
click at [200, 158] on select "Select Debtor 1 Only Debtor 2 Only Debtor 1 And Debtor 2 Only At Least One Of T…" at bounding box center [243, 167] width 86 height 18
type input "8"
type input "8.00"
type input "89"
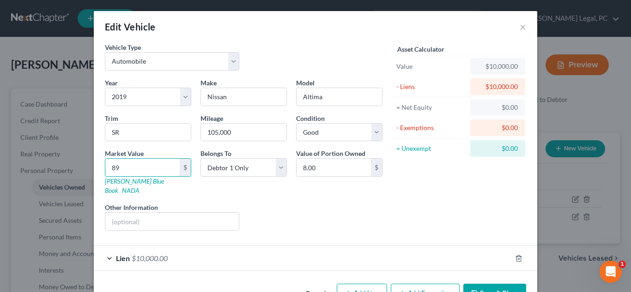
type input "89.00"
type input "898"
type input "898.00"
type input "8981"
type input "8,981.00"
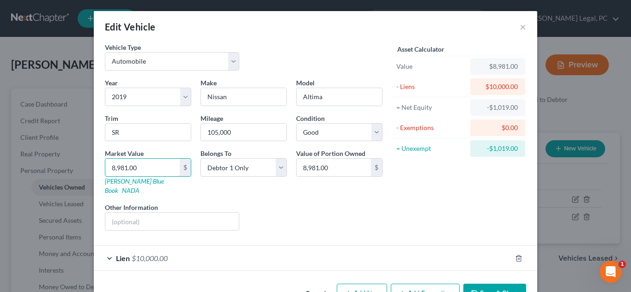
type input "8,981.00"
drag, startPoint x: 263, startPoint y: 198, endPoint x: 241, endPoint y: 212, distance: 26.1
click at [263, 203] on div "Liens Select" at bounding box center [316, 217] width 144 height 28
click at [169, 250] on div "Lien $10,000.00" at bounding box center [302, 258] width 417 height 24
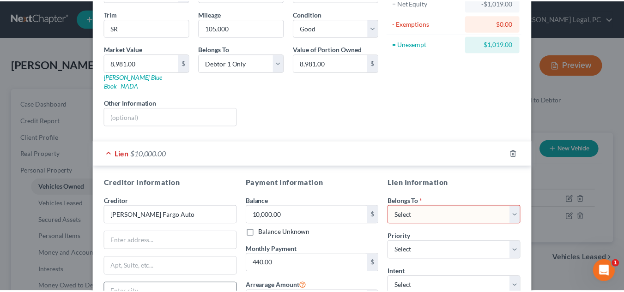
scroll to position [213, 0]
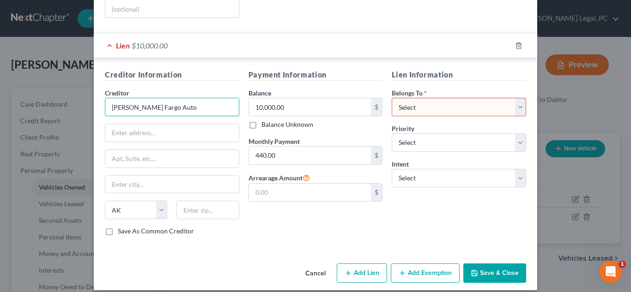
click at [162, 101] on input "[PERSON_NAME] Fargo Auto" at bounding box center [172, 107] width 134 height 18
drag, startPoint x: 135, startPoint y: 129, endPoint x: 147, endPoint y: 129, distance: 12.0
click at [135, 129] on input "text" at bounding box center [171, 133] width 133 height 18
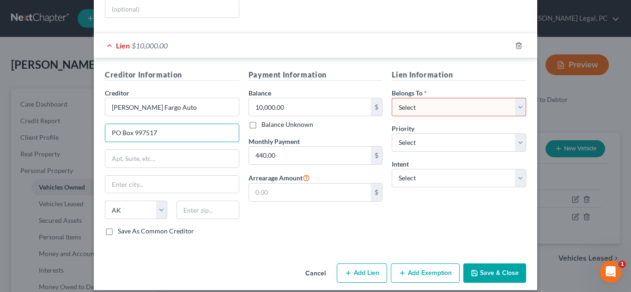
type input "PO Box 997517"
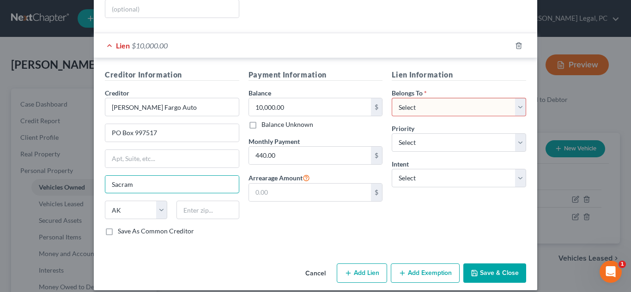
type input "[GEOGRAPHIC_DATA]"
select select "4"
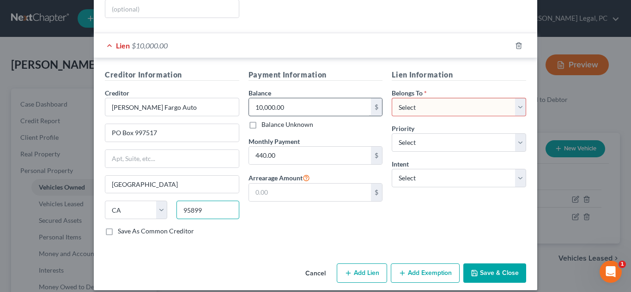
type input "95899"
click at [290, 98] on input "10,000.00" at bounding box center [310, 107] width 122 height 18
click at [441, 104] on select "Select Debtor 1 Only Debtor 2 Only Debtor 1 And Debtor 2 Only At Least One Of T…" at bounding box center [458, 107] width 134 height 18
select select "0"
click at [391, 98] on select "Select Debtor 1 Only Debtor 2 Only Debtor 1 And Debtor 2 Only At Least One Of T…" at bounding box center [458, 107] width 134 height 18
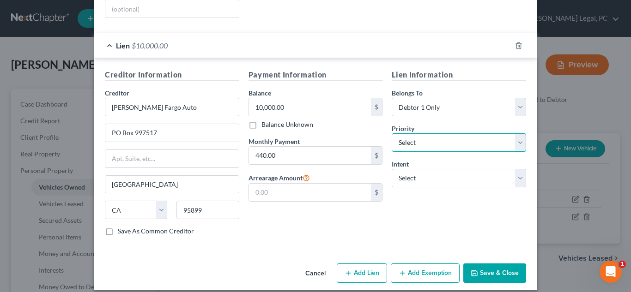
click at [445, 138] on select "Select 1st 2nd 3rd 4th 5th 6th 7th 8th 9th 10th 11th 12th 13th 14th 15th 16th 1…" at bounding box center [458, 142] width 134 height 18
select select "1"
click at [391, 133] on select "Select 1st 2nd 3rd 4th 5th 6th 7th 8th 9th 10th 11th 12th 13th 14th 15th 16th 1…" at bounding box center [458, 142] width 134 height 18
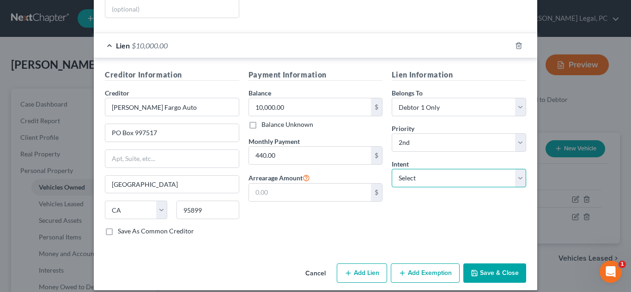
click at [416, 169] on select "Select Surrender Redeem Reaffirm Avoid Other" at bounding box center [458, 178] width 134 height 18
select select "4"
click at [391, 169] on select "Select Surrender Redeem Reaffirm Avoid Other" at bounding box center [458, 178] width 134 height 18
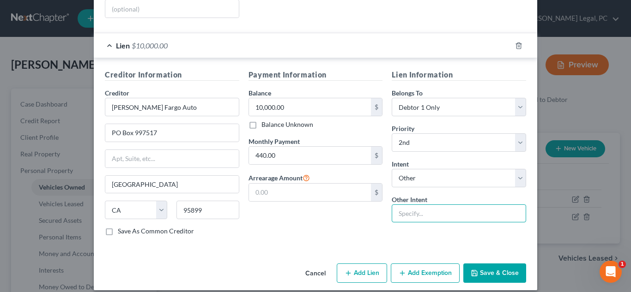
drag, startPoint x: 428, startPoint y: 197, endPoint x: 429, endPoint y: 208, distance: 10.7
click at [428, 204] on input "text" at bounding box center [458, 213] width 134 height 18
type input "pay pursuant to contract"
click at [375, 235] on div "Creditor Information Creditor * Wells Fargo Auto PO Box 997517 Sacramento State…" at bounding box center [315, 154] width 443 height 192
click at [481, 264] on button "Save & Close" at bounding box center [494, 273] width 63 height 19
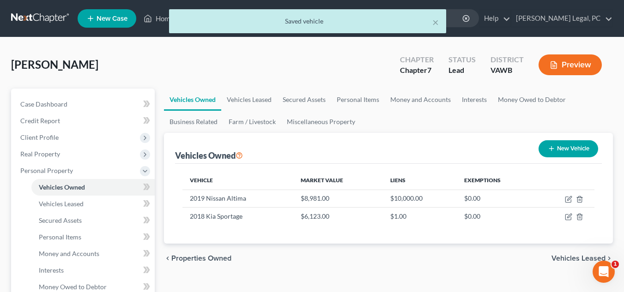
scroll to position [46, 0]
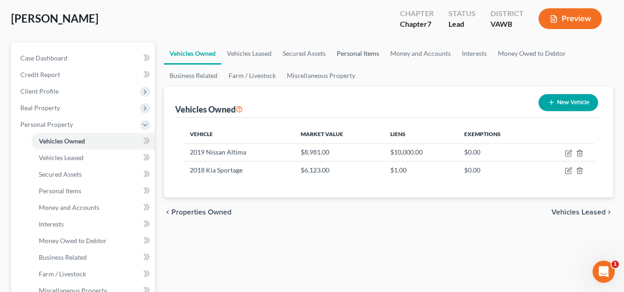
click at [354, 51] on link "Personal Items" at bounding box center [358, 53] width 54 height 22
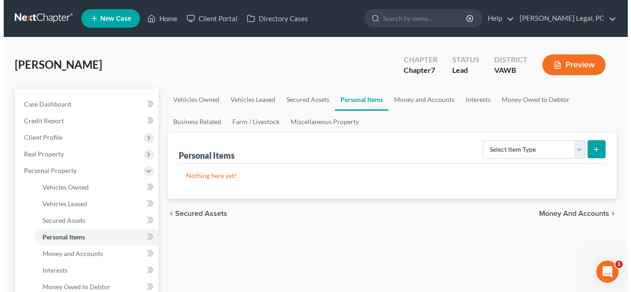
scroll to position [46, 0]
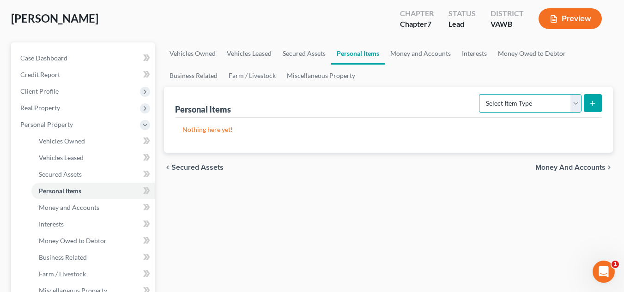
drag, startPoint x: 539, startPoint y: 105, endPoint x: 537, endPoint y: 112, distance: 7.2
click at [539, 105] on select "Select Item Type Clothing Collectibles Of Value Electronics Firearms Household …" at bounding box center [530, 103] width 102 height 18
select select "clothing"
click at [480, 94] on select "Select Item Type Clothing Collectibles Of Value Electronics Firearms Household …" at bounding box center [530, 103] width 102 height 18
click at [592, 97] on button "submit" at bounding box center [592, 103] width 18 height 18
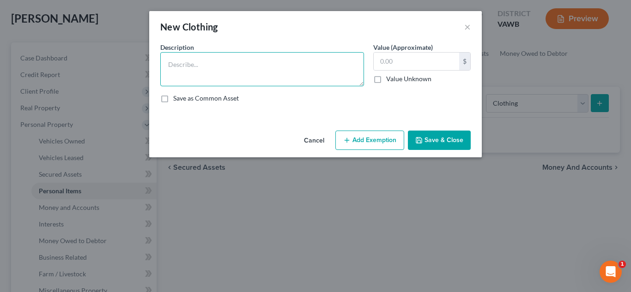
click at [288, 86] on textarea at bounding box center [262, 69] width 204 height 34
type textarea "Wearing Apparel"
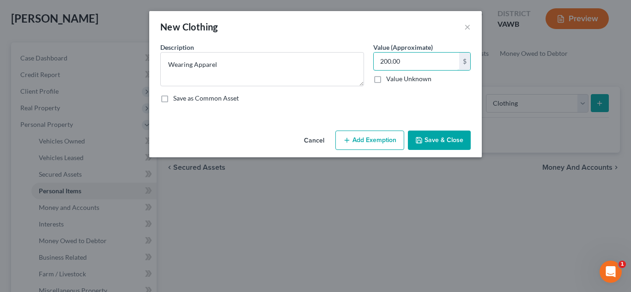
type input "200.00"
click at [391, 132] on button "Add Exemption" at bounding box center [369, 140] width 69 height 19
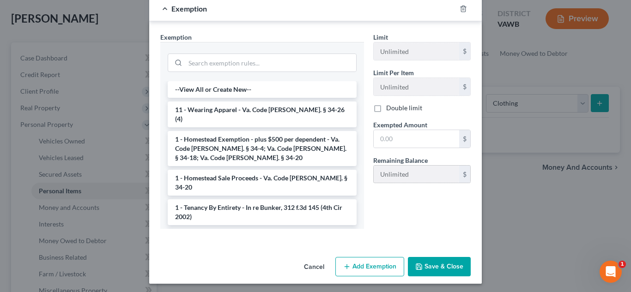
scroll to position [125, 0]
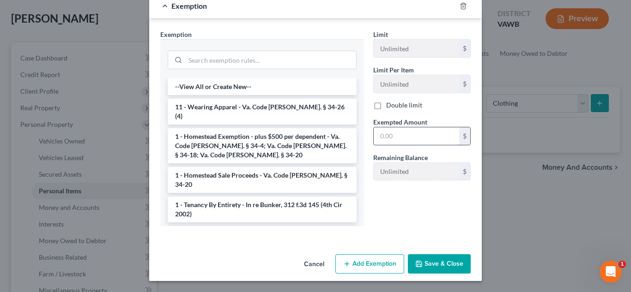
click at [409, 128] on div "Exempted Amount * $" at bounding box center [421, 131] width 107 height 28
click at [409, 130] on input "text" at bounding box center [415, 136] width 85 height 18
type input "200.00"
click at [246, 102] on li "11 - Wearing Apparel - Va. Code [PERSON_NAME]. § 34-26 (4)" at bounding box center [262, 112] width 189 height 26
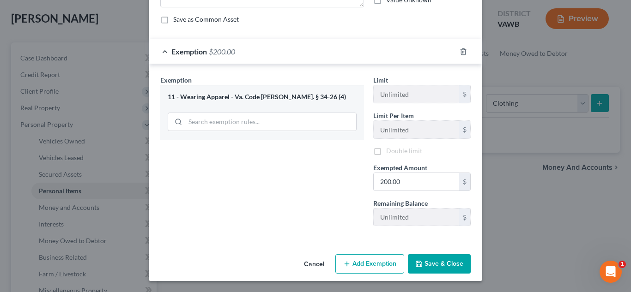
scroll to position [80, 0]
click at [438, 261] on button "Save & Close" at bounding box center [439, 263] width 63 height 19
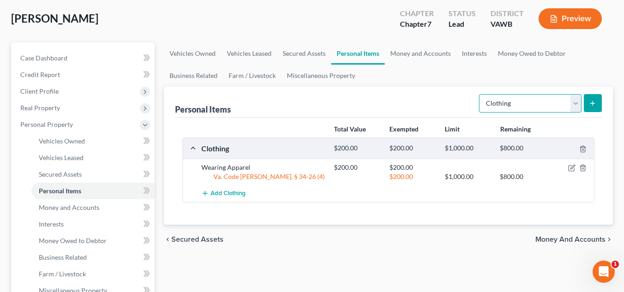
click at [561, 106] on select "Select Item Type Clothing Collectibles Of Value Electronics Firearms Household …" at bounding box center [530, 103] width 102 height 18
select select "household_goods"
click at [480, 94] on select "Select Item Type Clothing Collectibles Of Value Electronics Firearms Household …" at bounding box center [530, 103] width 102 height 18
click at [589, 98] on button "submit" at bounding box center [592, 103] width 18 height 18
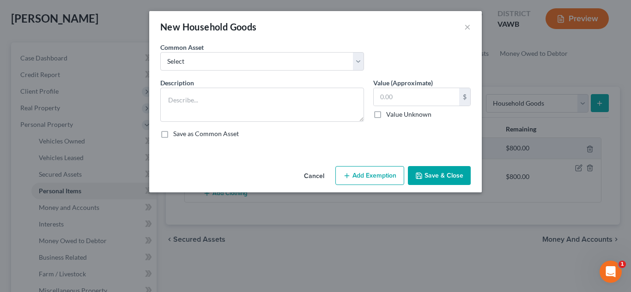
click at [217, 85] on div "Description *" at bounding box center [262, 100] width 213 height 44
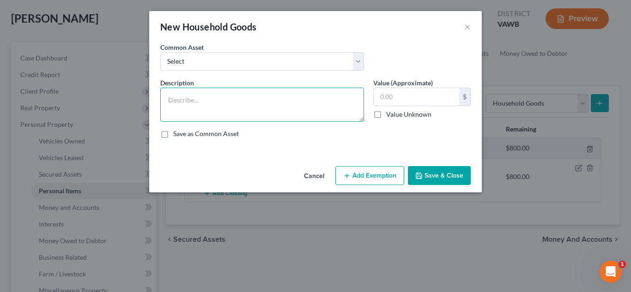
click at [218, 97] on textarea at bounding box center [262, 105] width 204 height 34
click at [276, 110] on textarea "Living Room Furnishings Couch, Loveseat, Chair, Coffee Table, Rugs/Lamps" at bounding box center [262, 105] width 204 height 34
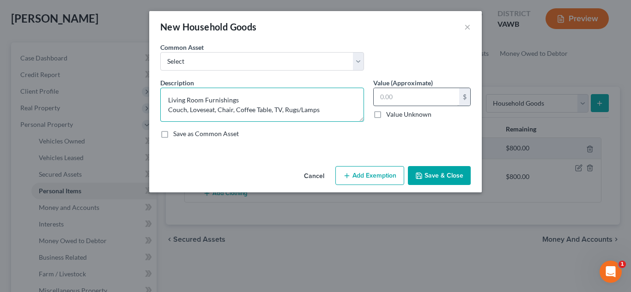
type textarea "Living Room Furnishings Couch, Loveseat, Chair, Coffee Table, TV, Rugs/Lamps"
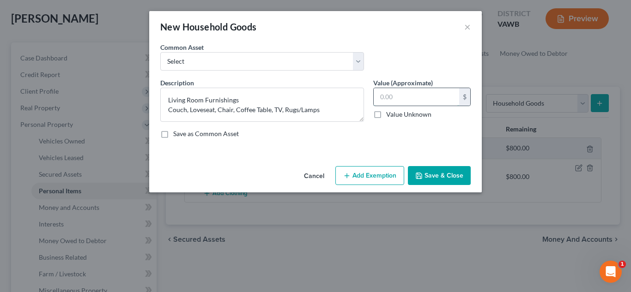
click at [423, 95] on input "text" at bounding box center [415, 97] width 85 height 18
type input "350.00"
click at [389, 179] on button "Add Exemption" at bounding box center [369, 175] width 69 height 19
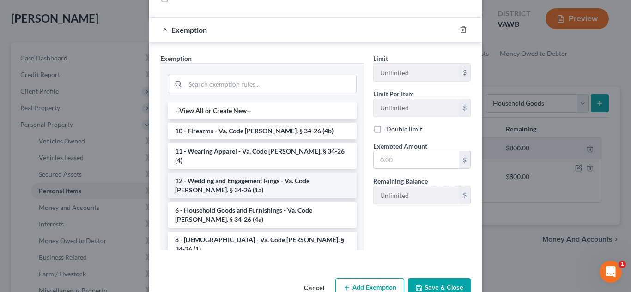
scroll to position [138, 0]
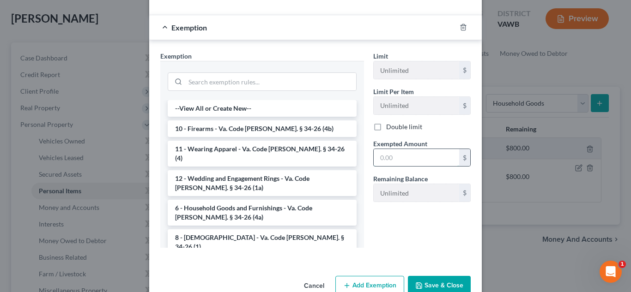
click at [397, 162] on input "text" at bounding box center [415, 158] width 85 height 18
type input "350.00"
click at [247, 200] on li "6 - Household Goods and Furnishings - Va. Code [PERSON_NAME]. § 34-26 (4a)" at bounding box center [262, 213] width 189 height 26
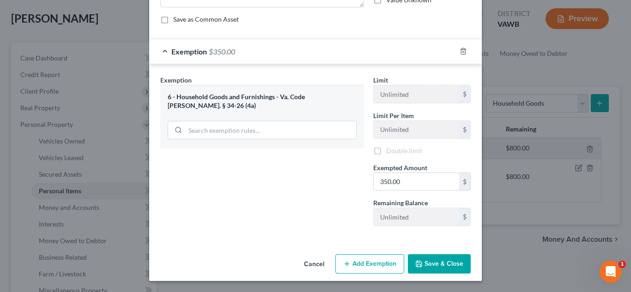
scroll to position [116, 0]
click at [435, 262] on button "Save & Close" at bounding box center [439, 263] width 63 height 19
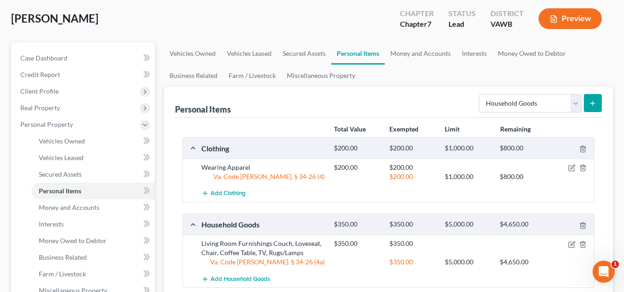
click at [600, 99] on button "submit" at bounding box center [592, 103] width 18 height 18
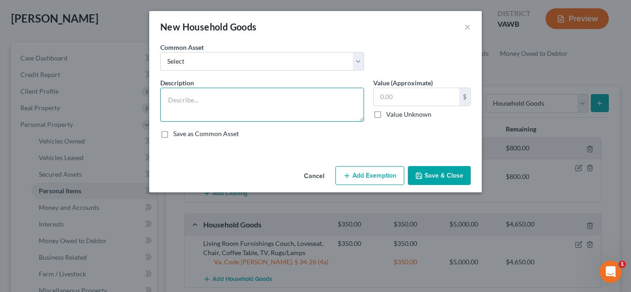
click at [221, 116] on textarea at bounding box center [262, 105] width 204 height 34
type textarea "Kitchen Furnishings Table/Chairs, Washer/Dryer, Hutch, Dishes/Pots/Pans"
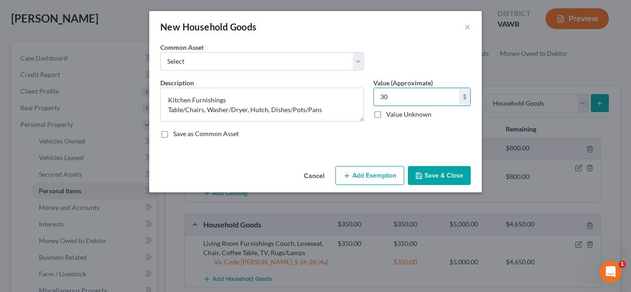
type input "3"
type input "400.00"
click at [349, 176] on icon "button" at bounding box center [346, 175] width 7 height 7
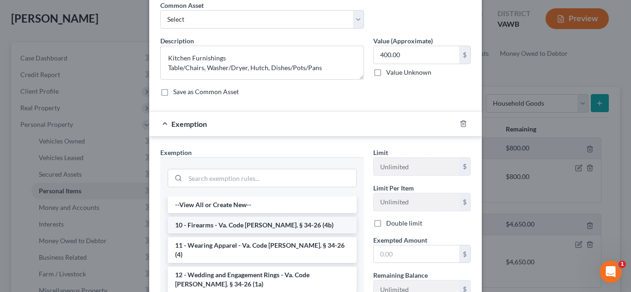
scroll to position [92, 0]
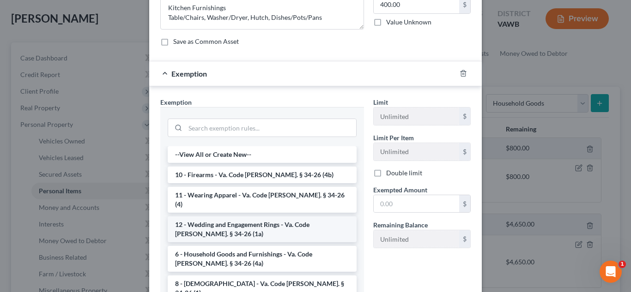
click at [260, 216] on li "12 - Wedding and Engagement Rings - Va. Code [PERSON_NAME]. § 34-26 (1a)" at bounding box center [262, 229] width 189 height 26
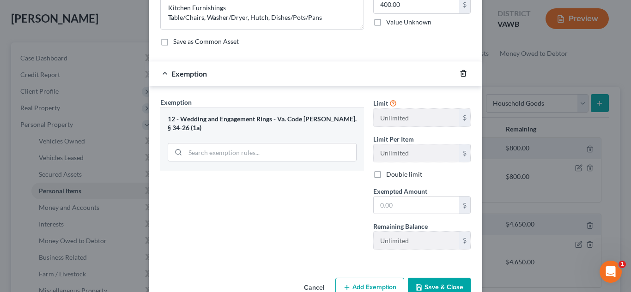
click at [459, 76] on icon "button" at bounding box center [462, 73] width 7 height 7
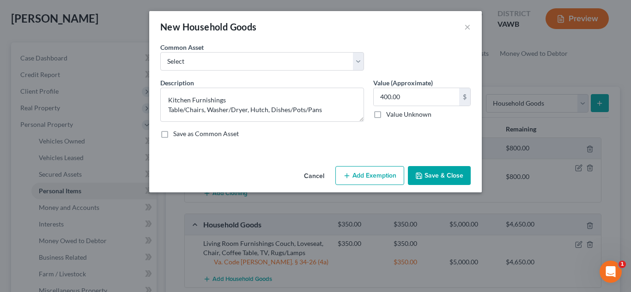
click at [355, 170] on button "Add Exemption" at bounding box center [369, 175] width 69 height 19
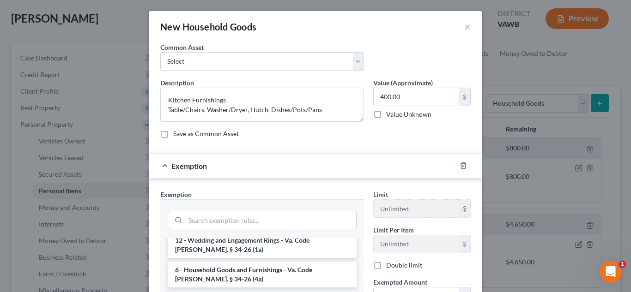
scroll to position [92, 0]
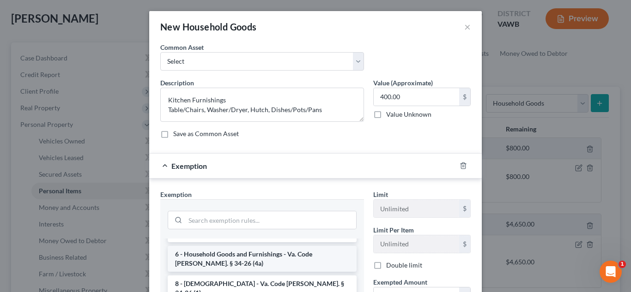
click at [251, 256] on li "6 - Household Goods and Furnishings - Va. Code [PERSON_NAME]. § 34-26 (4a)" at bounding box center [262, 259] width 189 height 26
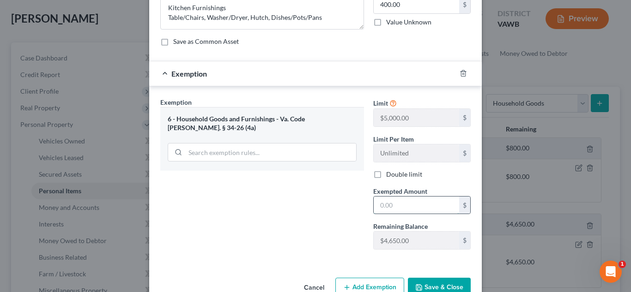
click at [409, 206] on input "text" at bounding box center [415, 206] width 85 height 18
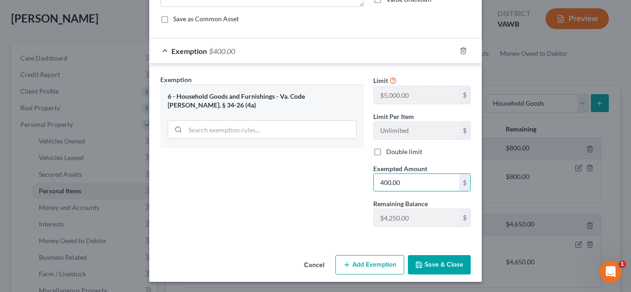
scroll to position [116, 0]
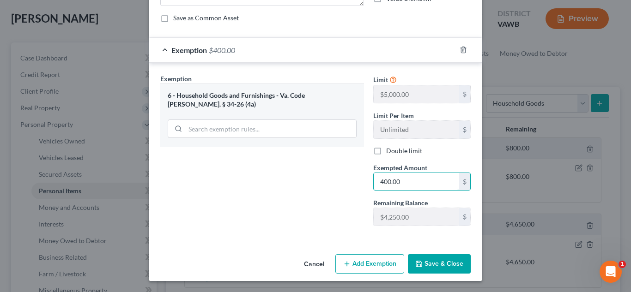
type input "400.00"
click at [433, 263] on button "Save & Close" at bounding box center [439, 263] width 63 height 19
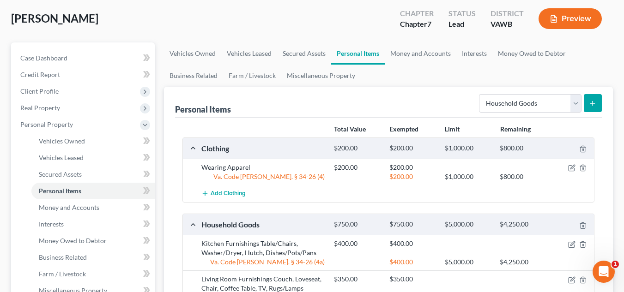
click at [597, 105] on button "submit" at bounding box center [592, 103] width 18 height 18
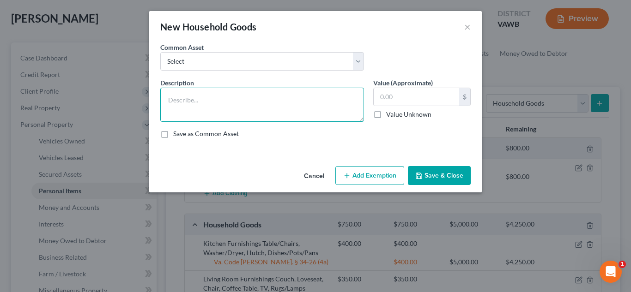
click at [294, 116] on textarea at bounding box center [262, 105] width 204 height 34
type textarea "Bedroom Furnishings Beds/Bedding (3), Dressers (3), Chest of Drawers, Rugs/Lamps"
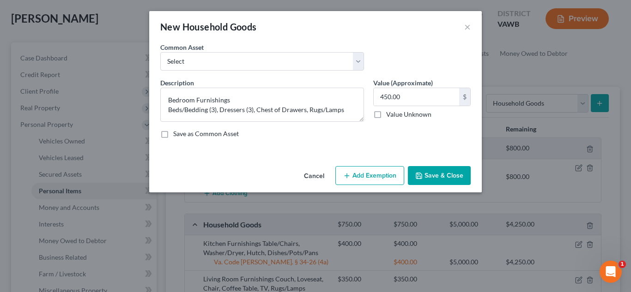
click at [352, 169] on button "Add Exemption" at bounding box center [369, 175] width 69 height 19
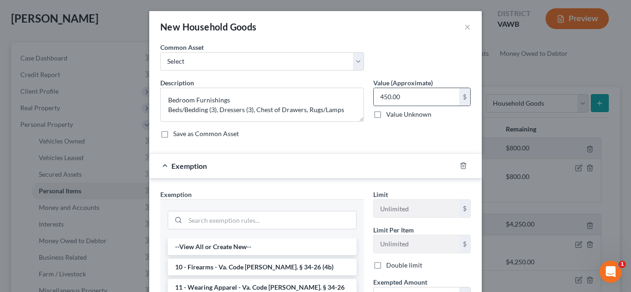
click at [398, 96] on input "450.00" at bounding box center [415, 97] width 85 height 18
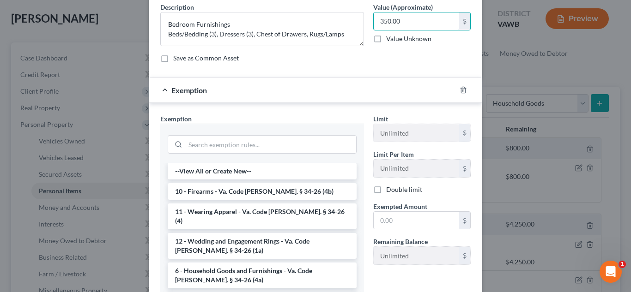
scroll to position [92, 0]
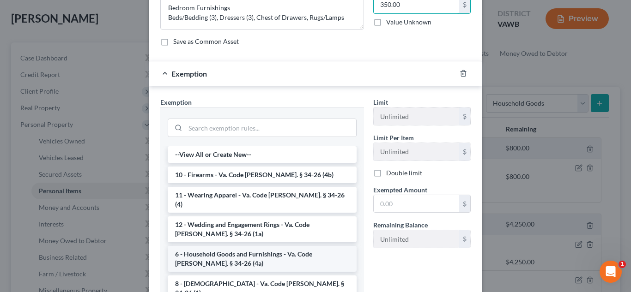
type input "350.00"
click at [268, 256] on li "6 - Household Goods and Furnishings - Va. Code [PERSON_NAME]. § 34-26 (4a)" at bounding box center [262, 259] width 189 height 26
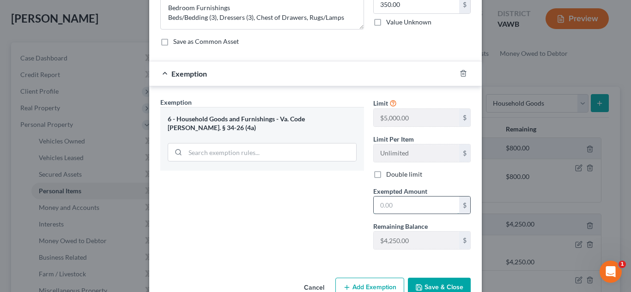
click at [408, 210] on input "text" at bounding box center [415, 206] width 85 height 18
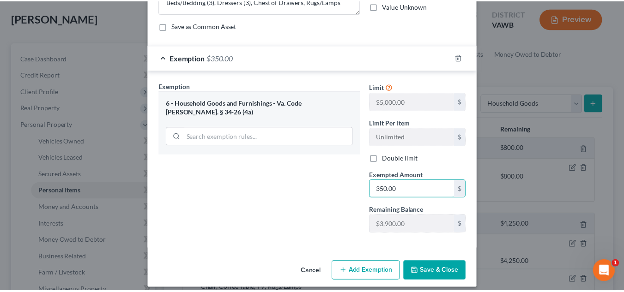
scroll to position [116, 0]
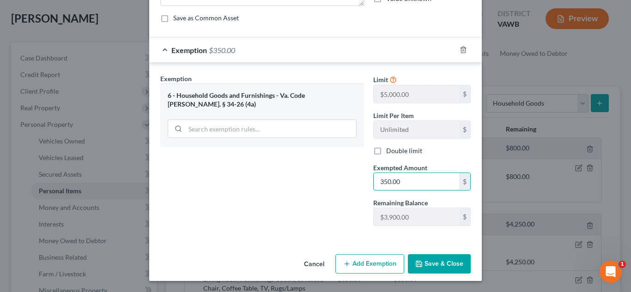
type input "350.00"
click at [446, 272] on button "Save & Close" at bounding box center [439, 263] width 63 height 19
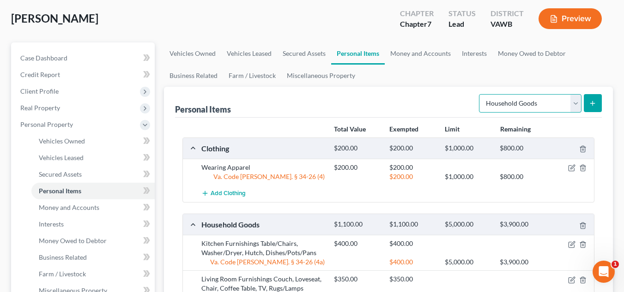
click at [559, 99] on select "Select Item Type Clothing Collectibles Of Value Electronics Firearms Household …" at bounding box center [530, 103] width 102 height 18
click at [493, 90] on div "Personal Items Select Item Type Clothing Collectibles Of Value Electronics Fire…" at bounding box center [388, 102] width 427 height 31
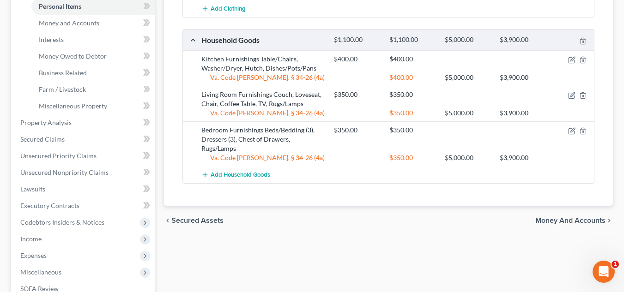
scroll to position [46, 0]
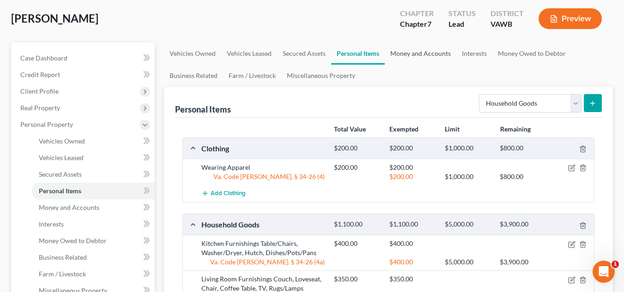
click at [447, 56] on link "Money and Accounts" at bounding box center [421, 53] width 72 height 22
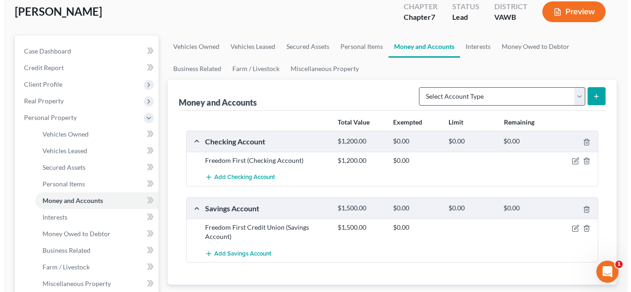
scroll to position [92, 0]
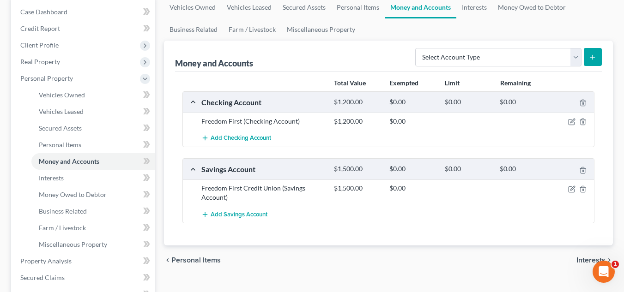
click at [237, 159] on div "Savings Account $1,500.00 $0.00 $0.00 $0.00" at bounding box center [386, 169] width 407 height 21
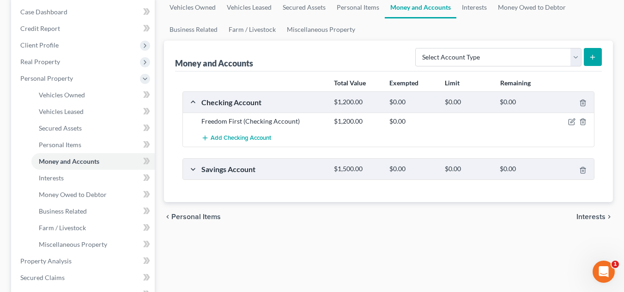
click at [237, 159] on div "Savings Account $1,500.00 $0.00 $0.00 $0.00" at bounding box center [386, 169] width 407 height 21
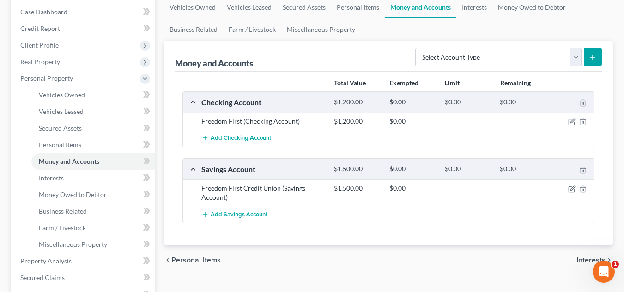
drag, startPoint x: 283, startPoint y: 129, endPoint x: 316, endPoint y: 126, distance: 33.8
click at [283, 129] on div "Freedom First (Checking Account) $1,200.00 $0.00" at bounding box center [388, 121] width 411 height 17
click at [570, 121] on icon "button" at bounding box center [571, 121] width 7 height 7
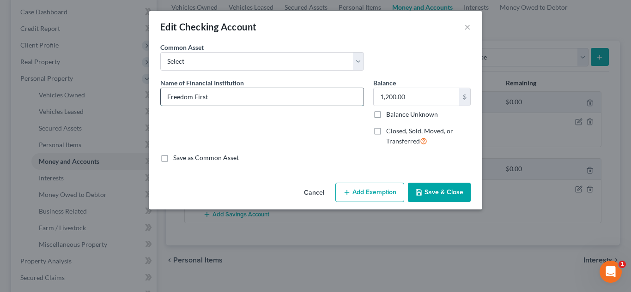
click at [259, 96] on input "Freedom First" at bounding box center [262, 97] width 203 height 18
type input "Freedom First - joint with Dakota Lagerman"
click at [367, 200] on button "Add Exemption" at bounding box center [369, 192] width 69 height 19
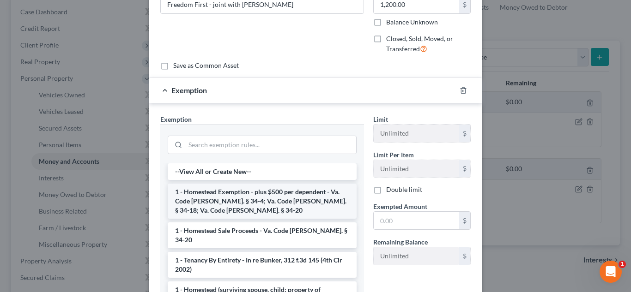
click at [291, 204] on li "1 - Homestead Exemption - plus $500 per dependent - Va. Code [PERSON_NAME]. § 3…" at bounding box center [262, 201] width 189 height 35
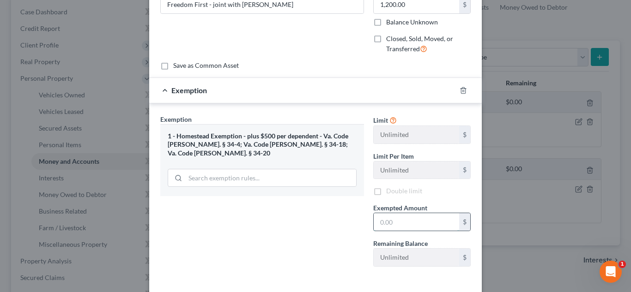
click at [397, 222] on input "text" at bounding box center [415, 222] width 85 height 18
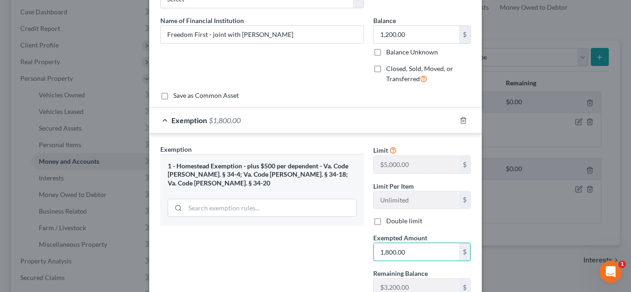
scroll to position [0, 0]
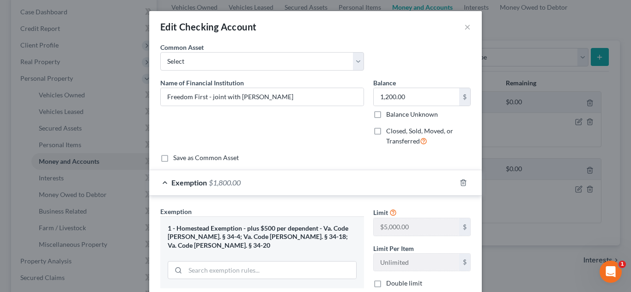
type input "1,800.00"
click at [404, 88] on div "Balance 1,200.00 $ Balance Unknown Balance Undetermined 1,200.00 $ Balance Unkn…" at bounding box center [421, 98] width 97 height 41
click at [406, 91] on input "1,200.00" at bounding box center [415, 97] width 85 height 18
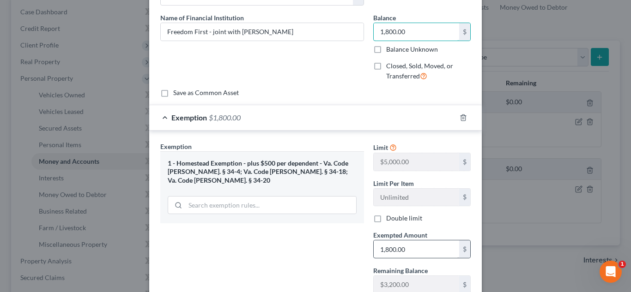
scroll to position [132, 0]
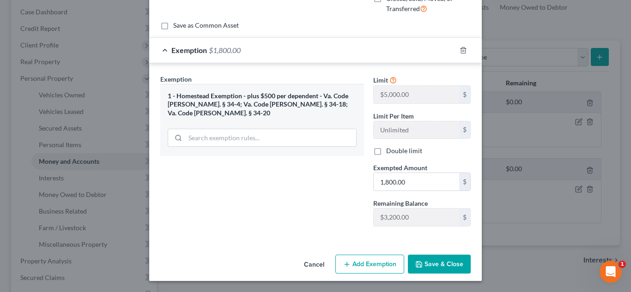
type input "1,800.00"
click at [427, 266] on button "Save & Close" at bounding box center [439, 264] width 63 height 19
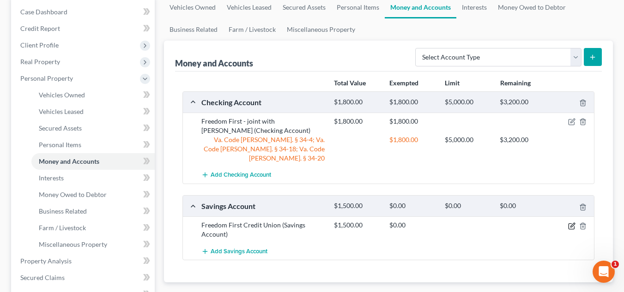
click at [568, 223] on icon "button" at bounding box center [571, 226] width 6 height 6
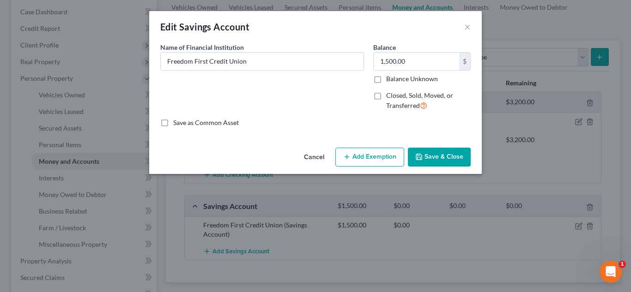
click at [270, 72] on div "Name of Financial Institution * Freedom First Credit Union" at bounding box center [262, 80] width 213 height 76
click at [273, 61] on input "Freedom First Credit Union" at bounding box center [262, 62] width 203 height 18
type input "Freedom First - joint with Dakota Lagerman"
type input "5.00"
click at [393, 167] on button "Add Exemption" at bounding box center [369, 157] width 69 height 19
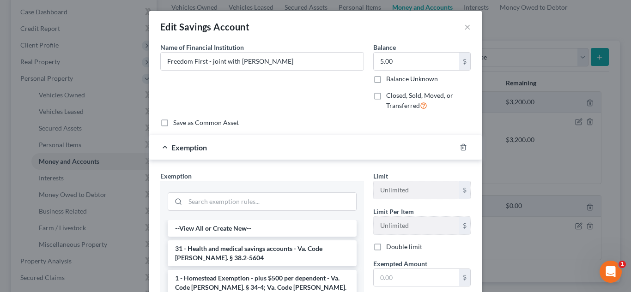
click at [385, 158] on div "Exemption" at bounding box center [302, 147] width 307 height 24
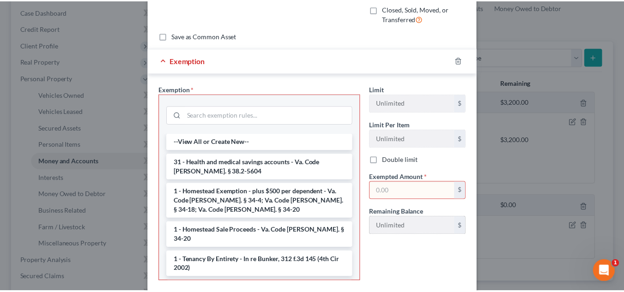
scroll to position [138, 0]
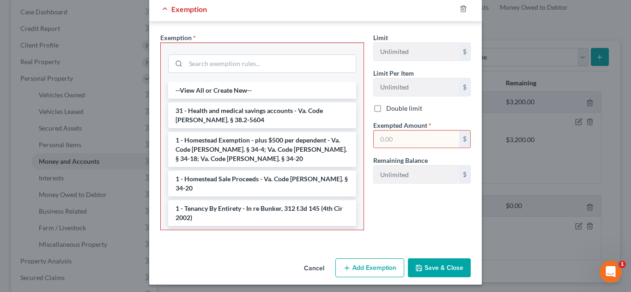
click at [414, 144] on input "text" at bounding box center [415, 140] width 85 height 18
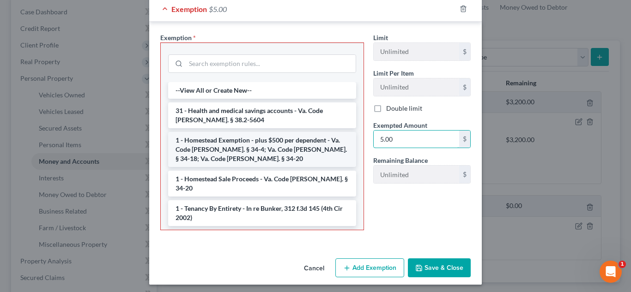
type input "5.00"
drag, startPoint x: 291, startPoint y: 144, endPoint x: 426, endPoint y: 265, distance: 181.1
click at [291, 144] on li "1 - Homestead Exemption - plus $500 per dependent - Va. Code [PERSON_NAME]. § 3…" at bounding box center [262, 149] width 188 height 35
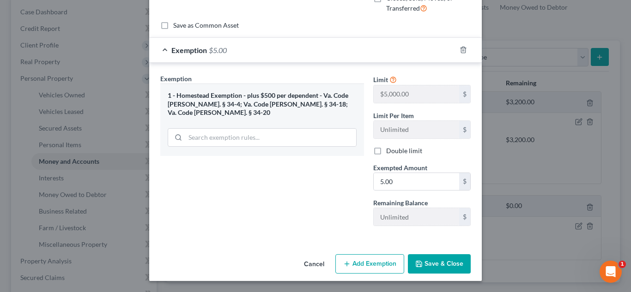
click at [426, 265] on button "Save & Close" at bounding box center [439, 263] width 63 height 19
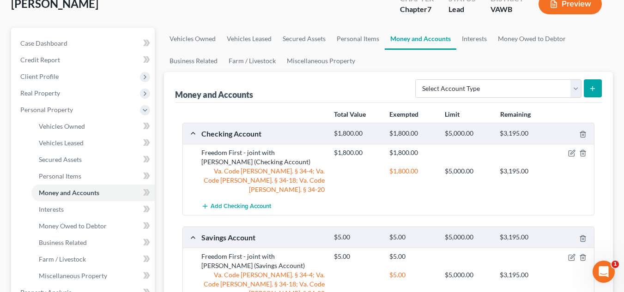
scroll to position [0, 0]
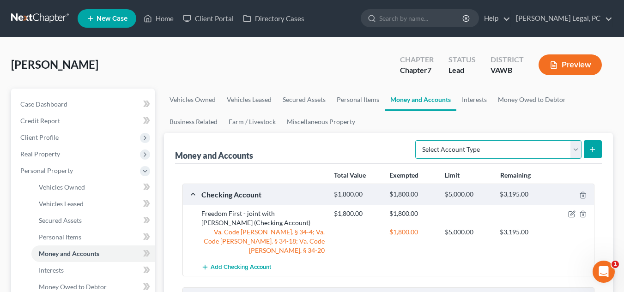
click at [533, 154] on select "Select Account Type Brokerage Cash on Hand Certificates of Deposit Checking Acc…" at bounding box center [498, 149] width 166 height 18
select select "checking"
click at [417, 140] on select "Select Account Type Brokerage Cash on Hand Certificates of Deposit Checking Acc…" at bounding box center [498, 149] width 166 height 18
click at [599, 154] on button "submit" at bounding box center [592, 149] width 18 height 18
click at [591, 149] on icon "submit" at bounding box center [592, 149] width 7 height 7
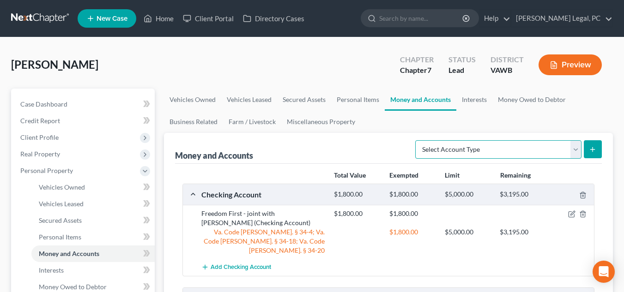
click at [481, 147] on select "Select Account Type Brokerage Cash on Hand Certificates of Deposit Checking Acc…" at bounding box center [498, 149] width 166 height 18
select select "checking"
click at [417, 140] on select "Select Account Type Brokerage Cash on Hand Certificates of Deposit Checking Acc…" at bounding box center [498, 149] width 166 height 18
click at [594, 146] on icon "submit" at bounding box center [592, 149] width 7 height 7
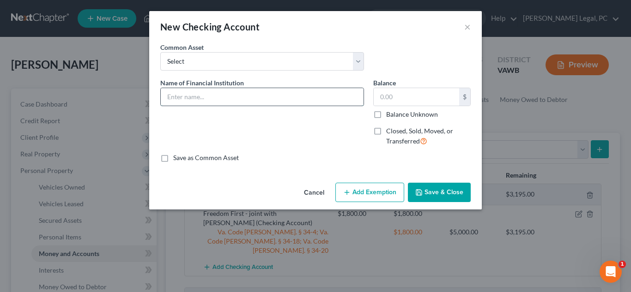
click at [219, 90] on input "text" at bounding box center [262, 97] width 203 height 18
type input "Cash App"
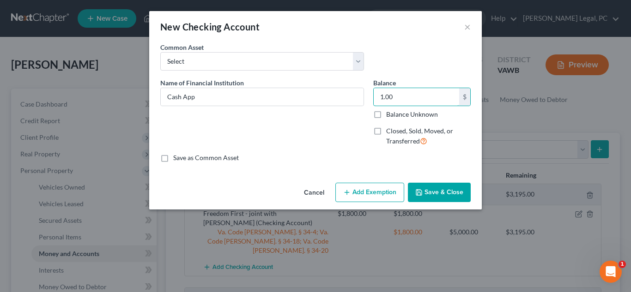
type input "1.00"
click at [434, 194] on button "Save & Close" at bounding box center [439, 192] width 63 height 19
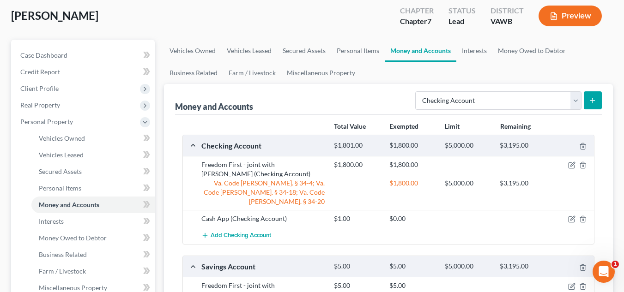
scroll to position [46, 0]
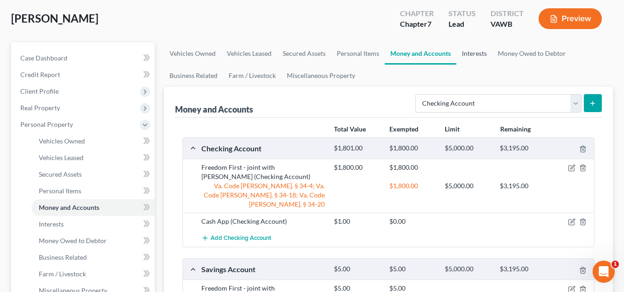
click at [475, 45] on link "Interests" at bounding box center [474, 53] width 36 height 22
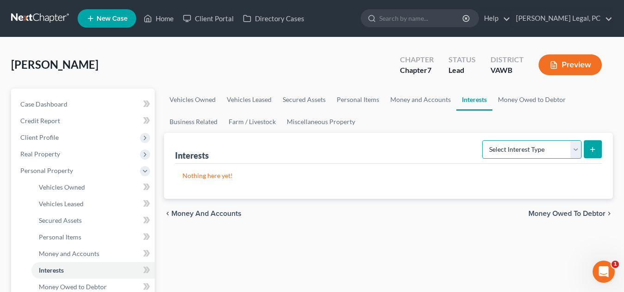
drag, startPoint x: 521, startPoint y: 148, endPoint x: 527, endPoint y: 161, distance: 14.5
click at [521, 148] on select "Select Interest Type 401K Annuity Bond Education IRA Government Bond Government…" at bounding box center [531, 149] width 99 height 18
select select "ira"
click at [483, 140] on select "Select Interest Type 401K Annuity Bond Education IRA Government Bond Government…" at bounding box center [531, 149] width 99 height 18
click at [587, 147] on button "submit" at bounding box center [592, 149] width 18 height 18
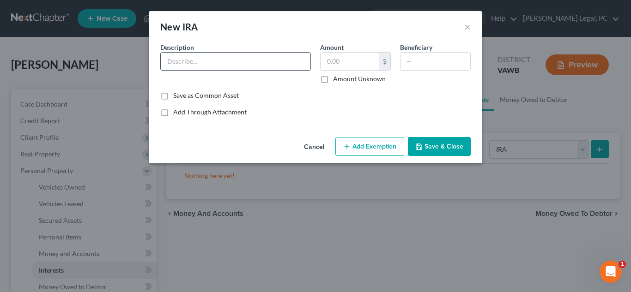
click at [191, 59] on input "text" at bounding box center [236, 62] width 150 height 18
type input "VRS 401k"
type input "21,401.14"
click at [371, 146] on button "Add Exemption" at bounding box center [369, 146] width 69 height 19
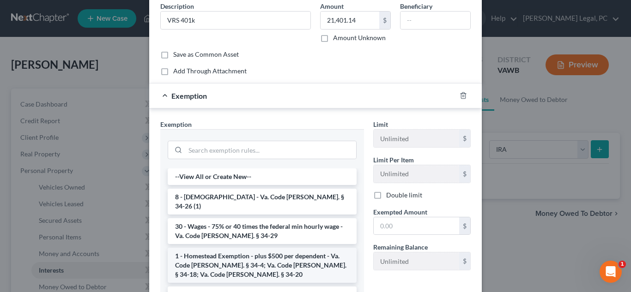
scroll to position [131, 0]
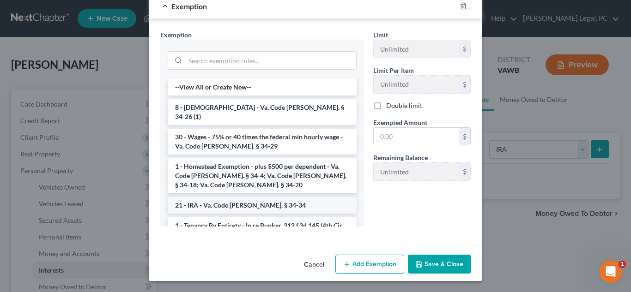
click at [243, 197] on li "21 - IRA - Va. Code [PERSON_NAME]. § 34-34" at bounding box center [262, 205] width 189 height 17
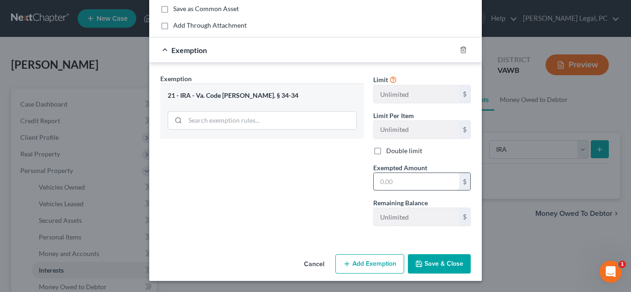
click at [425, 188] on input "text" at bounding box center [415, 182] width 85 height 18
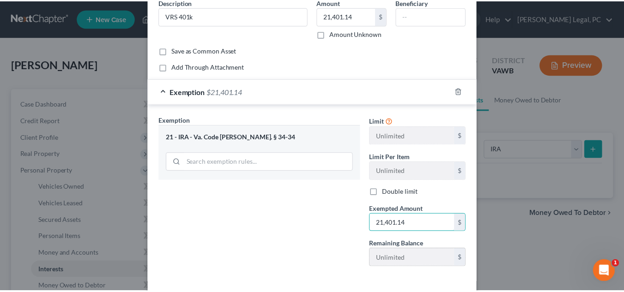
scroll to position [87, 0]
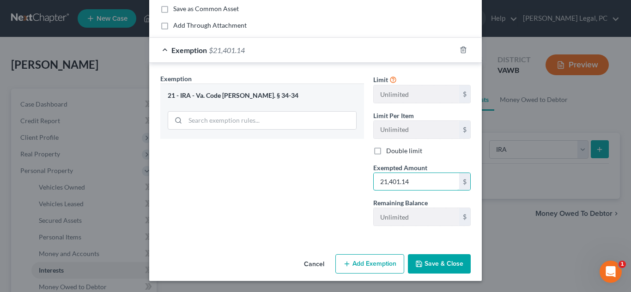
type input "21,401.14"
drag, startPoint x: 437, startPoint y: 258, endPoint x: 442, endPoint y: 256, distance: 5.4
click at [437, 258] on button "Save & Close" at bounding box center [439, 263] width 63 height 19
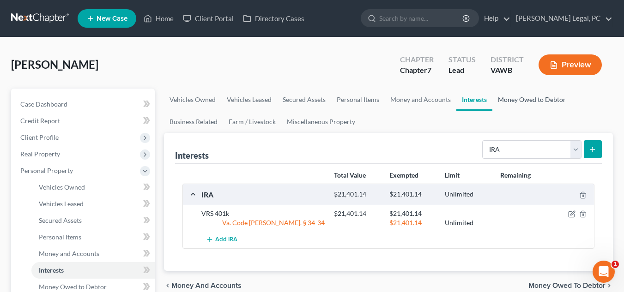
click at [551, 106] on link "Money Owed to Debtor" at bounding box center [531, 100] width 79 height 22
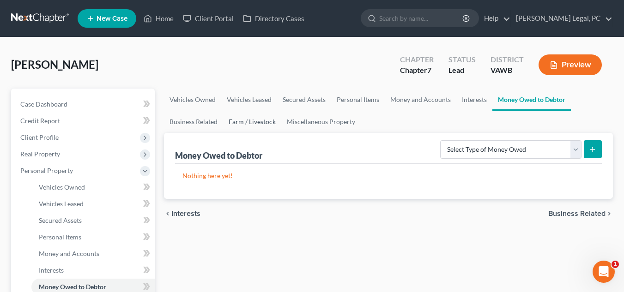
click at [269, 121] on link "Farm / Livestock" at bounding box center [252, 122] width 58 height 22
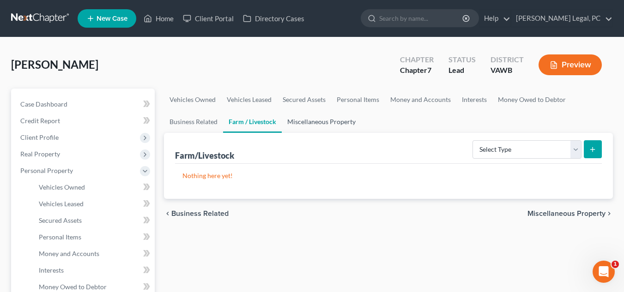
click at [313, 124] on link "Miscellaneous Property" at bounding box center [321, 122] width 79 height 22
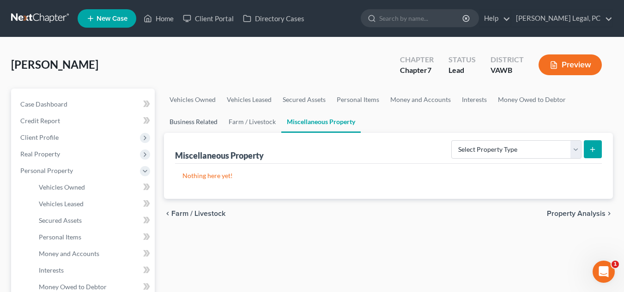
click at [209, 126] on link "Business Related" at bounding box center [193, 122] width 59 height 22
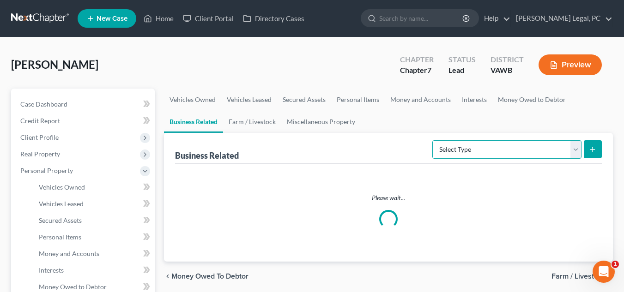
click at [493, 146] on select "Select Type Customer Lists Franchises Inventory Licenses Machinery Office Equip…" at bounding box center [506, 149] width 149 height 18
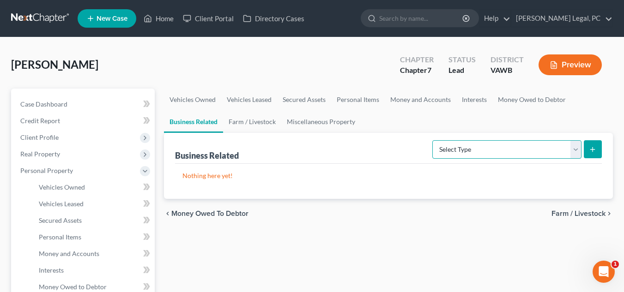
click at [493, 146] on select "Select Type Customer Lists Franchises Inventory Licenses Machinery Office Equip…" at bounding box center [506, 149] width 149 height 18
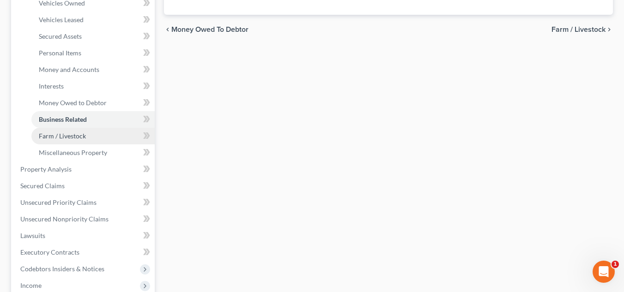
scroll to position [185, 0]
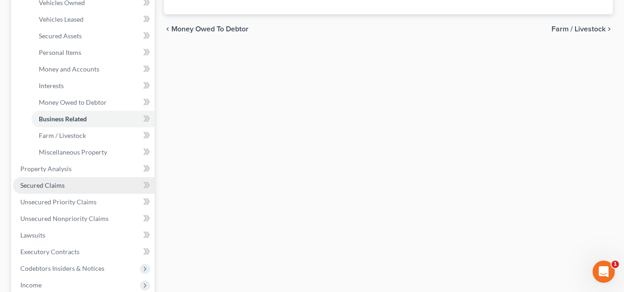
click at [78, 188] on link "Secured Claims" at bounding box center [84, 185] width 142 height 17
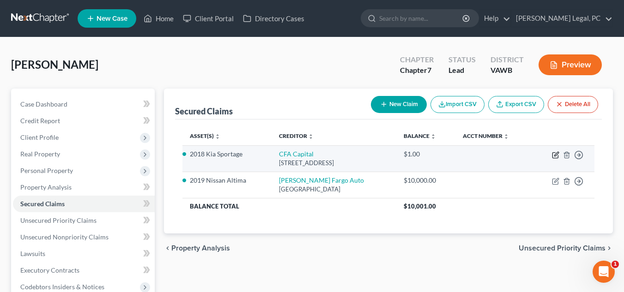
click at [556, 156] on icon "button" at bounding box center [555, 154] width 7 height 7
select select "48"
select select "4"
select select "3"
select select "0"
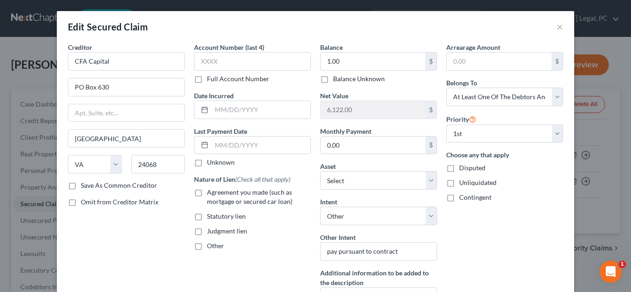
click at [256, 197] on label "Agreement you made (such as mortgage or secured car loan)" at bounding box center [259, 197] width 104 height 18
click at [216, 194] on input "Agreement you made (such as mortgage or secured car loan)" at bounding box center [213, 191] width 6 height 6
checkbox input "true"
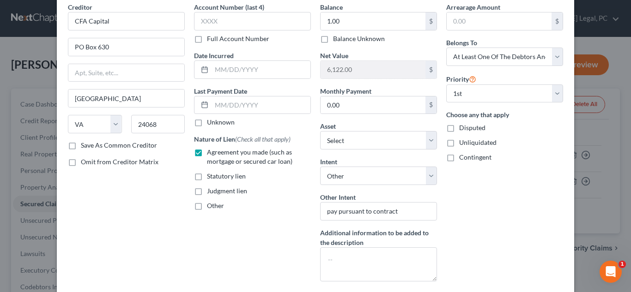
scroll to position [121, 0]
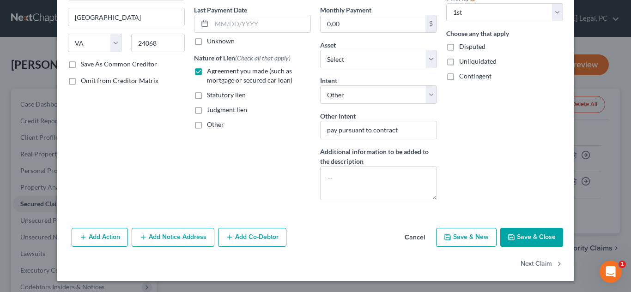
click at [518, 241] on button "Save & Close" at bounding box center [531, 237] width 63 height 19
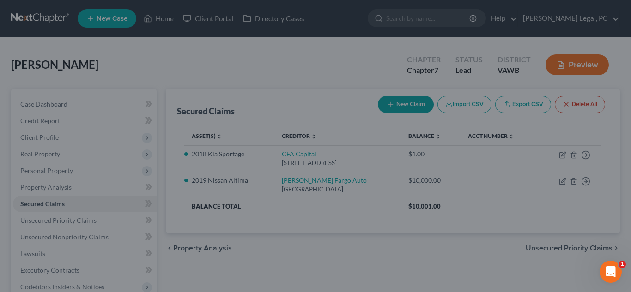
select select "8"
type input "0"
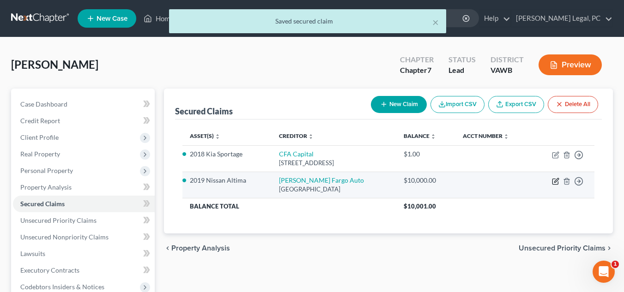
click at [557, 180] on icon "button" at bounding box center [556, 180] width 4 height 4
select select "4"
select select "0"
select select "1"
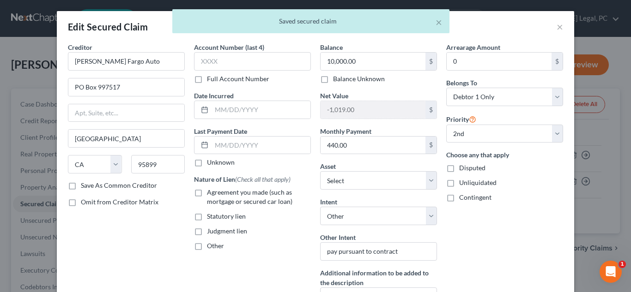
click at [248, 182] on span "(Check all that apply)" at bounding box center [262, 179] width 55 height 8
click at [248, 199] on span "Agreement you made (such as mortgage or secured car loan)" at bounding box center [249, 196] width 85 height 17
click at [216, 194] on input "Agreement you made (such as mortgage or secured car loan)" at bounding box center [213, 191] width 6 height 6
checkbox input "true"
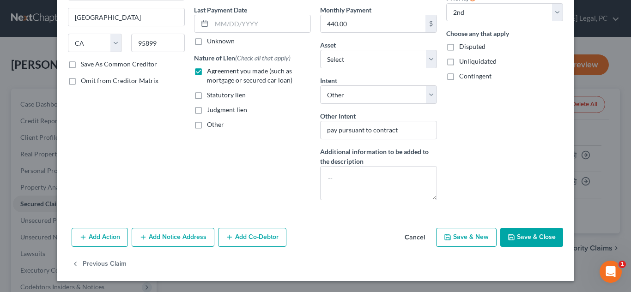
click at [520, 237] on button "Save & Close" at bounding box center [531, 237] width 63 height 19
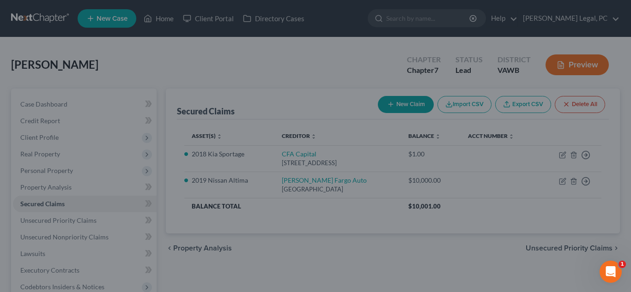
select select "2"
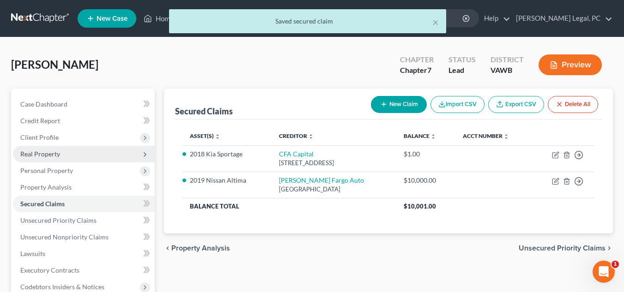
scroll to position [92, 0]
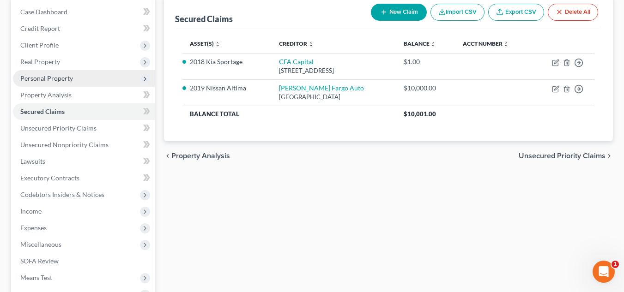
click at [70, 78] on span "Personal Property" at bounding box center [46, 78] width 53 height 8
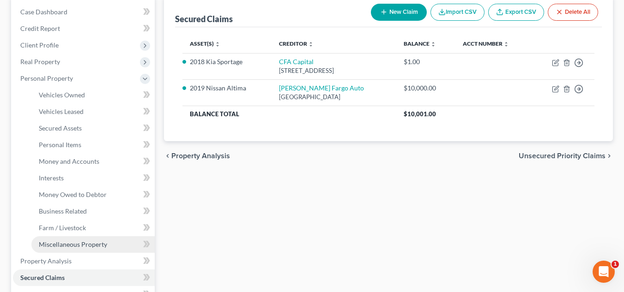
click at [59, 247] on span "Miscellaneous Property" at bounding box center [73, 244] width 68 height 8
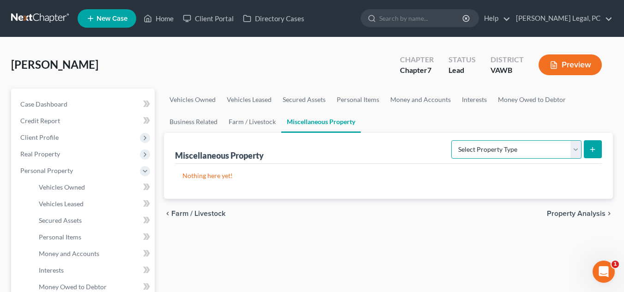
click at [552, 142] on select "Select Property Type Assigned for Creditor Benefit [DATE] Holding for Another N…" at bounding box center [516, 149] width 130 height 18
select select "transferred"
click at [451, 140] on select "Select Property Type Assigned for Creditor Benefit [DATE] Holding for Another N…" at bounding box center [516, 149] width 130 height 18
click at [593, 149] on icon "submit" at bounding box center [592, 149] width 7 height 7
select select "Ordinary ([DATE])"
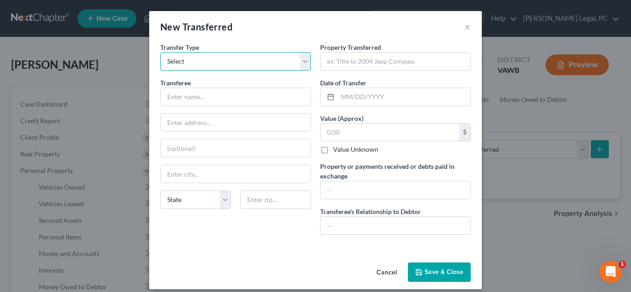
click at [258, 68] on select "Select Ordinary ([DATE]) [DATE]" at bounding box center [235, 61] width 150 height 18
click at [255, 97] on input "text" at bounding box center [236, 97] width 150 height 18
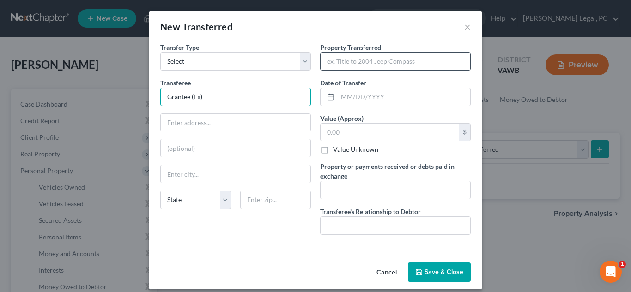
type input "Grantee (Ex)"
click at [328, 60] on input "text" at bounding box center [395, 62] width 150 height 18
type input "Home"
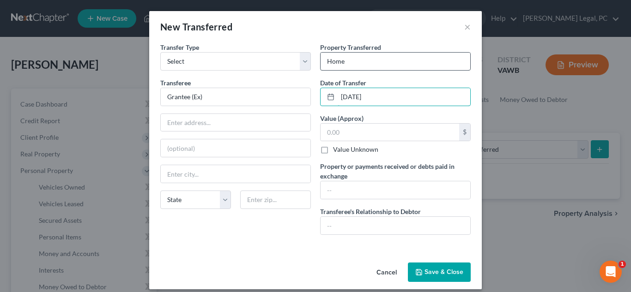
type input "[DATE]"
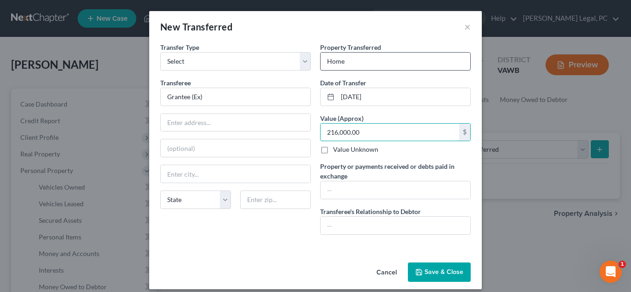
type input "216,000.00"
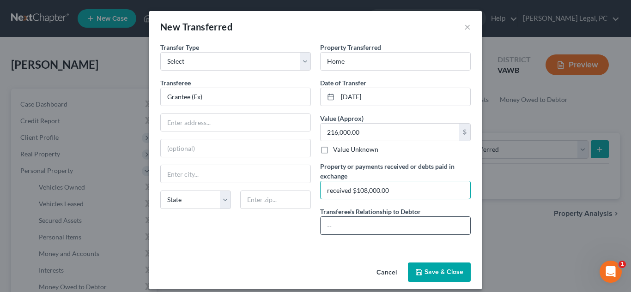
type input "received $108,000.00"
click at [339, 230] on input "text" at bounding box center [395, 226] width 150 height 18
type input "ex"
click at [217, 103] on input "Grantee (Ex)" at bounding box center [236, 97] width 150 height 18
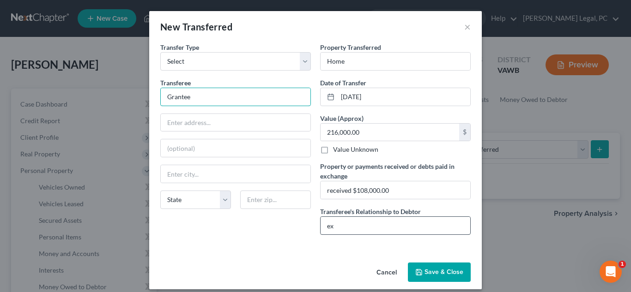
type input "Grantee"
click at [361, 231] on input "ex" at bounding box center [395, 226] width 150 height 18
type input "ex spouse"
click at [435, 284] on div "Cancel Save & Close" at bounding box center [315, 274] width 332 height 30
click at [420, 273] on icon "button" at bounding box center [418, 272] width 7 height 7
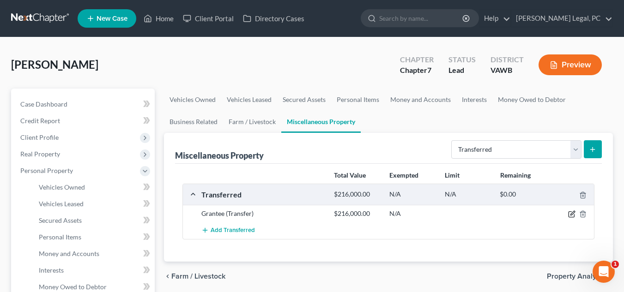
click at [570, 214] on icon "button" at bounding box center [571, 213] width 7 height 7
select select "Ordinary ([DATE])"
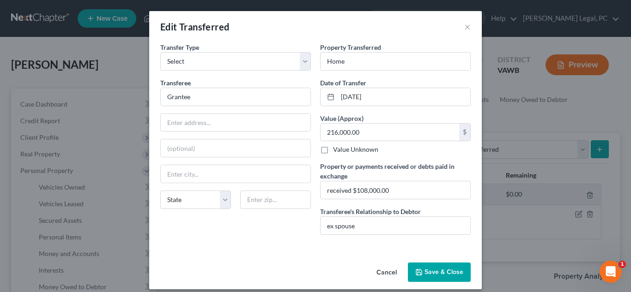
click at [446, 286] on div "Cancel Save & Close" at bounding box center [315, 274] width 332 height 30
click at [446, 271] on button "Save & Close" at bounding box center [439, 272] width 63 height 19
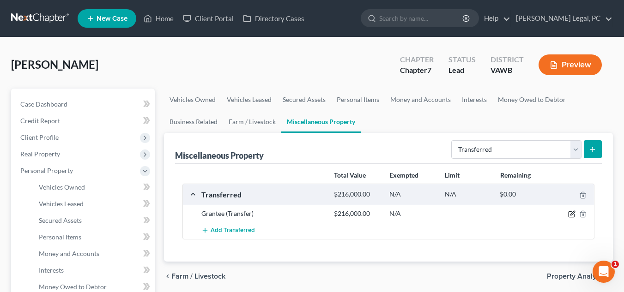
click at [570, 214] on icon "button" at bounding box center [571, 213] width 7 height 7
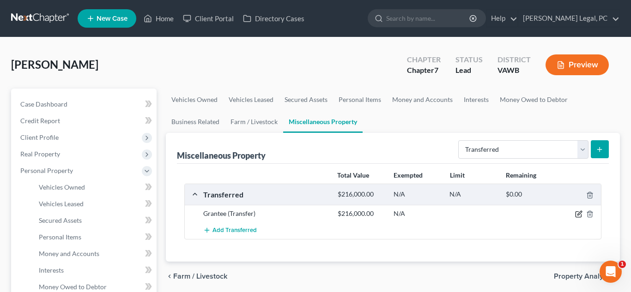
select select "Ordinary ([DATE])"
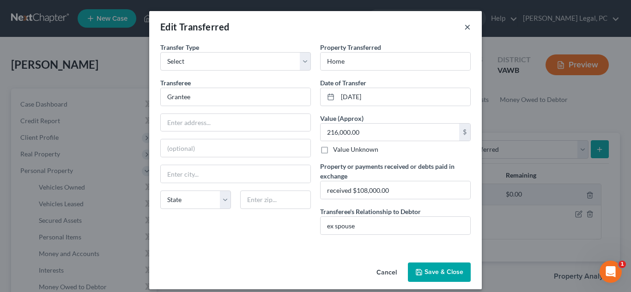
click at [464, 28] on button "×" at bounding box center [467, 26] width 6 height 11
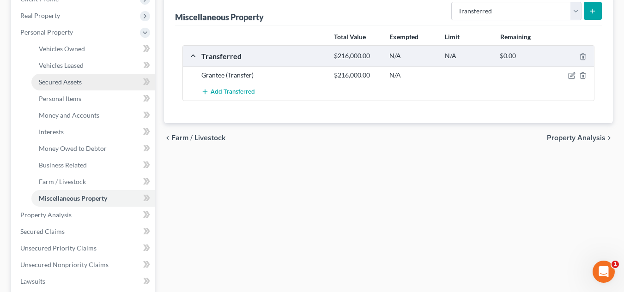
scroll to position [231, 0]
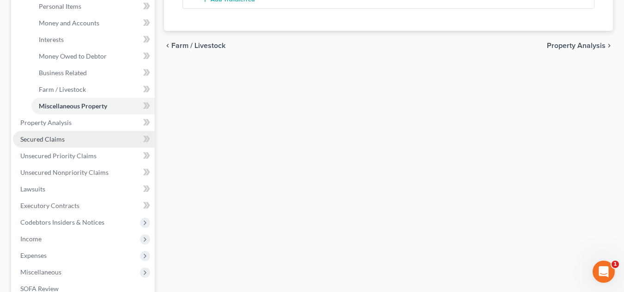
click at [82, 140] on link "Secured Claims" at bounding box center [84, 139] width 142 height 17
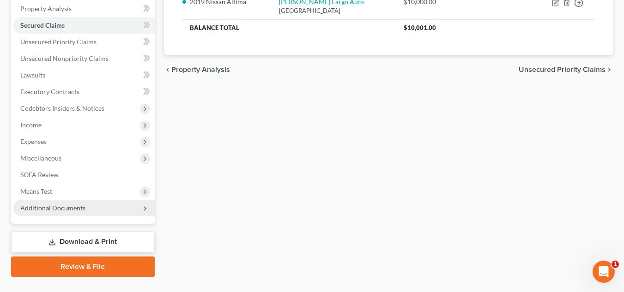
scroll to position [185, 0]
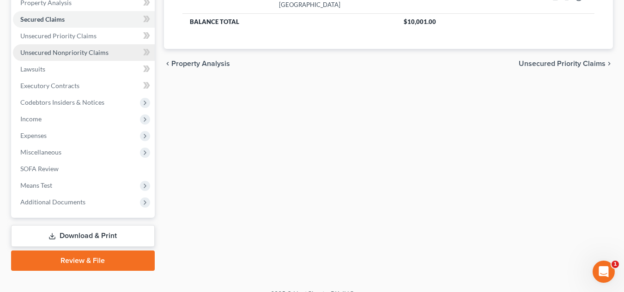
click at [82, 51] on span "Unsecured Nonpriority Claims" at bounding box center [64, 52] width 88 height 8
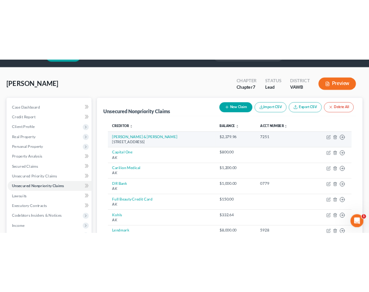
scroll to position [46, 0]
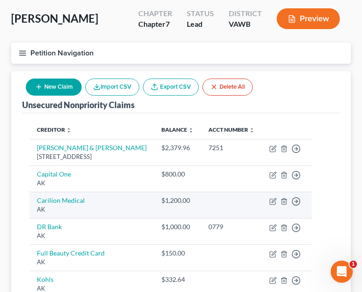
drag, startPoint x: 160, startPoint y: 222, endPoint x: 168, endPoint y: 216, distance: 9.9
click at [147, 214] on div "AK" at bounding box center [92, 209] width 110 height 9
click at [277, 205] on icon "button" at bounding box center [273, 201] width 7 height 7
select select "1"
select select "2"
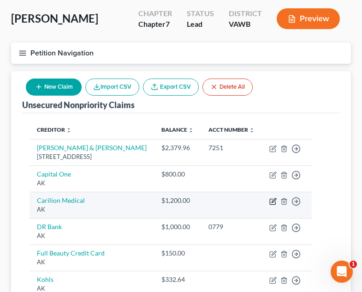
select select "0"
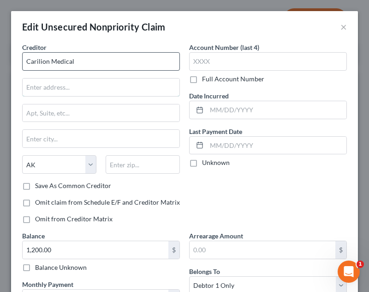
drag, startPoint x: 61, startPoint y: 94, endPoint x: 91, endPoint y: 67, distance: 40.6
click at [61, 94] on input "text" at bounding box center [101, 87] width 157 height 18
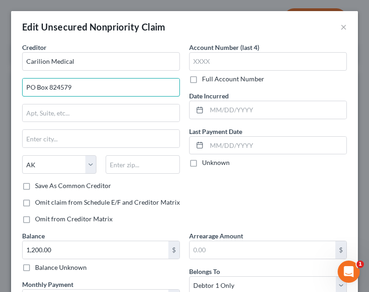
type input "PO Box 824579"
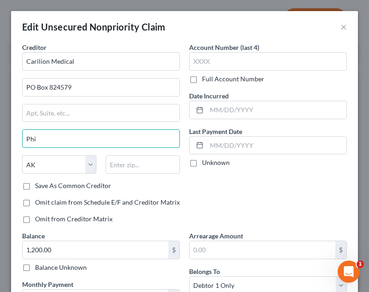
type input "[GEOGRAPHIC_DATA]"
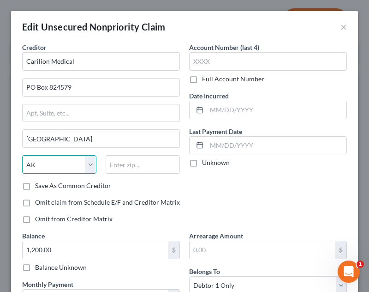
select select "39"
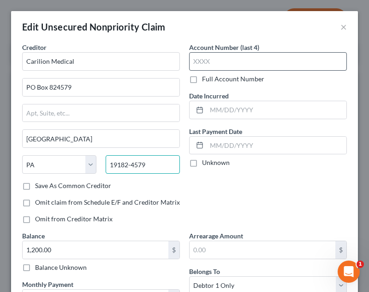
type input "19182-4579"
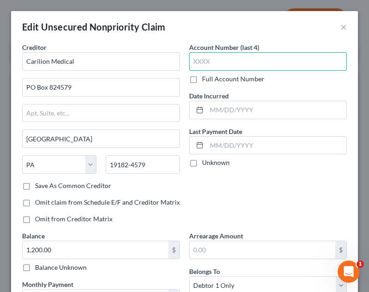
click at [289, 60] on input "text" at bounding box center [268, 61] width 158 height 18
type input "1613"
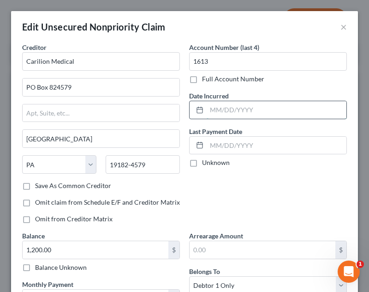
click at [279, 115] on input "text" at bounding box center [277, 110] width 140 height 18
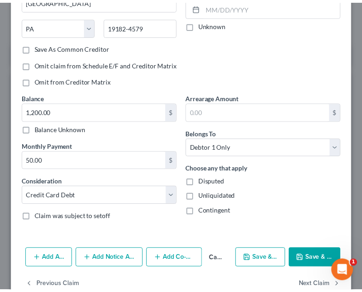
scroll to position [138, 0]
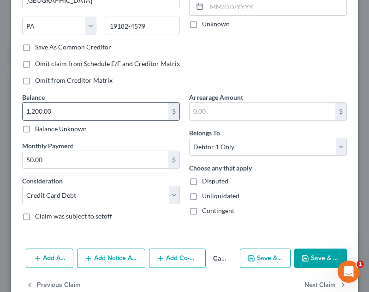
type input "[DATE]"
click at [59, 104] on input "1,200.00" at bounding box center [96, 111] width 146 height 18
type input "1,111.17"
click at [323, 252] on button "Save & Close" at bounding box center [321, 257] width 53 height 19
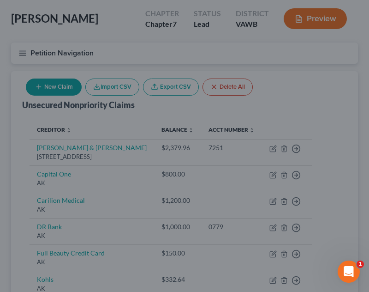
type input "0"
